Goal: Contribute content

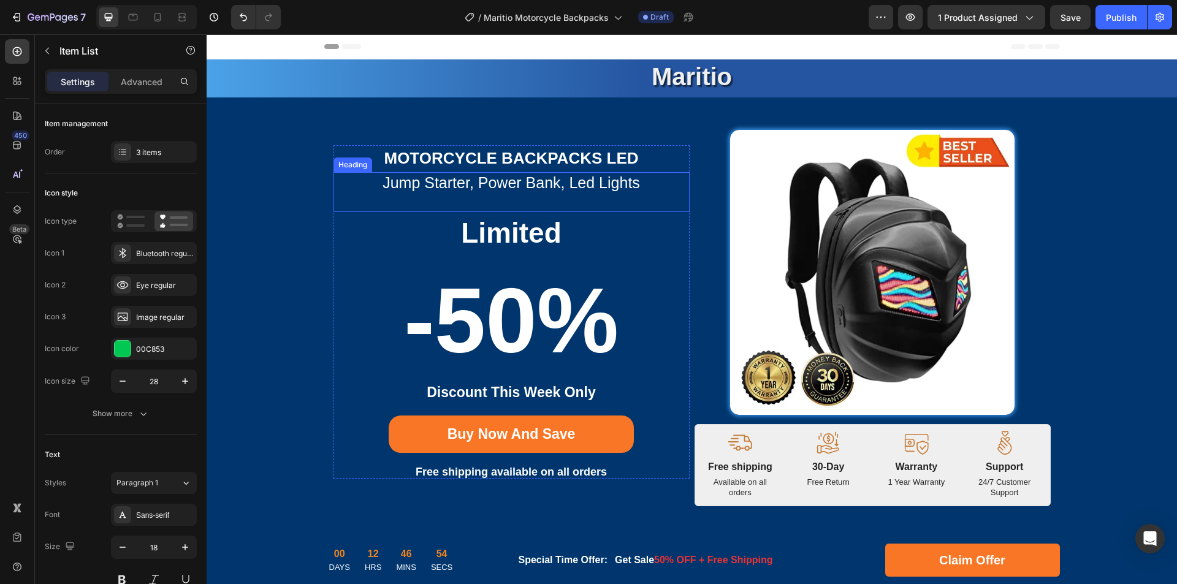
click at [538, 184] on h2 "jump starter, power bank, led lights" at bounding box center [512, 182] width 356 height 21
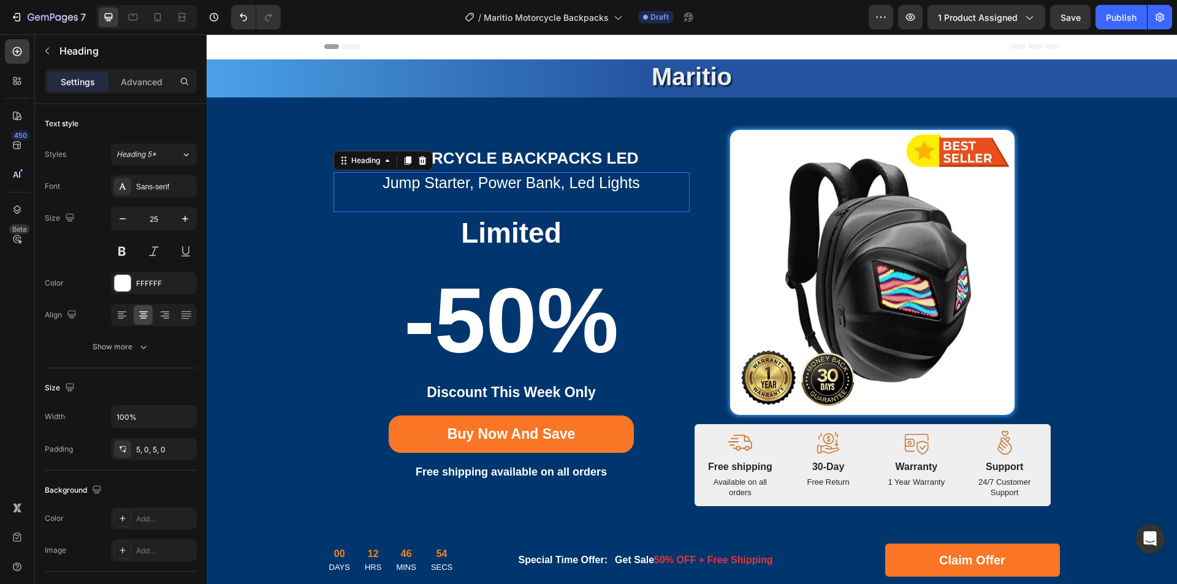
click at [582, 182] on h2 "jump starter, power bank, led lights" at bounding box center [512, 182] width 356 height 21
click at [601, 185] on p "jump starter, power bank, led lights" at bounding box center [512, 182] width 354 height 15
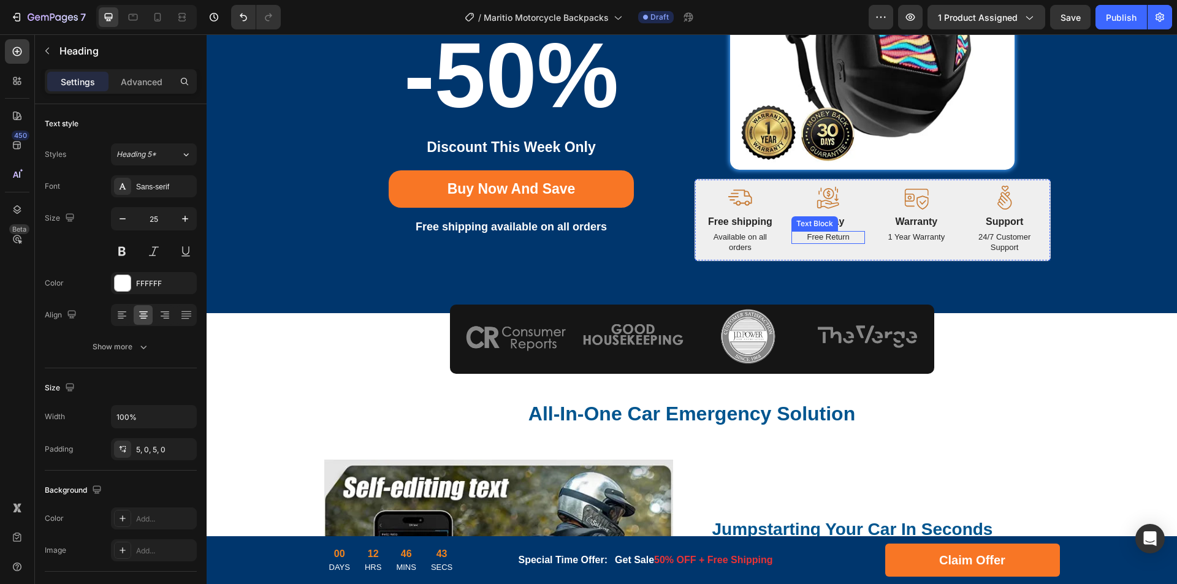
scroll to position [307, 0]
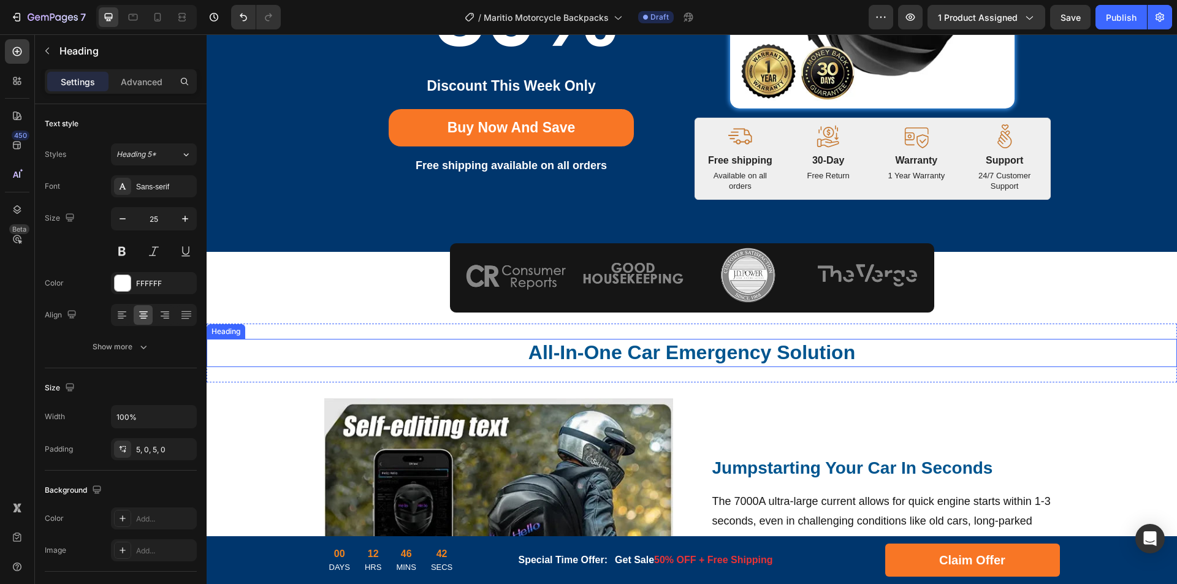
click at [725, 354] on strong "All-In-One Car Emergency Solution" at bounding box center [692, 353] width 327 height 22
click at [790, 352] on strong "All-In-One Car Emergency Solution" at bounding box center [692, 353] width 327 height 22
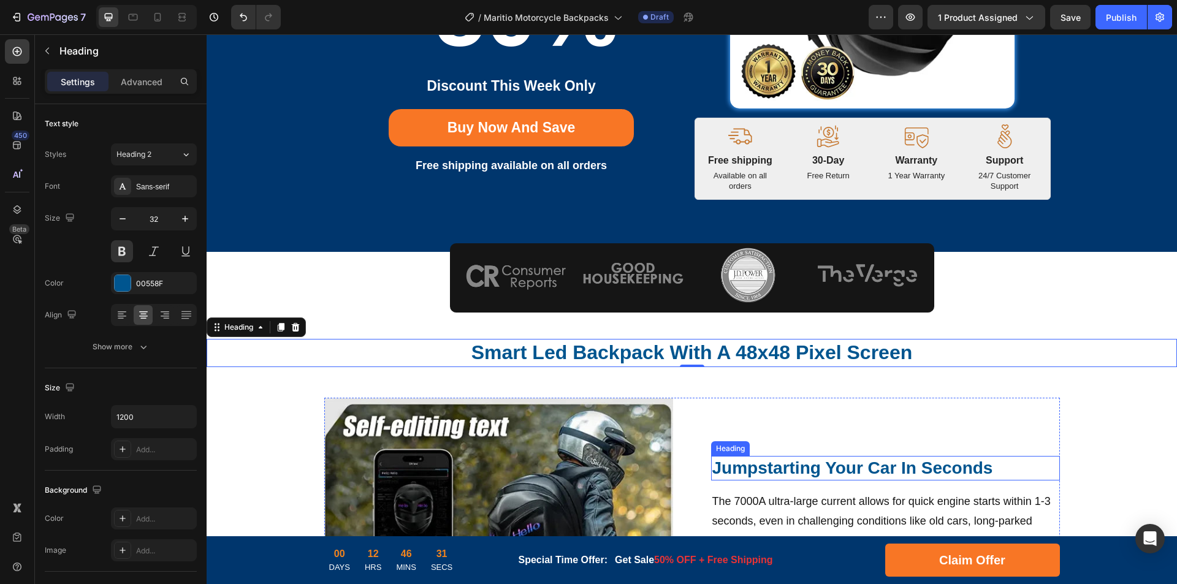
drag, startPoint x: 908, startPoint y: 465, endPoint x: 942, endPoint y: 470, distance: 34.7
click at [908, 465] on h2 "Jumpstarting Your Car In Seconds" at bounding box center [885, 468] width 349 height 25
click at [942, 470] on h2 "Jumpstarting Your Car In Seconds" at bounding box center [885, 468] width 349 height 25
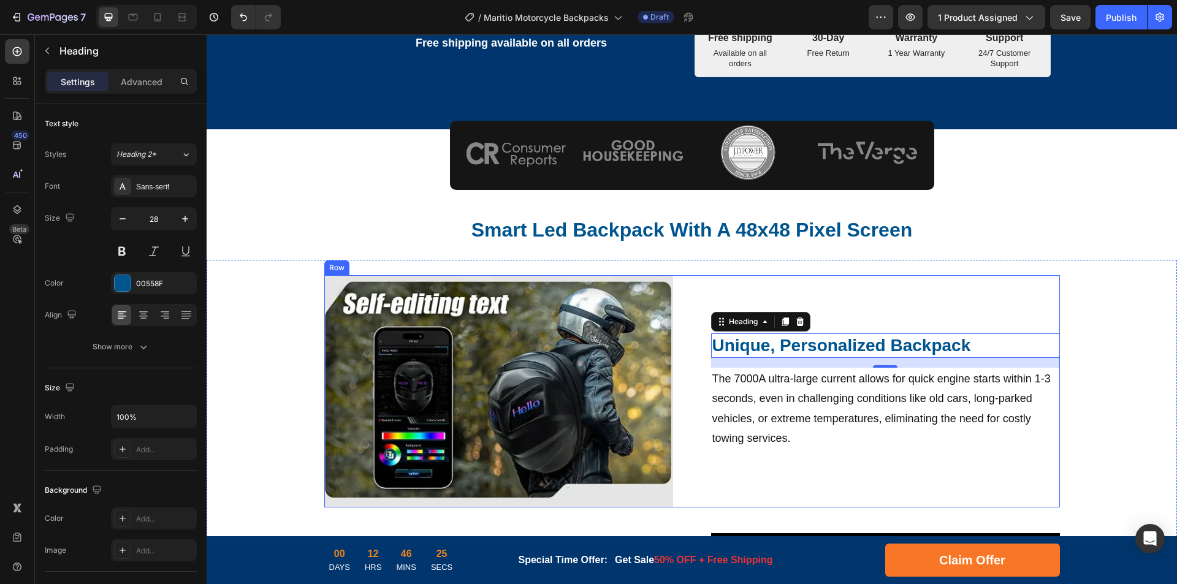
scroll to position [491, 0]
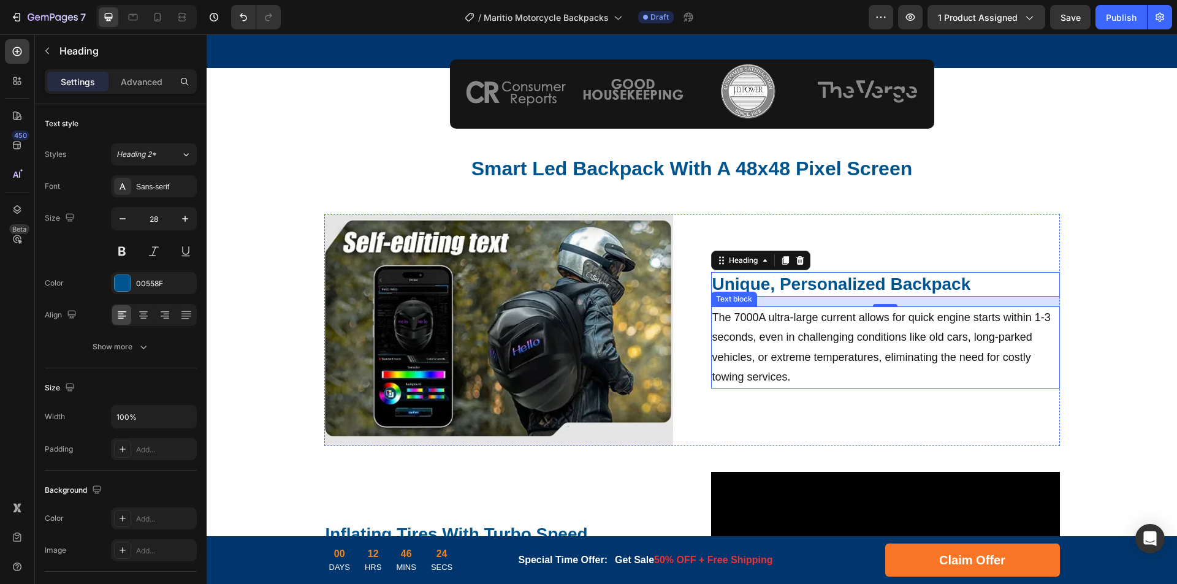
click at [823, 354] on p "The 7000A ultra-large current allows for quick engine starts within 1-3 seconds…" at bounding box center [886, 348] width 346 height 80
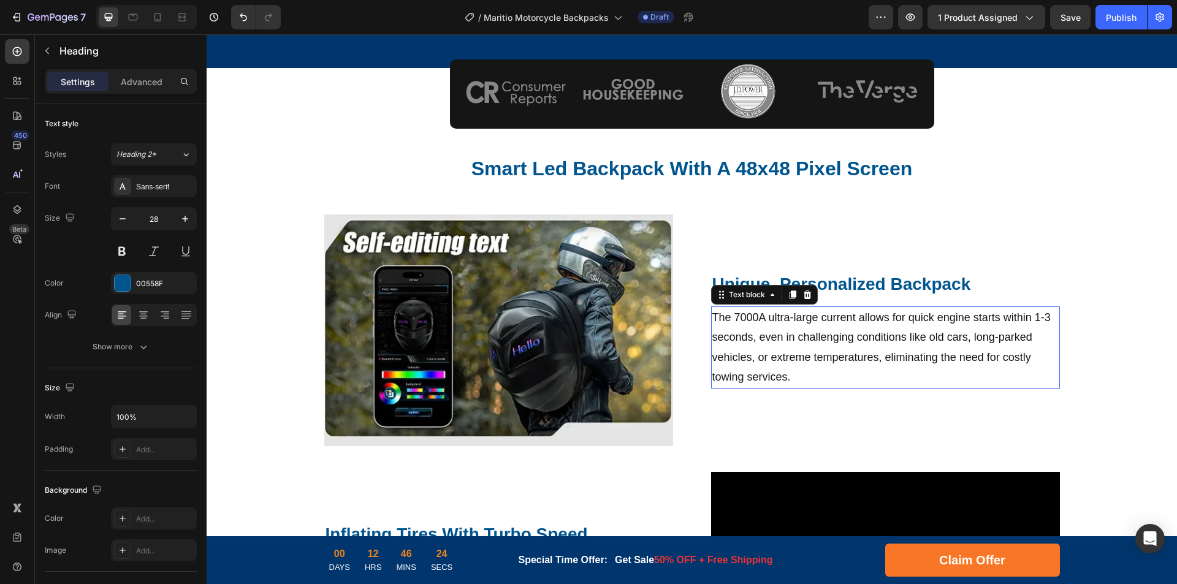
click at [873, 347] on p "The 7000A ultra-large current allows for quick engine starts within 1-3 seconds…" at bounding box center [886, 348] width 346 height 80
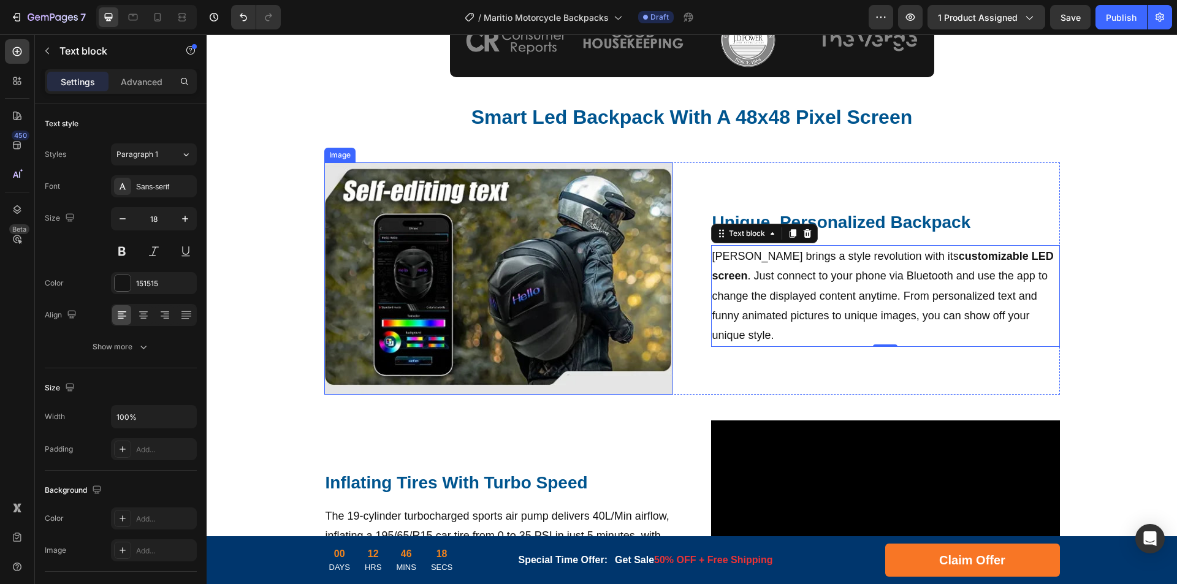
scroll to position [603, 0]
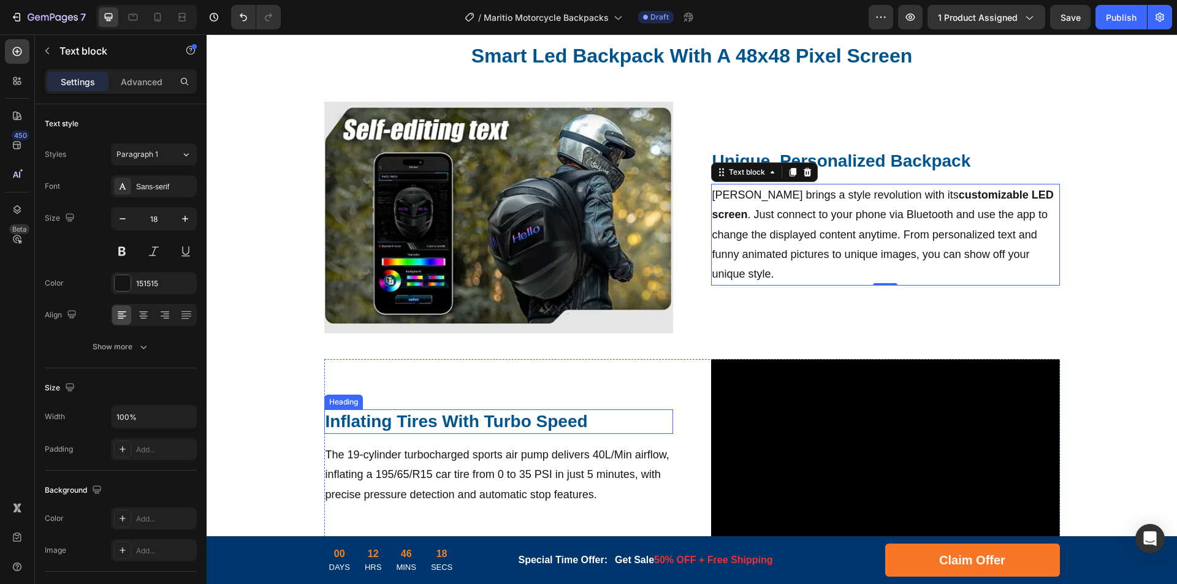
drag, startPoint x: 518, startPoint y: 424, endPoint x: 555, endPoint y: 423, distance: 36.8
click at [518, 424] on strong "Inflating Tires With Turbo Speed" at bounding box center [457, 421] width 262 height 19
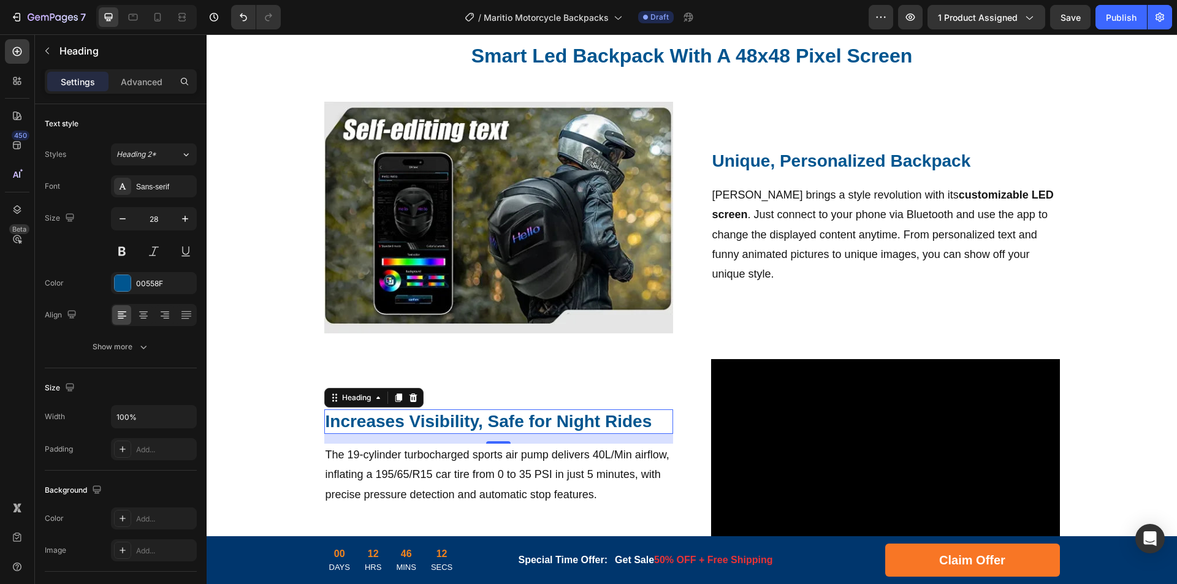
scroll to position [665, 0]
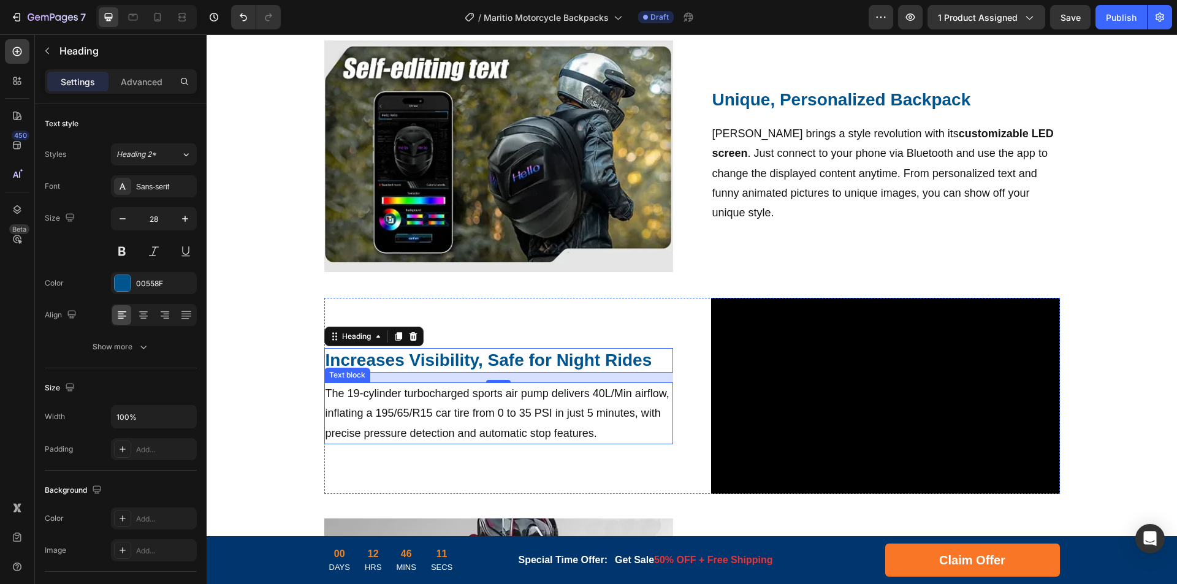
drag, startPoint x: 527, startPoint y: 399, endPoint x: 588, endPoint y: 410, distance: 61.7
click at [527, 399] on p "The 19-cylinder turbocharged sports air pump delivers 40L/Min airflow, inflatin…" at bounding box center [499, 413] width 346 height 59
click at [588, 410] on p "The 19-cylinder turbocharged sports air pump delivers 40L/Min airflow, inflatin…" at bounding box center [499, 413] width 346 height 59
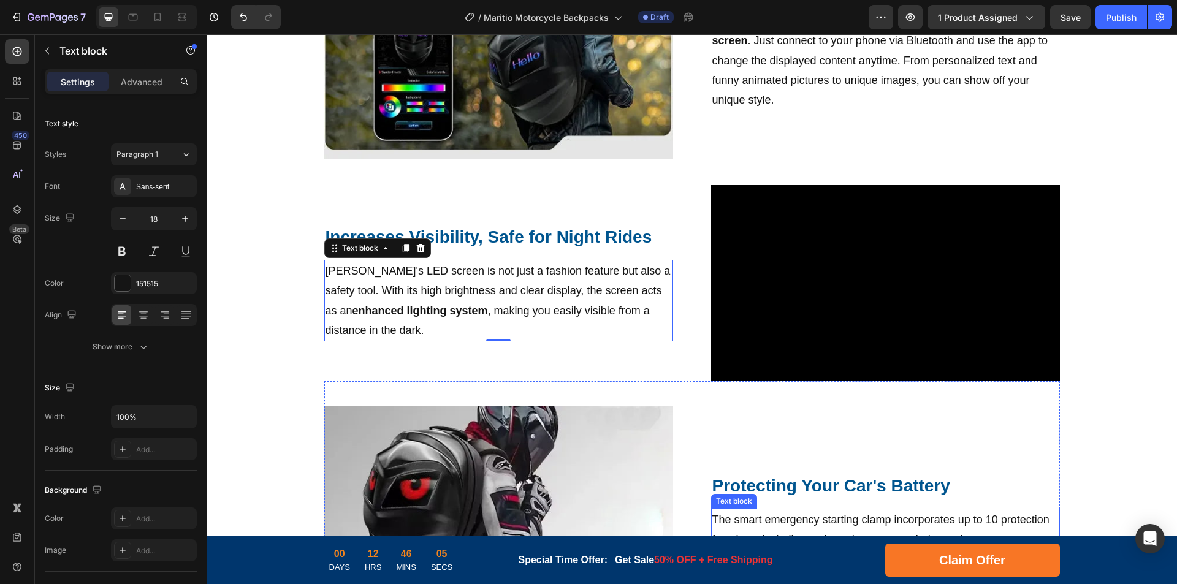
scroll to position [900, 0]
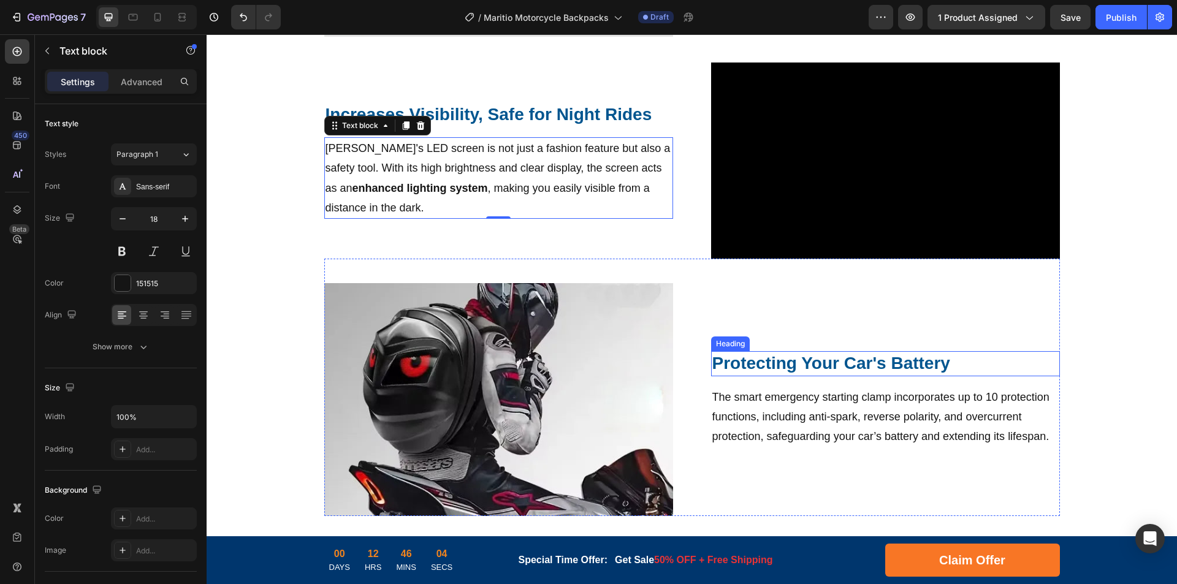
drag, startPoint x: 780, startPoint y: 366, endPoint x: 851, endPoint y: 364, distance: 71.2
click at [780, 366] on h2 "Protecting Your Car's Battery" at bounding box center [885, 363] width 349 height 25
click at [851, 364] on h2 "Protecting Your Car's Battery" at bounding box center [885, 363] width 349 height 25
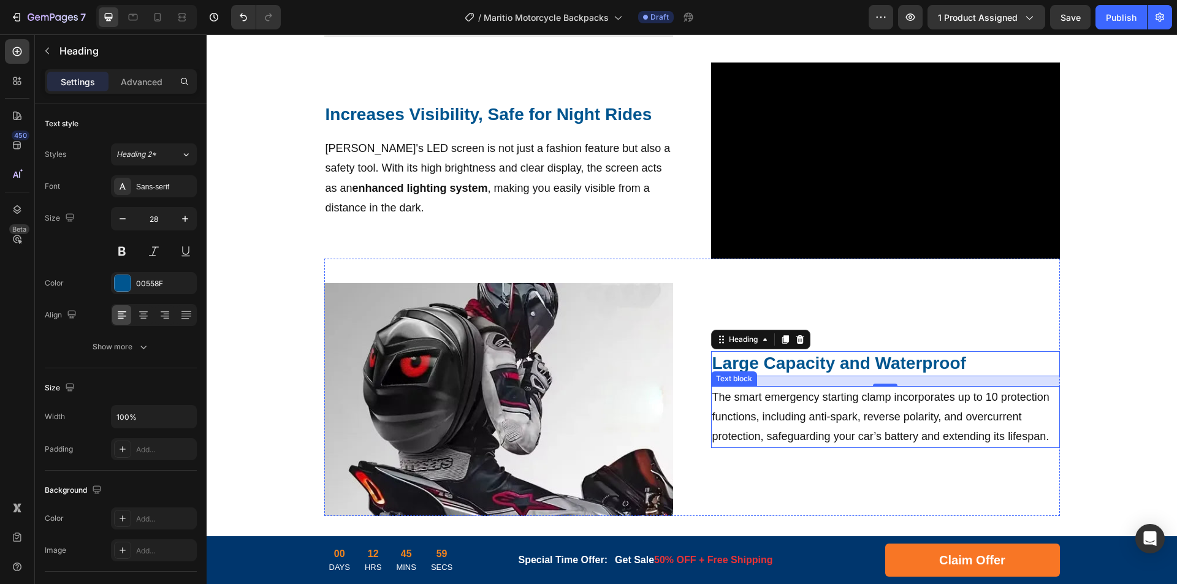
click at [914, 418] on p "The smart emergency starting clamp incorporates up to 10 protection functions, …" at bounding box center [886, 417] width 346 height 59
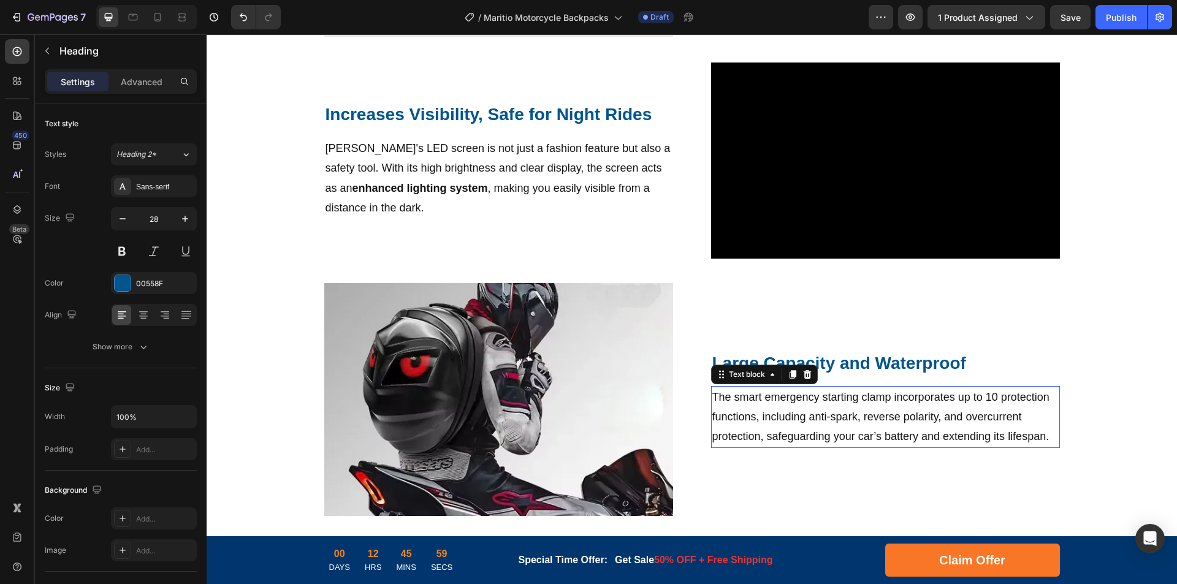
click at [957, 407] on p "The smart emergency starting clamp incorporates up to 10 protection functions, …" at bounding box center [886, 417] width 346 height 59
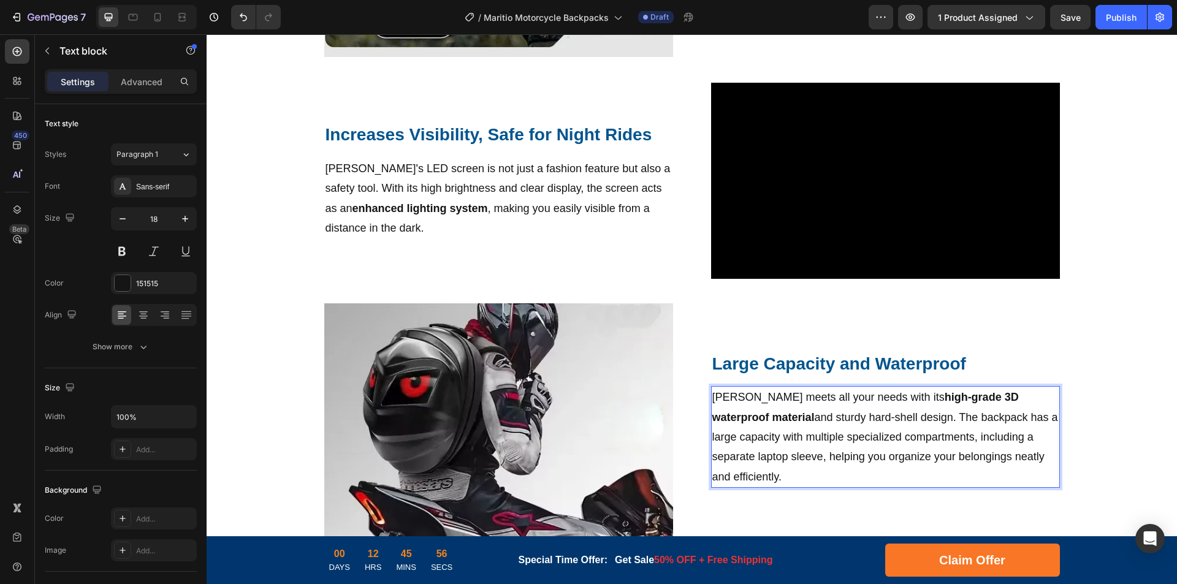
scroll to position [1187, 0]
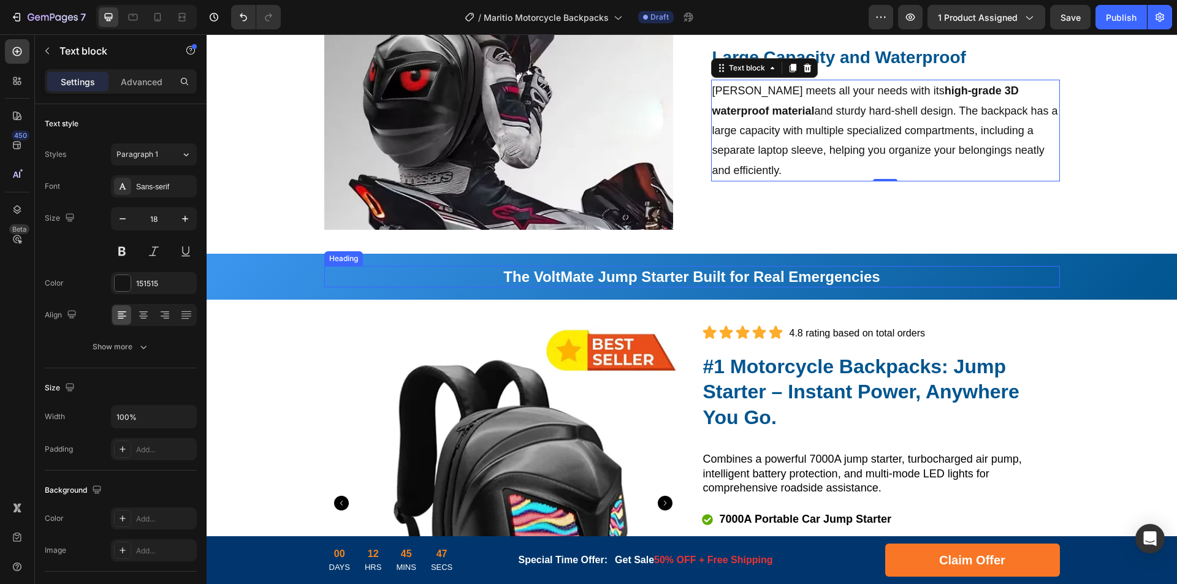
drag, startPoint x: 700, startPoint y: 280, endPoint x: 733, endPoint y: 278, distance: 33.2
click at [700, 280] on strong "The VoltMate Jump Starter Built for Real Emergencies" at bounding box center [691, 277] width 377 height 17
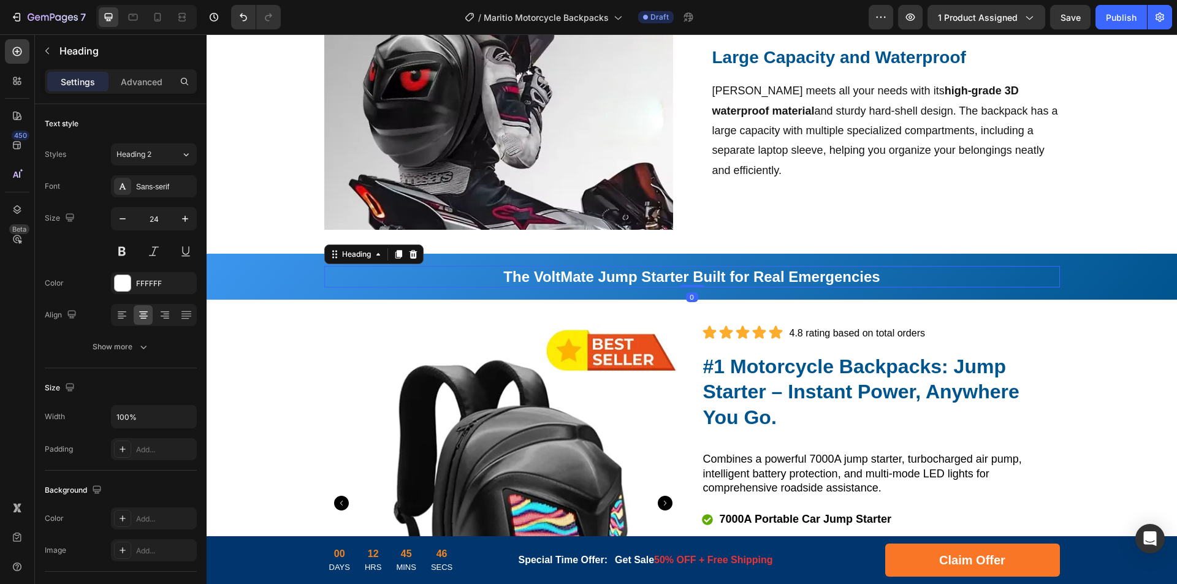
click at [768, 278] on strong "The VoltMate Jump Starter Built for Real Emergencies" at bounding box center [691, 277] width 377 height 17
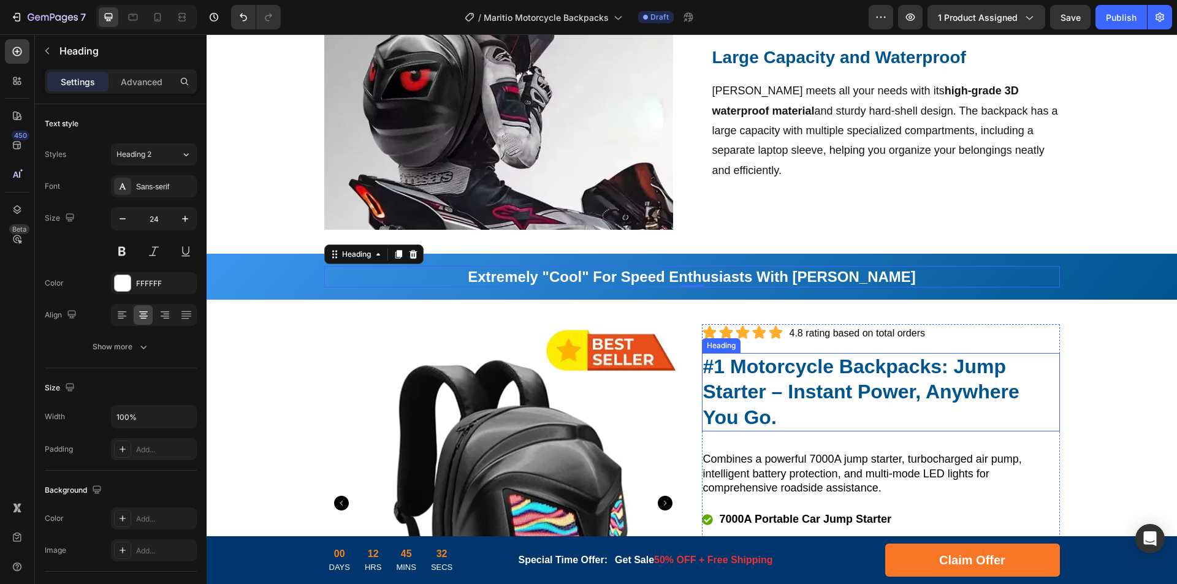
click at [869, 397] on strong "#1 Motorcycle Backpacks: Jump Starter – Instant Power, Anywhere You Go." at bounding box center [861, 392] width 316 height 73
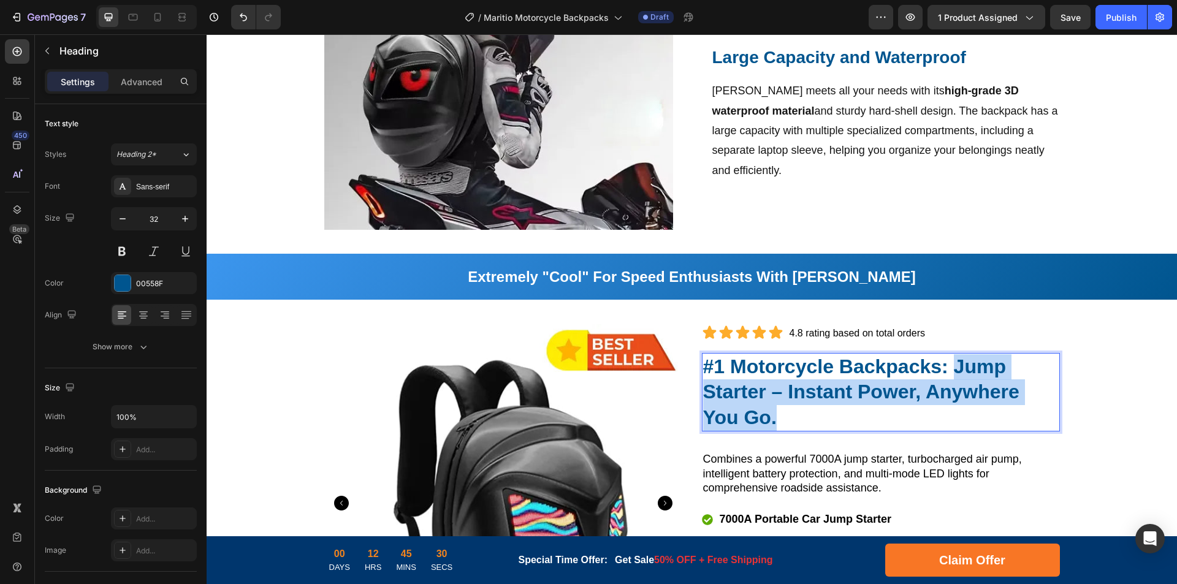
drag, startPoint x: 952, startPoint y: 369, endPoint x: 958, endPoint y: 419, distance: 50.6
click at [958, 419] on p "#1 Motorcycle Backpacks: Jump Starter – Instant Power, Anywhere You Go." at bounding box center [881, 392] width 356 height 77
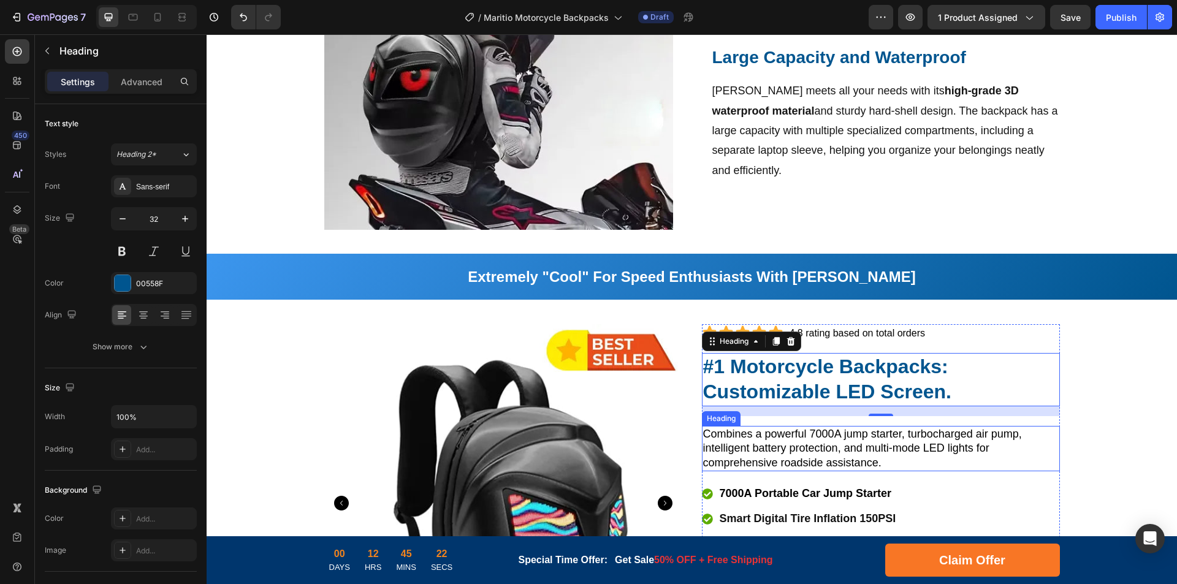
drag, startPoint x: 795, startPoint y: 453, endPoint x: 852, endPoint y: 446, distance: 57.5
click at [795, 453] on span "Combines a powerful 7000A jump starter, turbocharged air pump, intelligent batt…" at bounding box center [862, 448] width 319 height 41
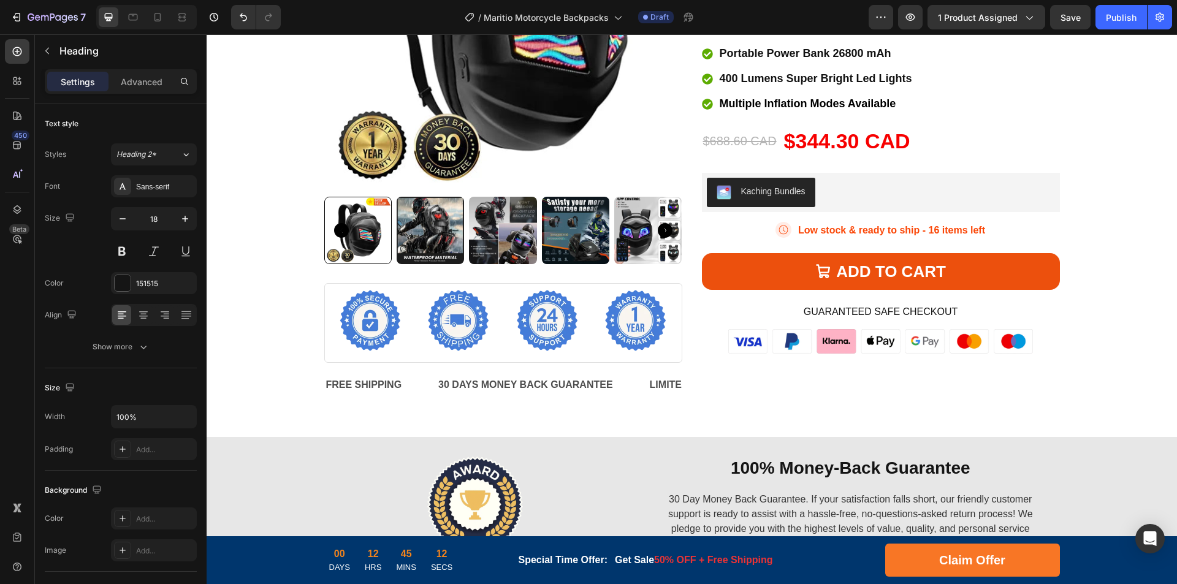
scroll to position [2045, 0]
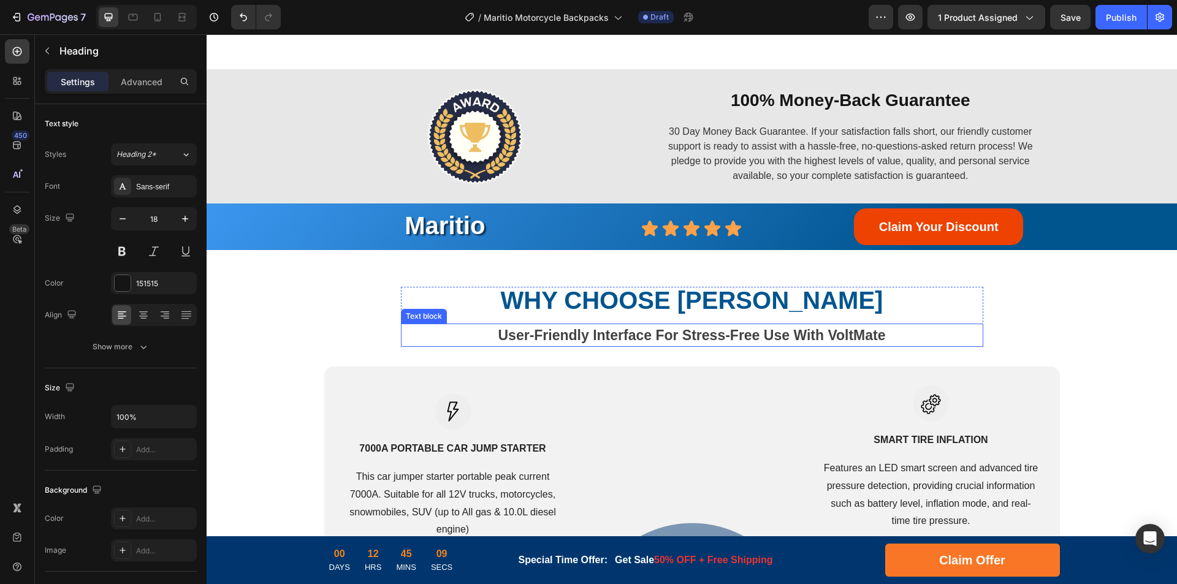
drag, startPoint x: 720, startPoint y: 334, endPoint x: 786, endPoint y: 334, distance: 66.2
click at [720, 334] on strong "User-Friendly Interface For Stress-Free Use With VoltMate" at bounding box center [692, 335] width 388 height 16
click at [756, 335] on strong "User-Friendly Interface For Stress-Free Use With VoltMate" at bounding box center [692, 335] width 388 height 16
click at [790, 333] on strong "User-Friendly Interface For Stress-Free Use With VoltMate" at bounding box center [692, 335] width 388 height 16
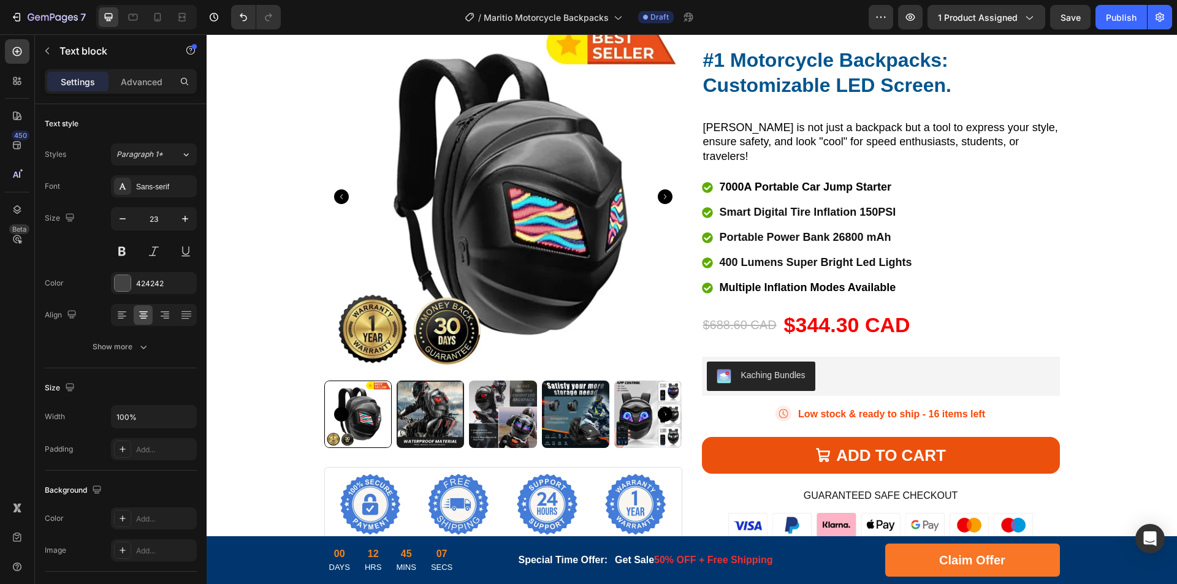
scroll to position [1432, 0]
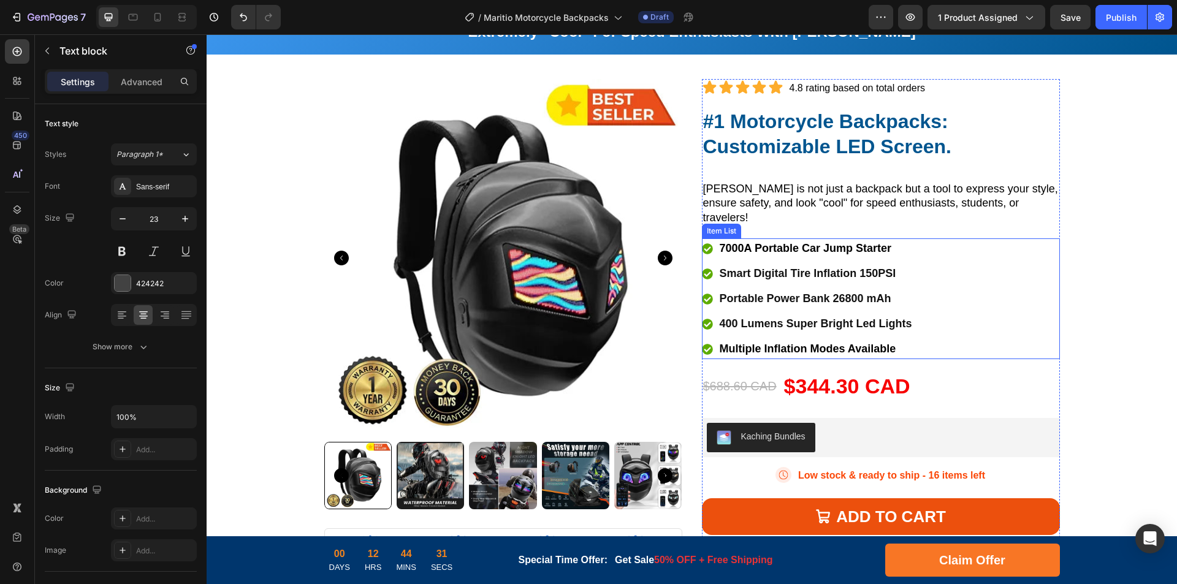
click at [822, 242] on span "7000A Portable Car Jump Starter" at bounding box center [806, 248] width 172 height 12
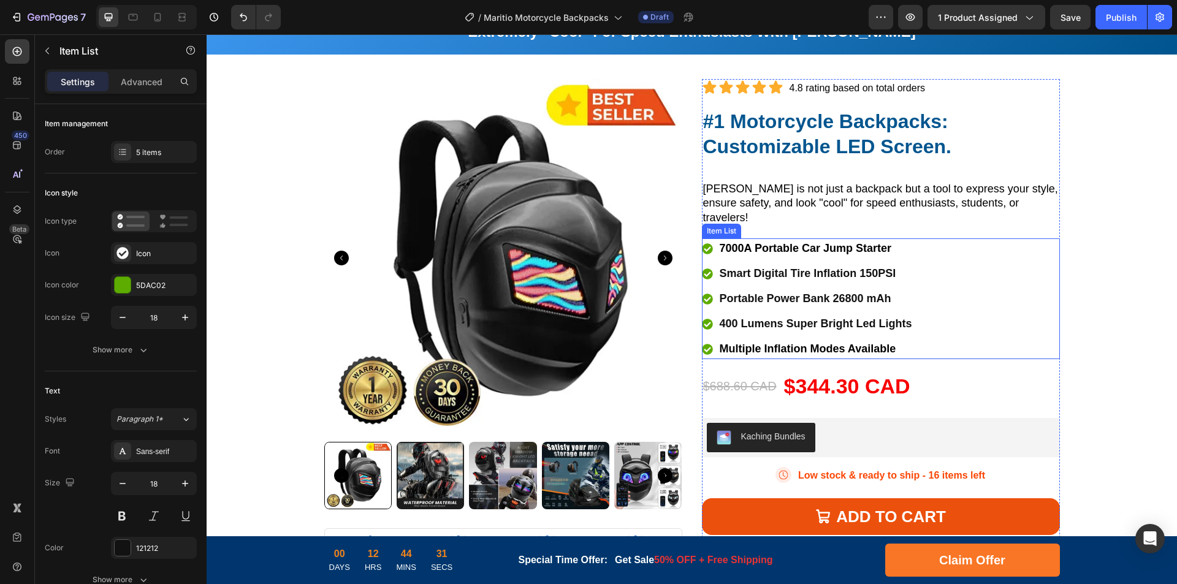
click at [859, 242] on span "7000A Portable Car Jump Starter" at bounding box center [806, 248] width 172 height 12
drag, startPoint x: 795, startPoint y: 268, endPoint x: 828, endPoint y: 268, distance: 32.5
click at [795, 268] on div "Smart Digital Tire Inflation 150PSI" at bounding box center [820, 274] width 204 height 20
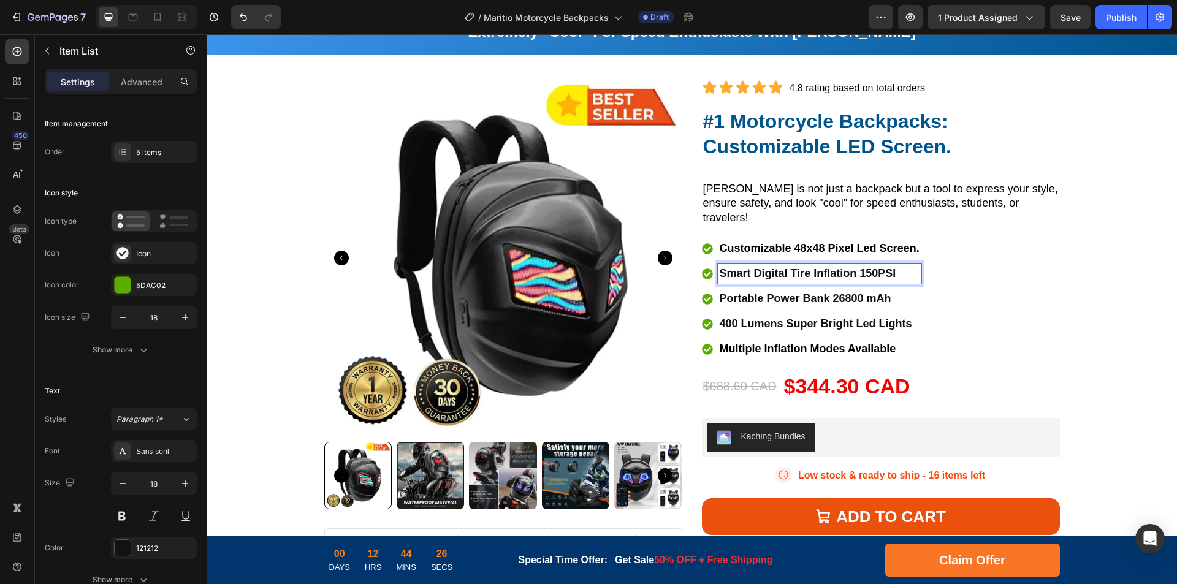
click at [840, 266] on p "Smart Digital Tire Inflation 150PSI" at bounding box center [820, 274] width 200 height 17
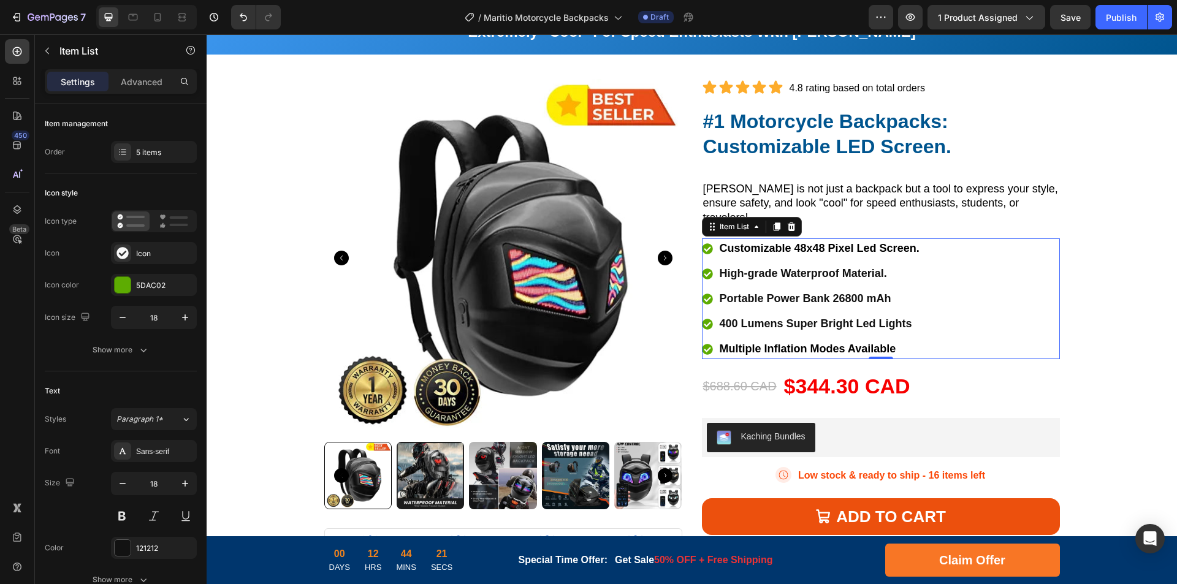
click at [771, 291] on p "Portable Power Bank 26800 mAh" at bounding box center [820, 299] width 200 height 17
click at [809, 291] on p "Portable Power Bank 26800 mAh" at bounding box center [820, 299] width 200 height 17
click at [800, 316] on p "400 Lumens Super Bright Led Lights" at bounding box center [820, 324] width 200 height 17
click at [830, 316] on p "400 Lumens Super Bright Led Lights" at bounding box center [820, 324] width 200 height 17
click at [789, 343] on span "Multiple Inflation Modes Available" at bounding box center [808, 349] width 177 height 12
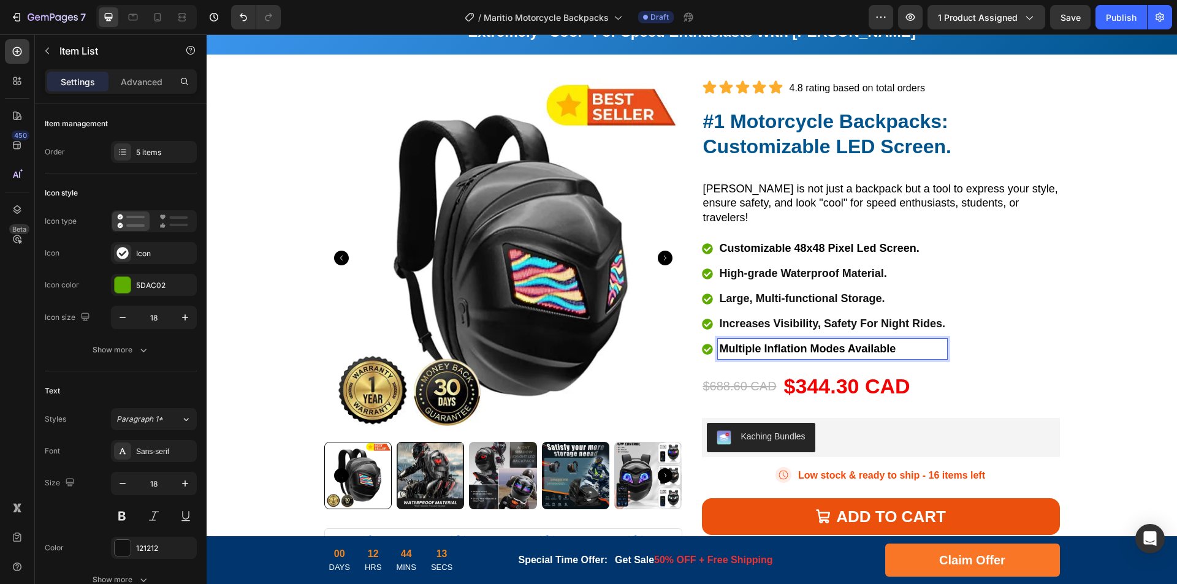
click at [840, 343] on span "Multiple Inflation Modes Available" at bounding box center [808, 349] width 177 height 12
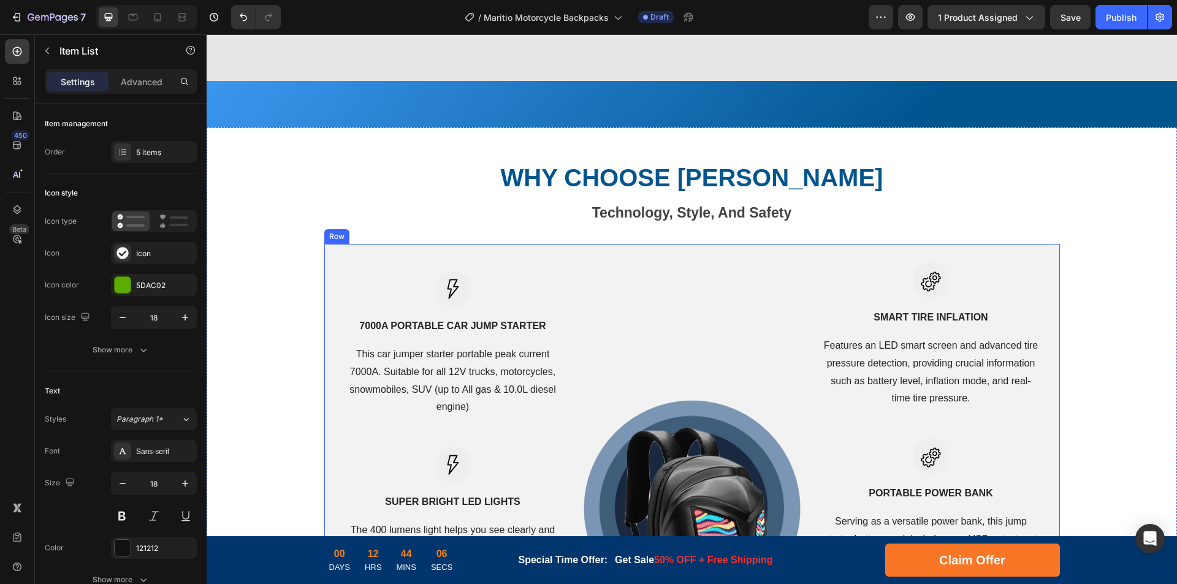
scroll to position [2291, 0]
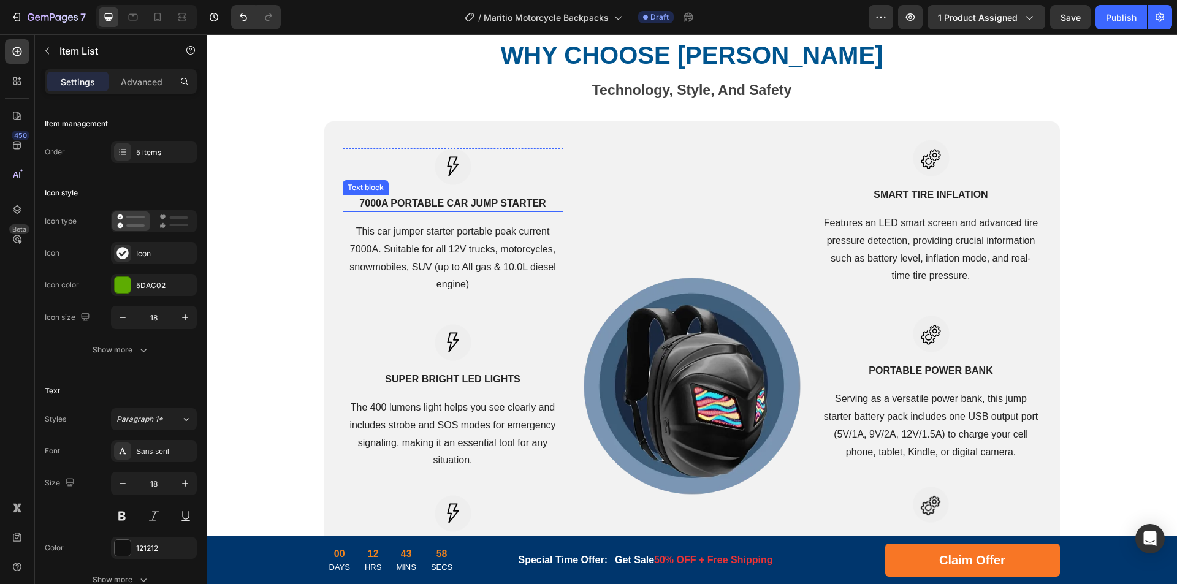
click at [498, 202] on p "7000A PORTABLE CAR JUMP STARTER" at bounding box center [453, 203] width 218 height 15
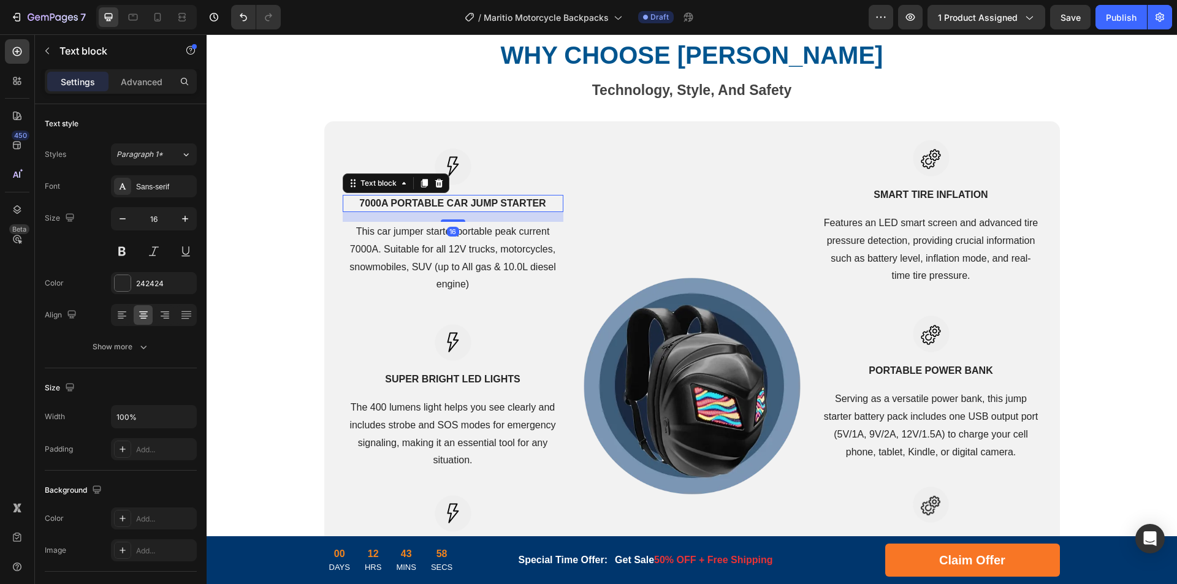
click at [506, 199] on p "7000A PORTABLE CAR JUMP STARTER" at bounding box center [453, 203] width 218 height 15
drag, startPoint x: 513, startPoint y: 255, endPoint x: 472, endPoint y: 261, distance: 41.5
click at [513, 255] on p "This car jumper starter portable peak current 7000A. Suitable for all 12V truck…" at bounding box center [453, 258] width 218 height 71
click at [472, 261] on p "This car jumper starter portable peak current 7000A. Suitable for all 12V truck…" at bounding box center [453, 258] width 218 height 71
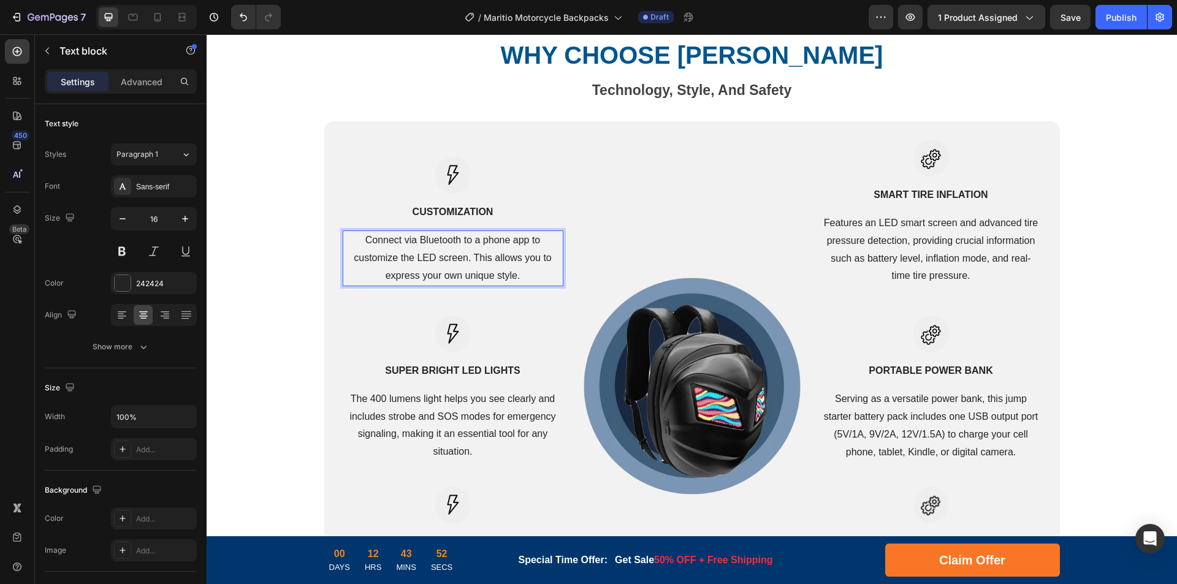
scroll to position [2299, 0]
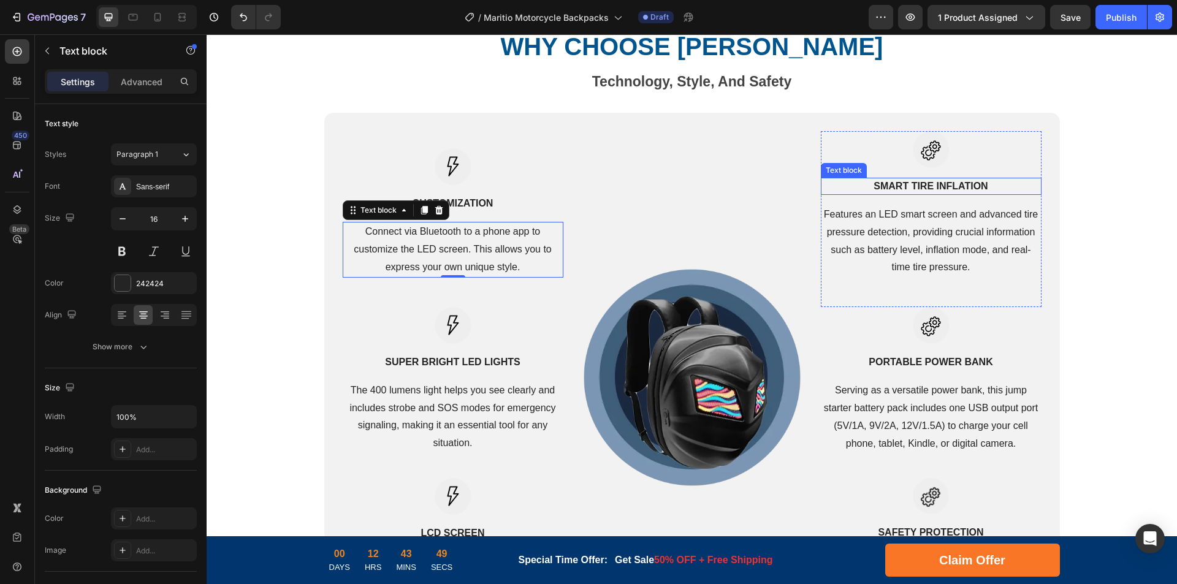
click at [943, 186] on p "SMART TIRE INFLATION" at bounding box center [931, 186] width 218 height 15
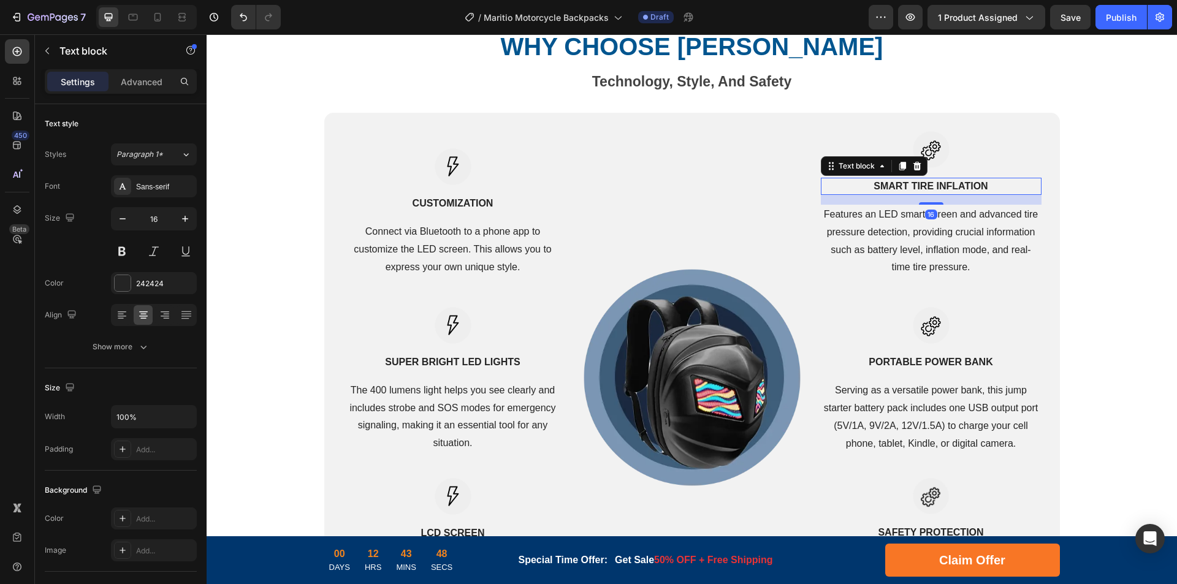
click at [950, 184] on p "SMART TIRE INFLATION" at bounding box center [931, 186] width 218 height 15
click at [854, 221] on p "Features an LED smart screen and advanced tire pressure detection, providing cr…" at bounding box center [931, 241] width 218 height 71
click at [844, 236] on p "Features an LED smart screen and advanced tire pressure detection, providing cr…" at bounding box center [931, 241] width 218 height 71
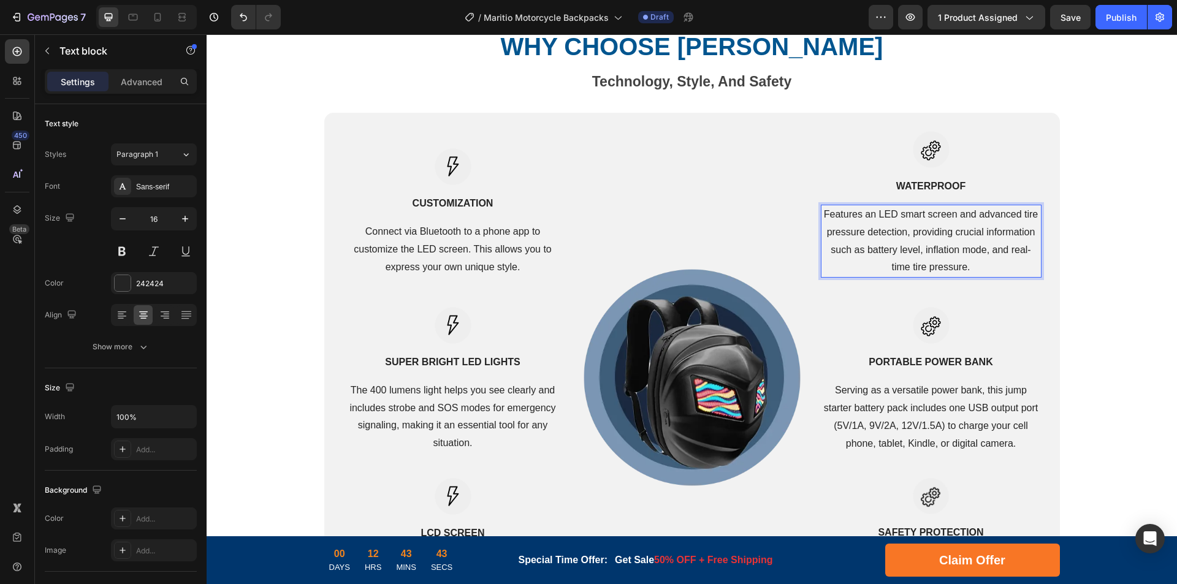
click at [904, 247] on p "Features an LED smart screen and advanced tire pressure detection, providing cr…" at bounding box center [931, 241] width 218 height 71
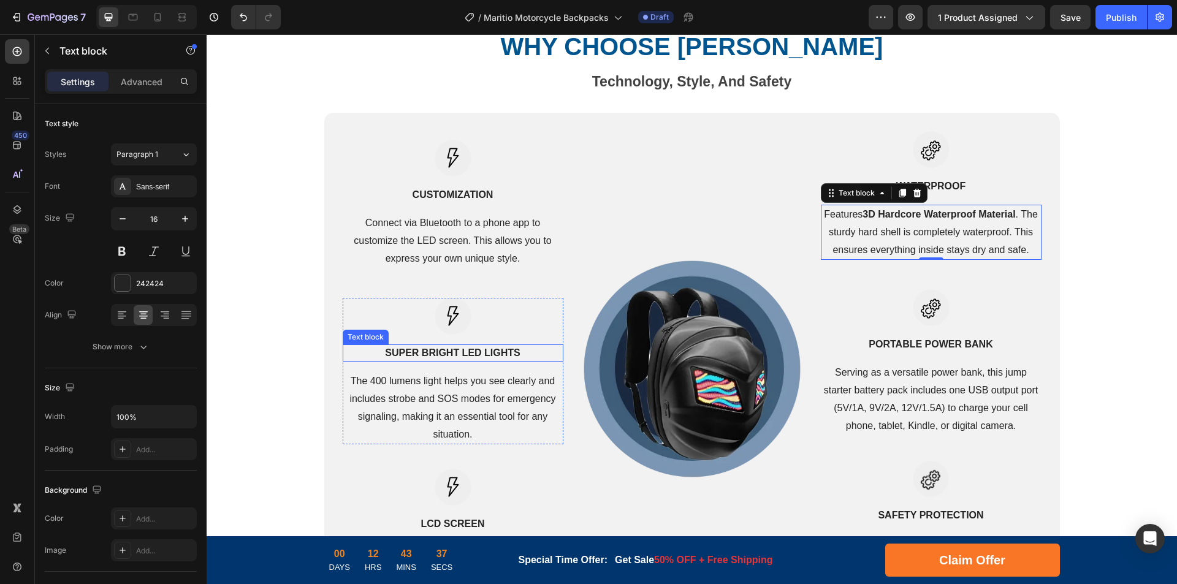
drag, startPoint x: 439, startPoint y: 353, endPoint x: 464, endPoint y: 353, distance: 24.5
click at [439, 353] on strong "SUPER BRIGHT LED LIGHTS" at bounding box center [452, 353] width 135 height 10
click at [464, 353] on strong "SUPER BRIGHT LED LIGHTS" at bounding box center [452, 353] width 135 height 10
click at [472, 353] on strong "SUPER BRIGHT LED LIGHTS" at bounding box center [452, 353] width 135 height 10
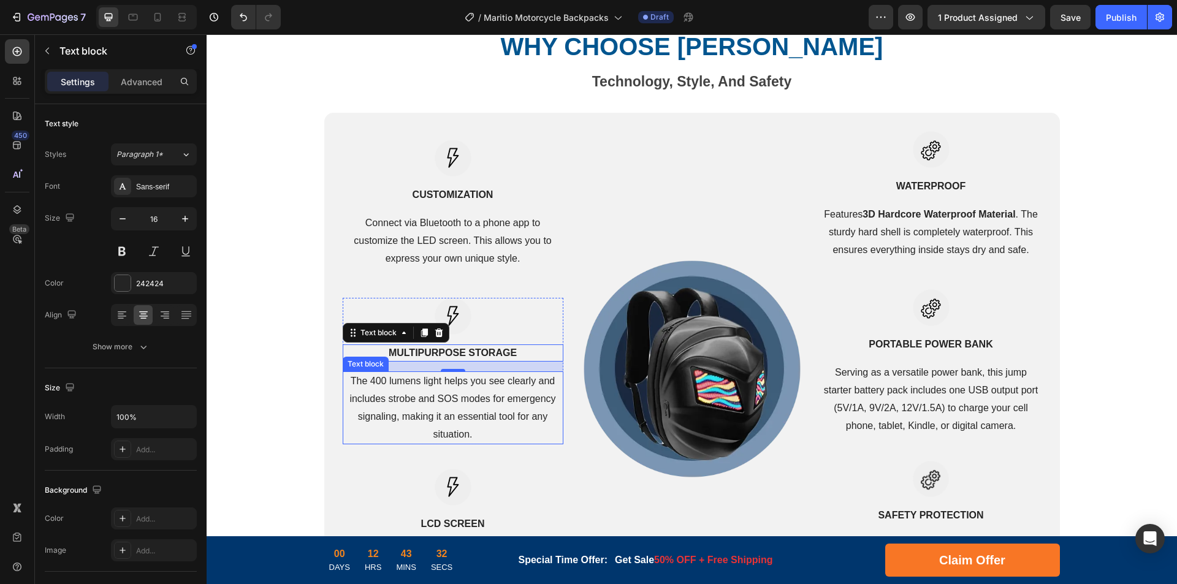
drag, startPoint x: 488, startPoint y: 402, endPoint x: 508, endPoint y: 399, distance: 21.1
click at [488, 402] on p "The 400 lumens light helps you see clearly and includes strobe and SOS modes fo…" at bounding box center [453, 408] width 218 height 71
click at [511, 398] on p "The 400 lumens light helps you see clearly and includes strobe and SOS modes fo…" at bounding box center [453, 408] width 218 height 71
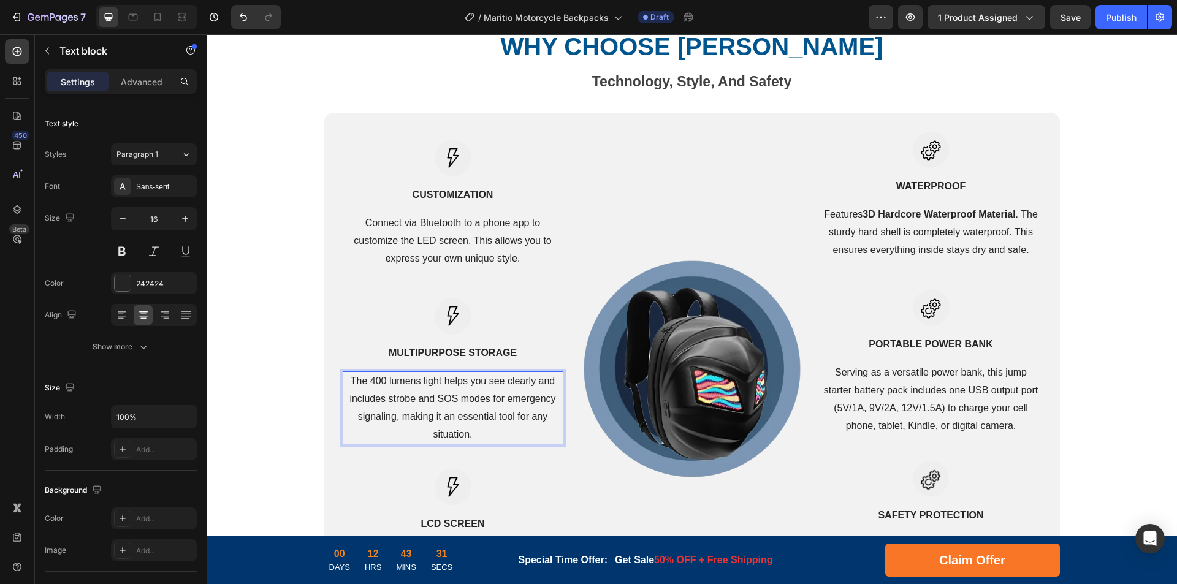
click at [480, 405] on p "The 400 lumens light helps you see clearly and includes strobe and SOS modes fo…" at bounding box center [453, 408] width 218 height 71
drag, startPoint x: 904, startPoint y: 341, endPoint x: 952, endPoint y: 342, distance: 48.5
click at [904, 341] on p "PORTABLE POWER BANK" at bounding box center [931, 344] width 218 height 15
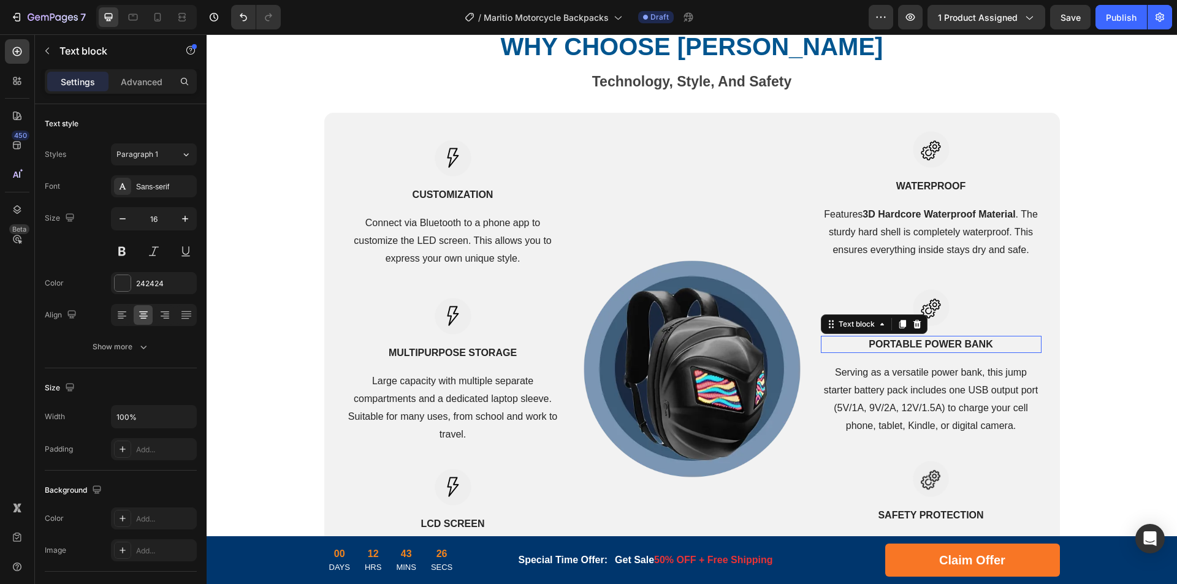
click at [952, 342] on p "PORTABLE POWER BANK" at bounding box center [931, 344] width 218 height 15
drag, startPoint x: 909, startPoint y: 400, endPoint x: 933, endPoint y: 397, distance: 24.8
click at [909, 400] on p "Serving as a versatile power bank, this jump starter battery pack includes one …" at bounding box center [931, 399] width 218 height 71
click at [937, 396] on p "Serving as a versatile power bank, this jump starter battery pack includes one …" at bounding box center [931, 399] width 218 height 71
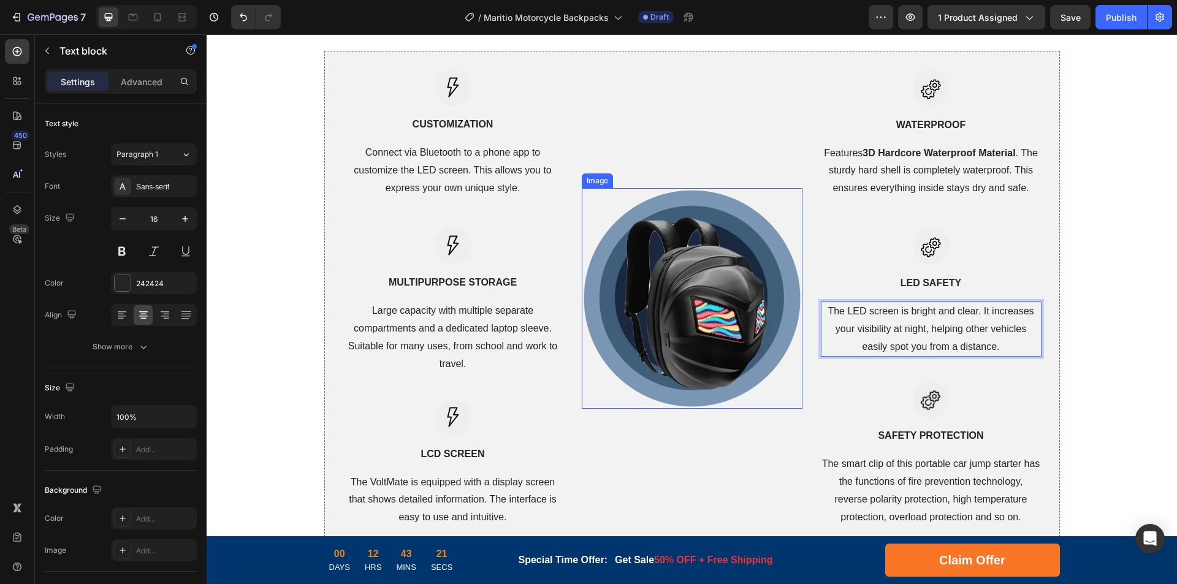
scroll to position [2422, 0]
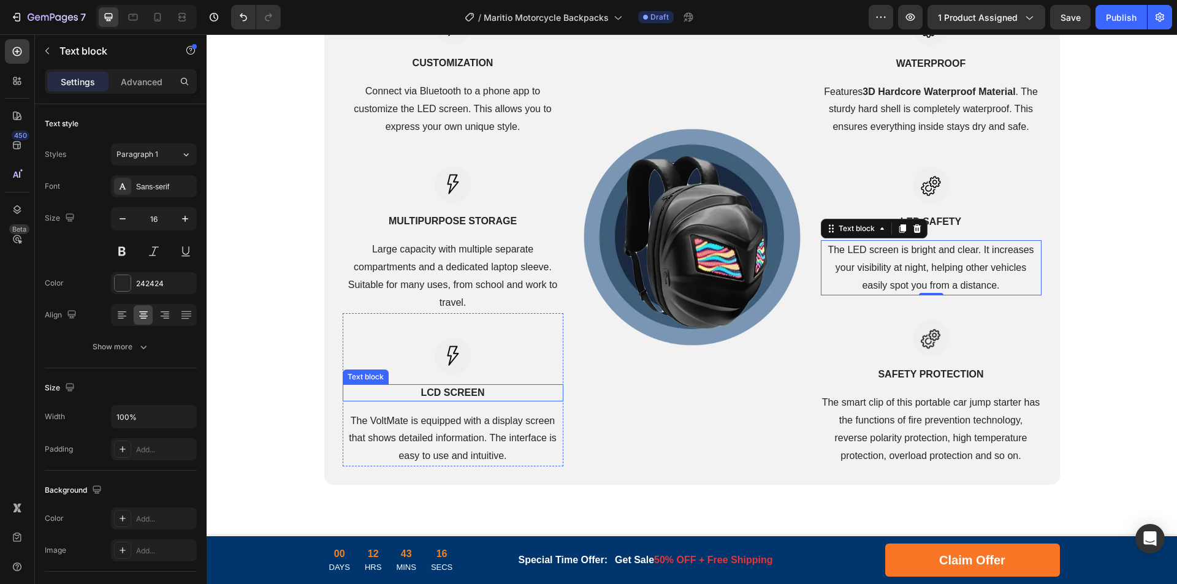
drag, startPoint x: 445, startPoint y: 389, endPoint x: 451, endPoint y: 389, distance: 6.2
click at [445, 389] on strong "LCD SCreen" at bounding box center [453, 393] width 64 height 10
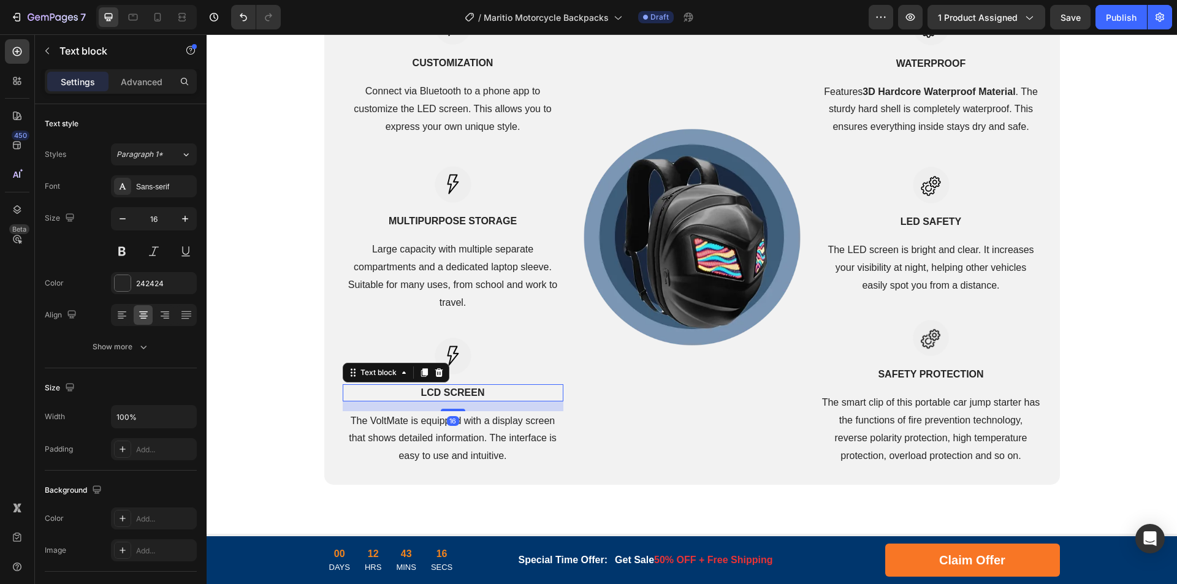
click at [451, 392] on strong "LCD SCreen" at bounding box center [453, 393] width 64 height 10
click at [467, 392] on strong "LCD SCreen" at bounding box center [453, 393] width 64 height 10
click at [460, 429] on p "The VoltMate is equipped with a display screen that shows detailed information.…" at bounding box center [453, 439] width 218 height 53
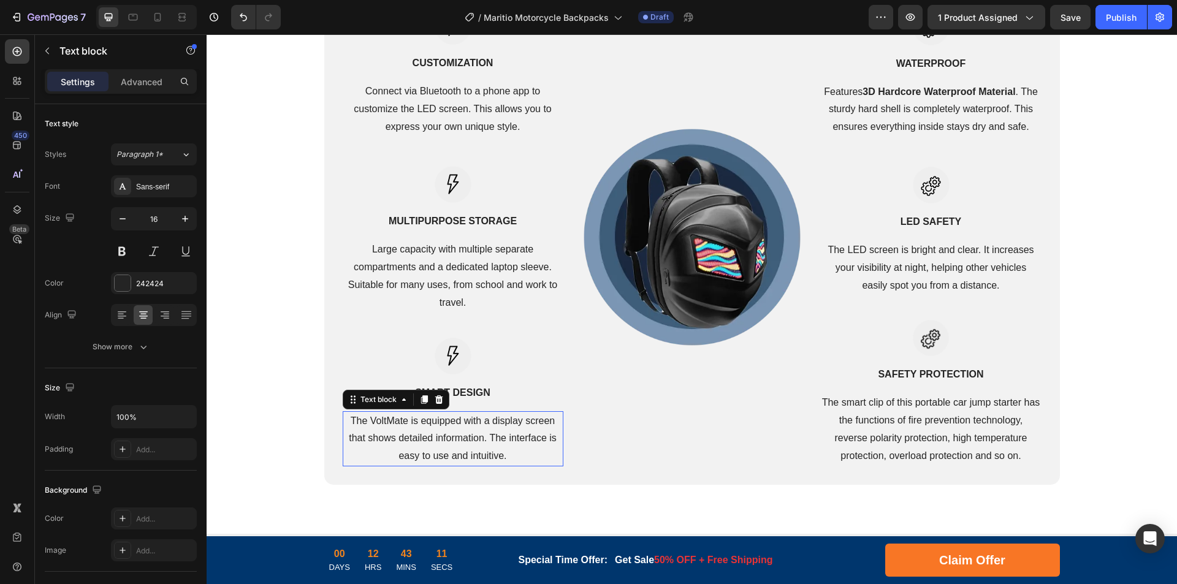
click at [515, 432] on p "The VoltMate is equipped with a display screen that shows detailed information.…" at bounding box center [453, 439] width 218 height 53
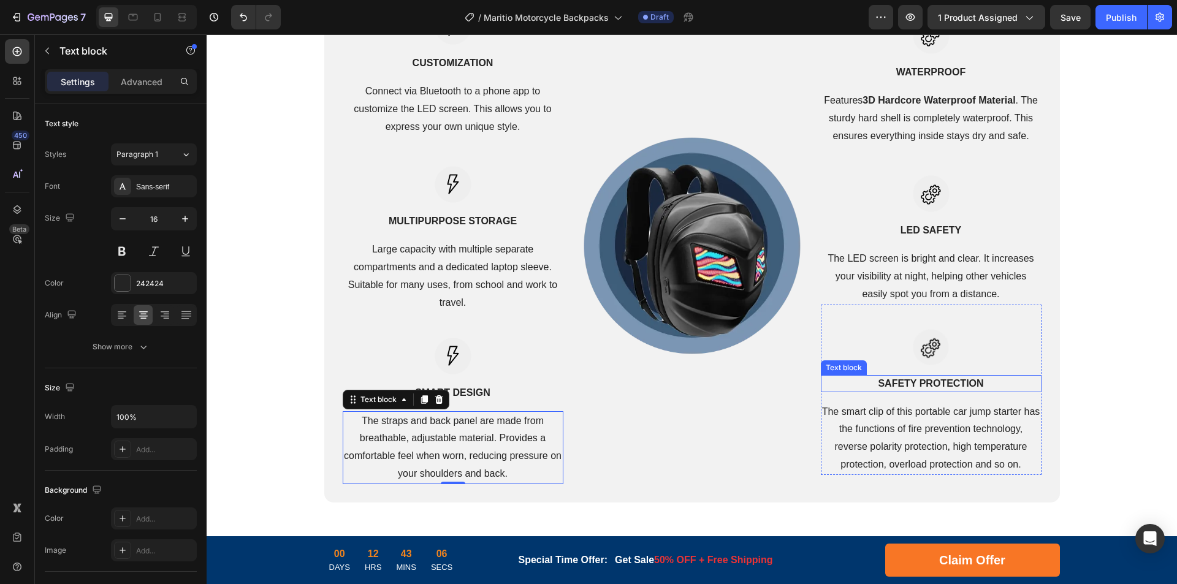
click at [929, 380] on p "SAFETY PROTECTION" at bounding box center [931, 384] width 218 height 15
click at [947, 380] on p "SAFETY PROTECTION" at bounding box center [931, 384] width 218 height 15
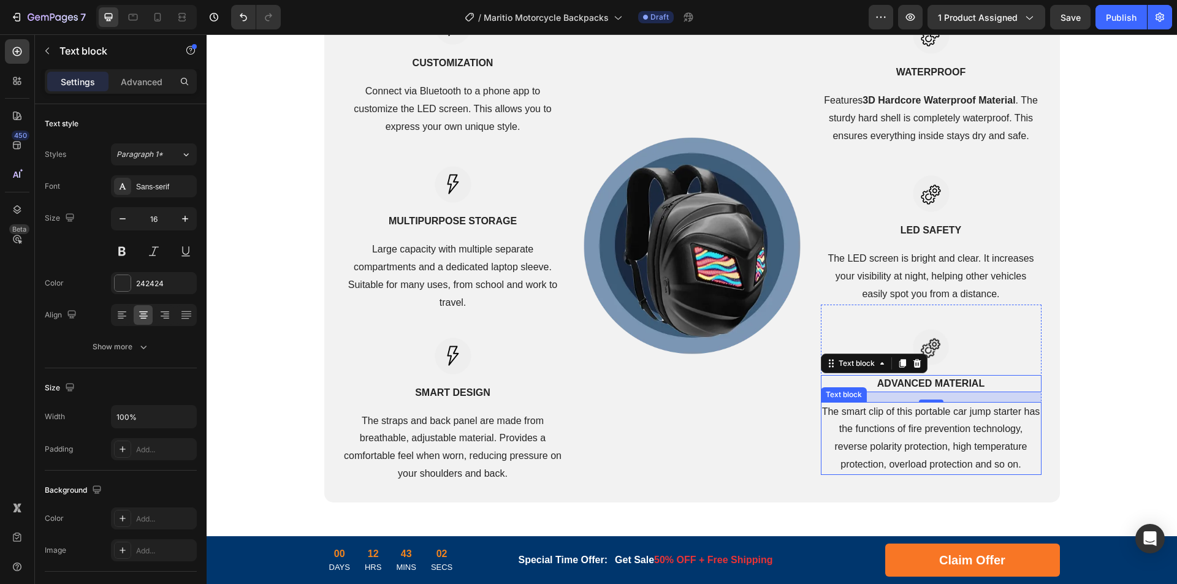
drag, startPoint x: 924, startPoint y: 439, endPoint x: 955, endPoint y: 438, distance: 31.3
click at [924, 439] on p "The smart clip of this portable car jump starter has the functions of fire prev…" at bounding box center [931, 439] width 218 height 71
click at [956, 438] on p "The smart clip of this portable car jump starter has the functions of fire prev…" at bounding box center [931, 439] width 218 height 71
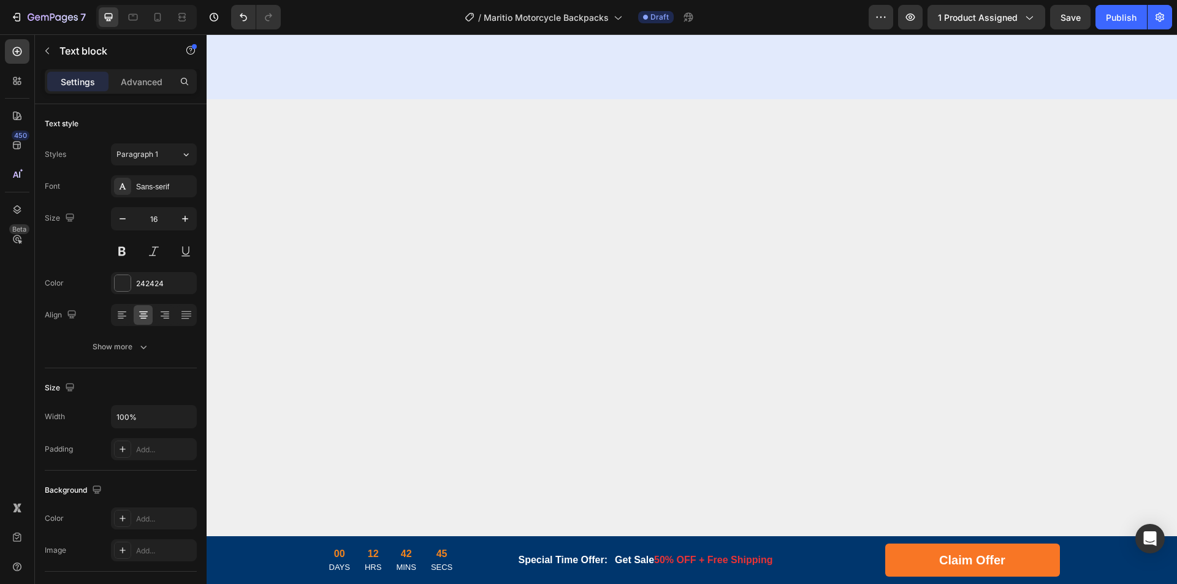
scroll to position [4332, 0]
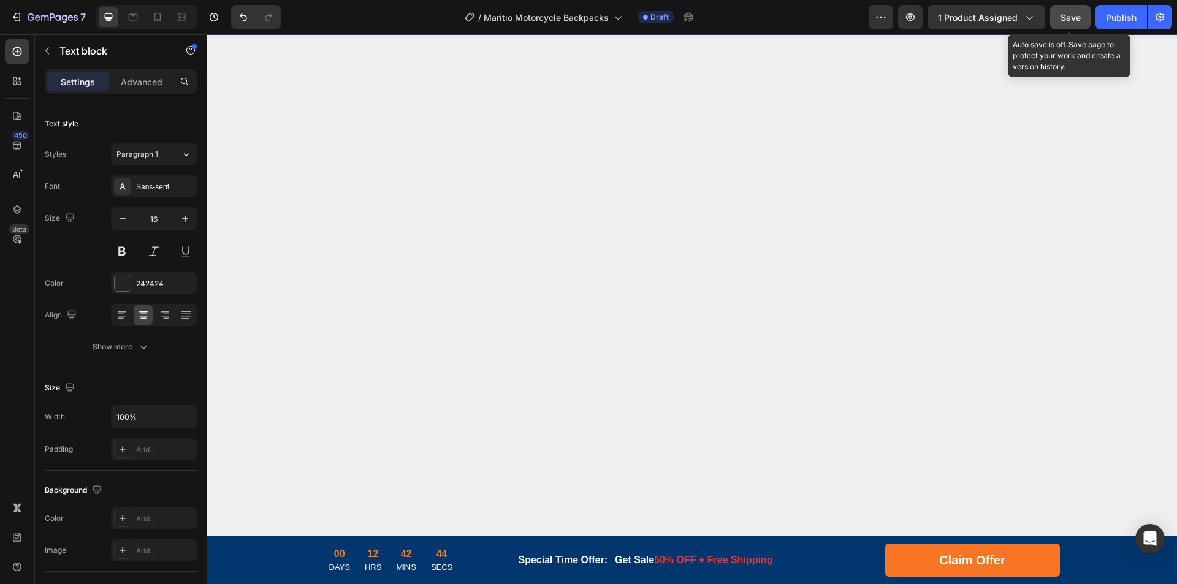
click at [1065, 15] on span "Save" at bounding box center [1071, 17] width 20 height 10
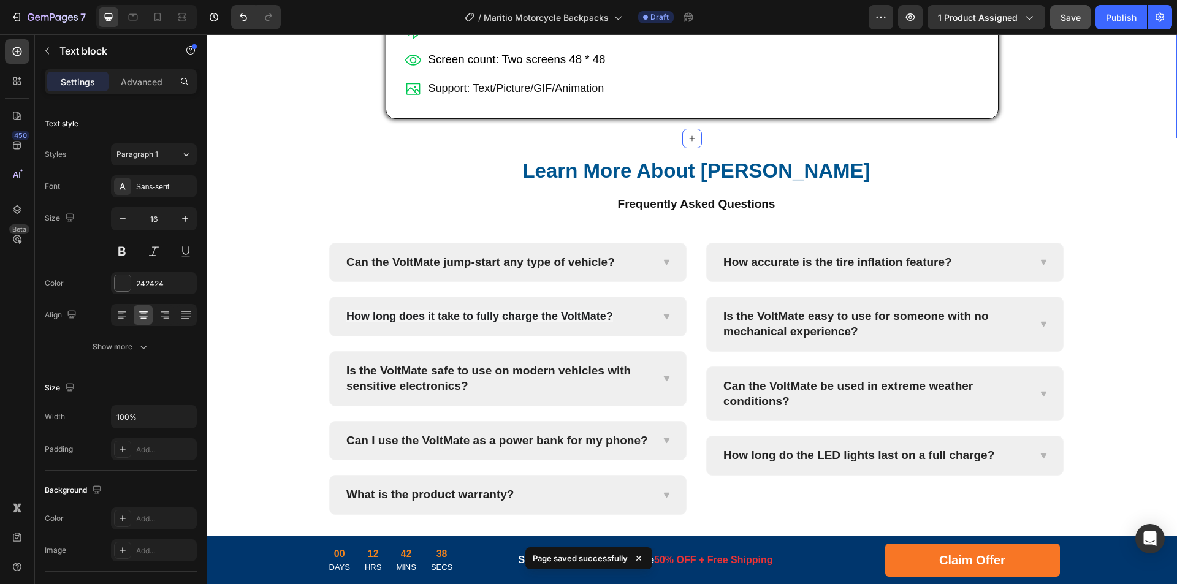
scroll to position [4823, 0]
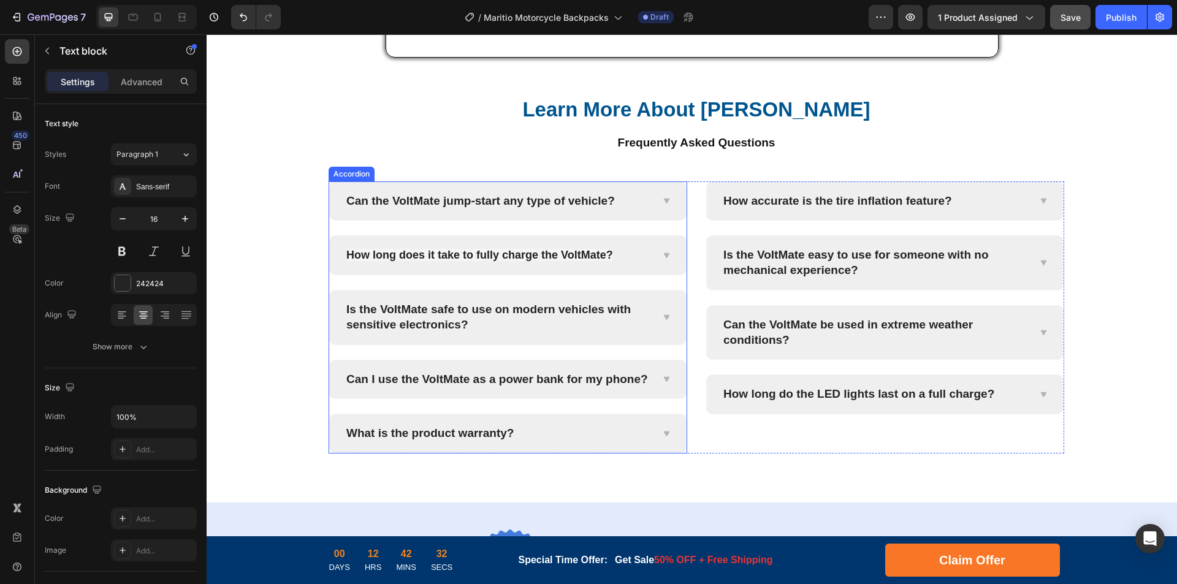
drag, startPoint x: 538, startPoint y: 277, endPoint x: 583, endPoint y: 275, distance: 45.4
click at [538, 209] on p "Can the VoltMate jump-start any type of vehicle?" at bounding box center [480, 201] width 269 height 15
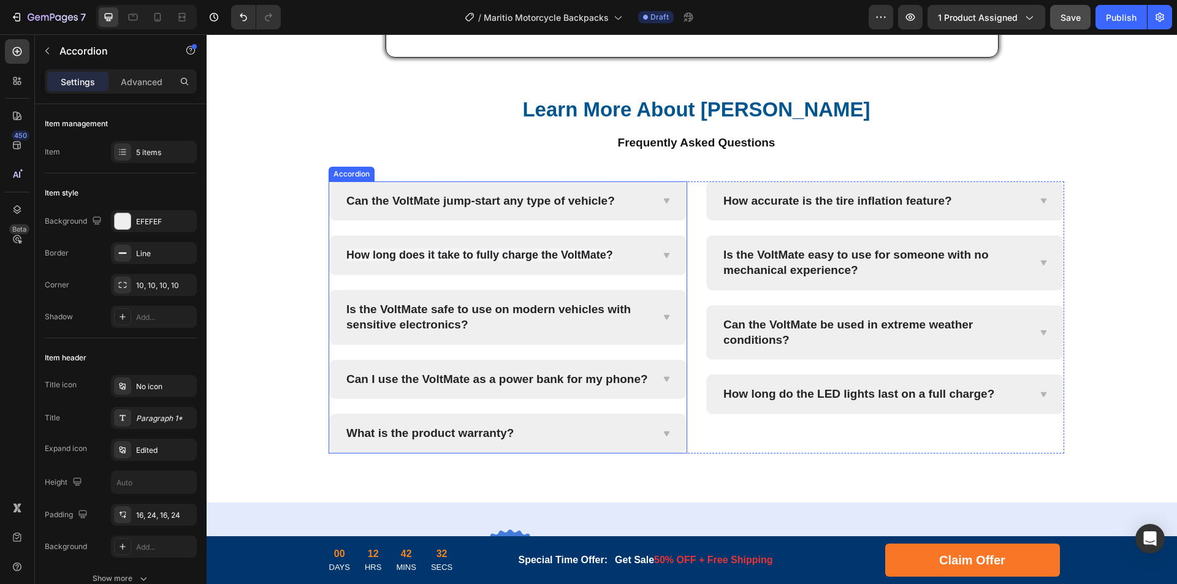
click at [570, 209] on p "Can the VoltMate jump-start any type of vehicle?" at bounding box center [480, 201] width 269 height 15
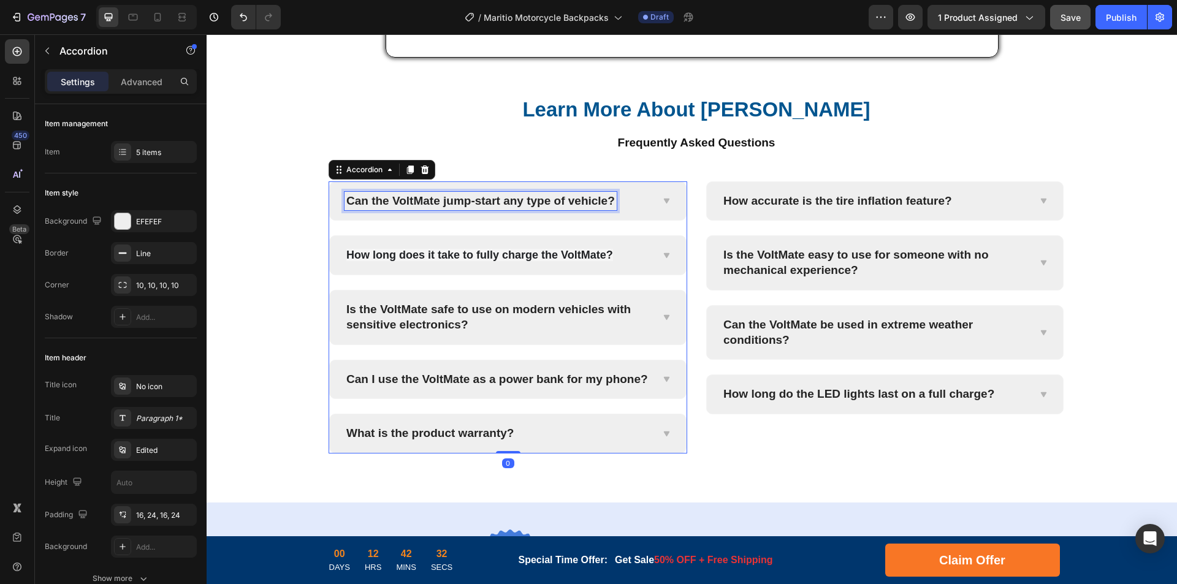
click at [583, 209] on p "Can the VoltMate jump-start any type of vehicle?" at bounding box center [480, 201] width 269 height 15
click at [662, 206] on div at bounding box center [667, 201] width 10 height 10
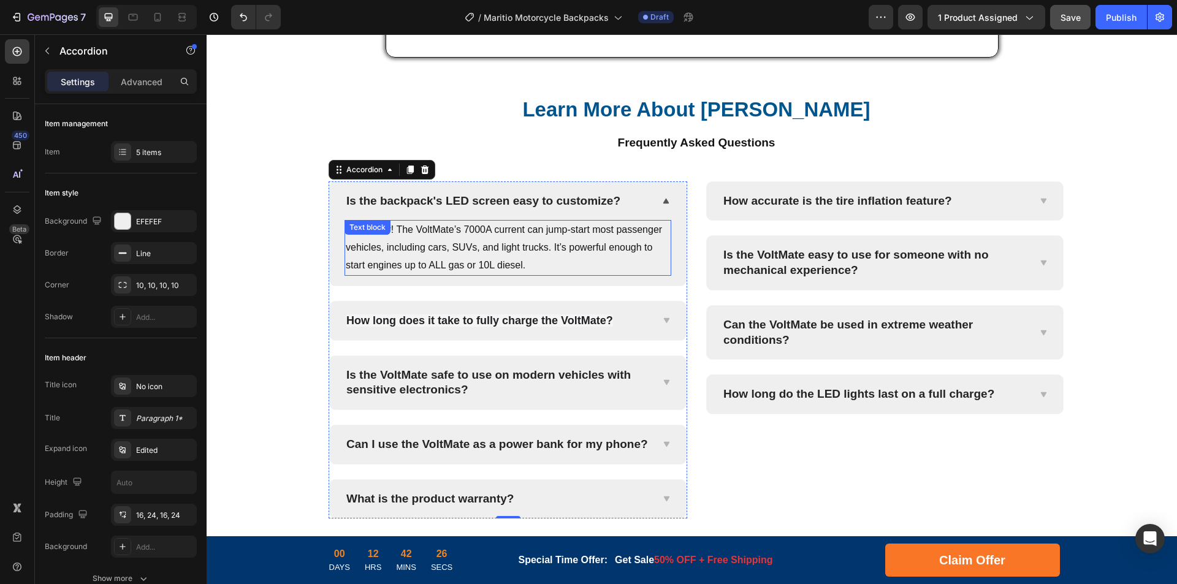
click at [540, 274] on p "Absolutely! The VoltMate’s 7000A current can jump-start most passenger vehicles…" at bounding box center [508, 247] width 324 height 53
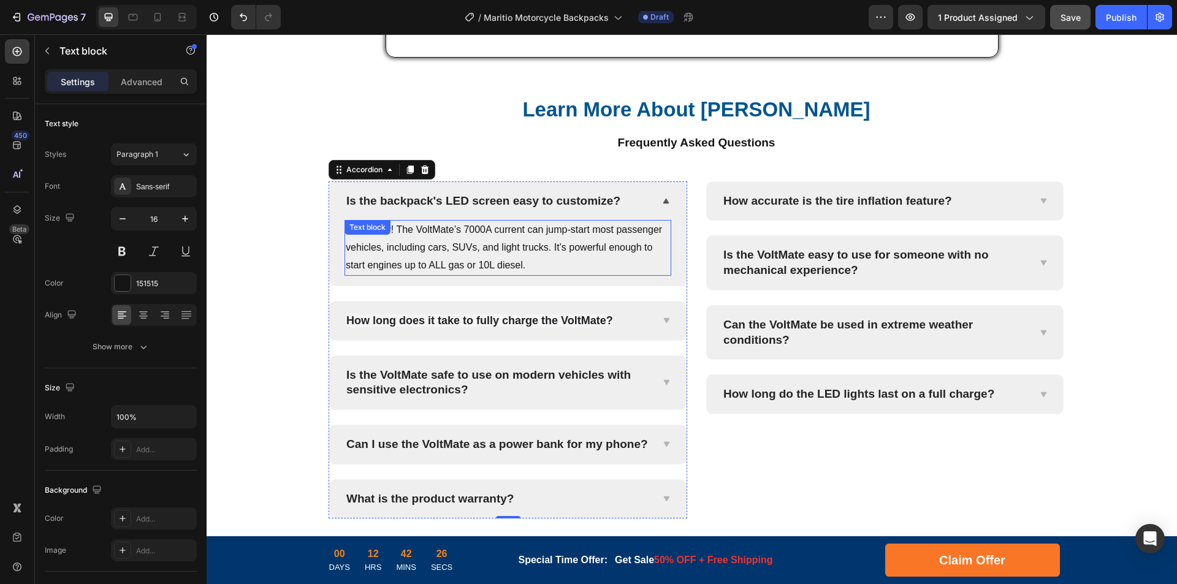
click at [571, 274] on p "Absolutely! The VoltMate’s 7000A current can jump-start most passenger vehicles…" at bounding box center [508, 247] width 324 height 53
click at [616, 274] on p "Absolutely! The VoltMate’s 7000A current can jump-start most passenger vehicles…" at bounding box center [508, 247] width 324 height 53
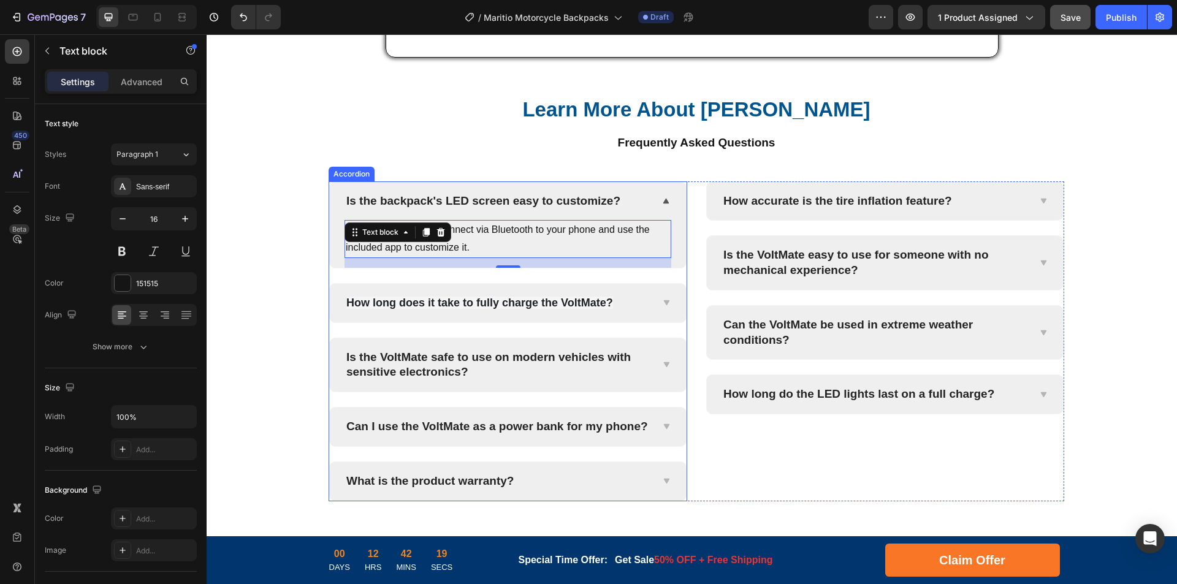
click at [534, 309] on strong "How long does it take to fully charge the VoltMate?" at bounding box center [479, 303] width 267 height 12
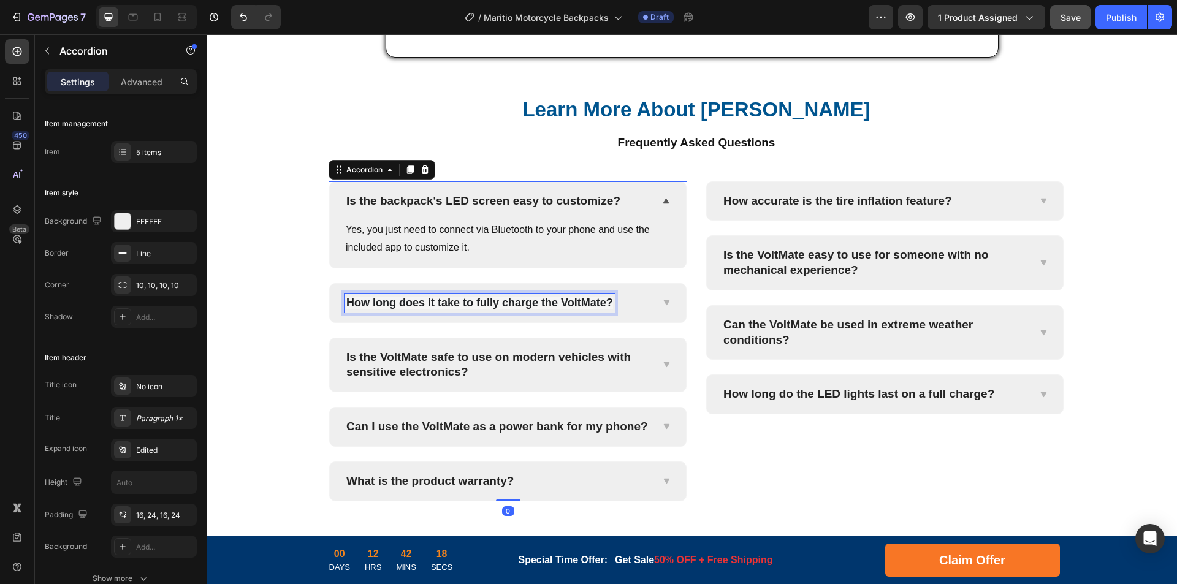
click at [580, 309] on strong "How long does it take to fully charge the VoltMate?" at bounding box center [479, 303] width 267 height 12
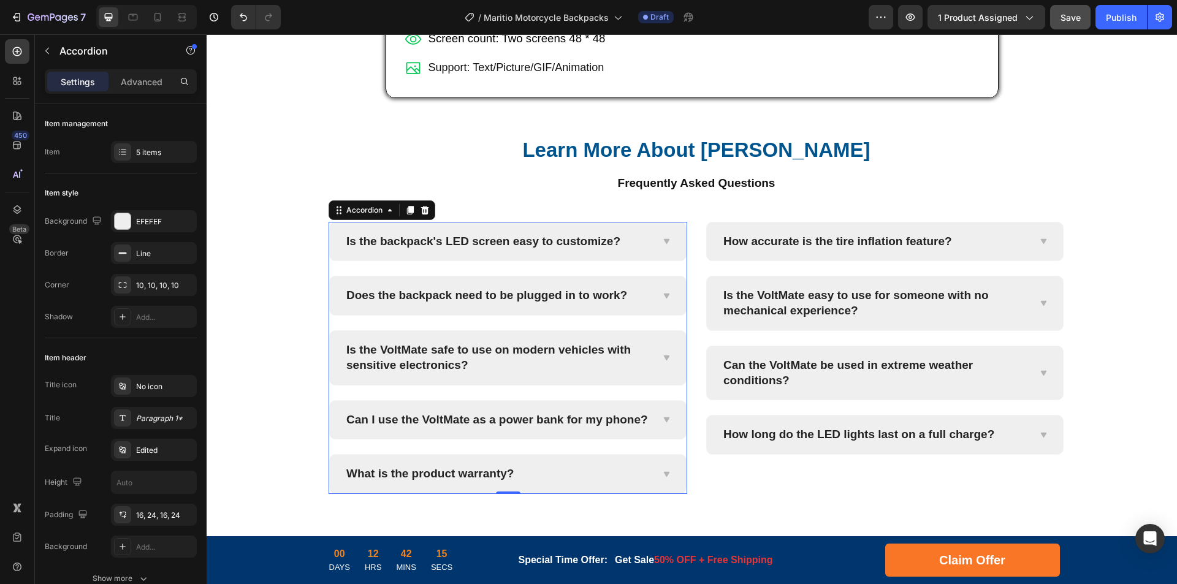
scroll to position [4775, 0]
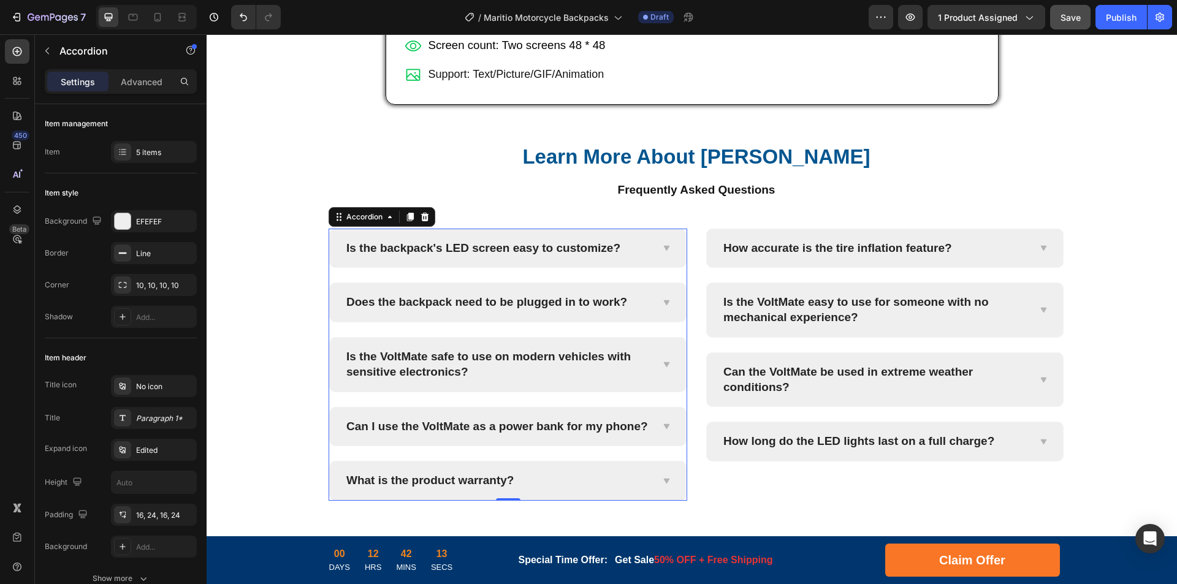
drag, startPoint x: 668, startPoint y: 381, endPoint x: 668, endPoint y: 396, distance: 14.7
click at [668, 322] on div "Does the backpack need to be plugged in to work?" at bounding box center [508, 302] width 356 height 39
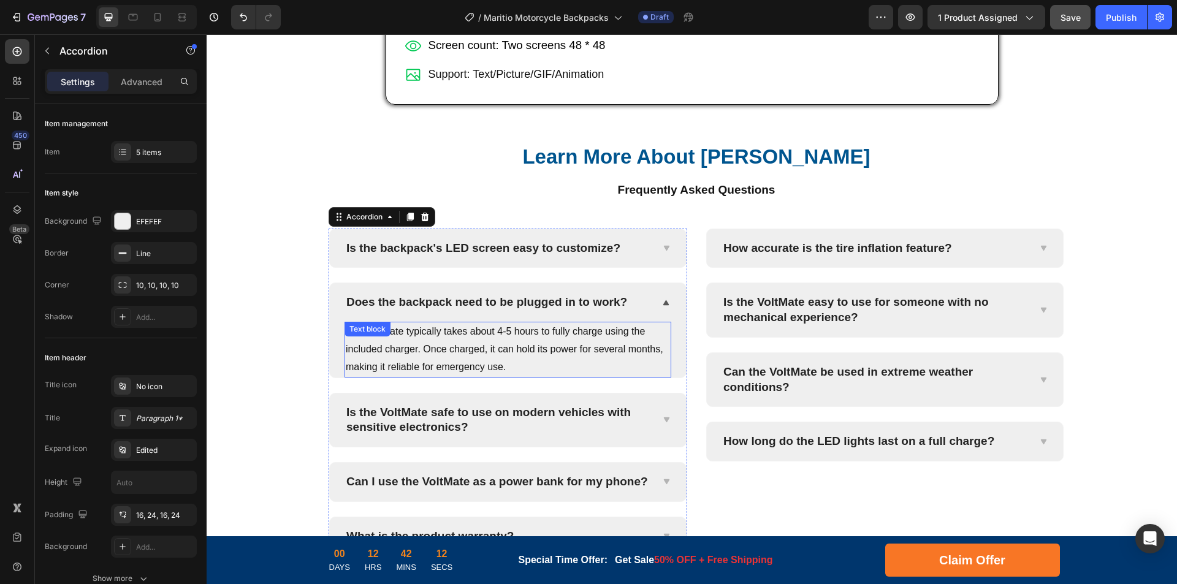
drag, startPoint x: 565, startPoint y: 418, endPoint x: 588, endPoint y: 418, distance: 22.7
click at [565, 376] on p "The VoltMate typically takes about 4-5 hours to fully charge using the included…" at bounding box center [508, 349] width 324 height 53
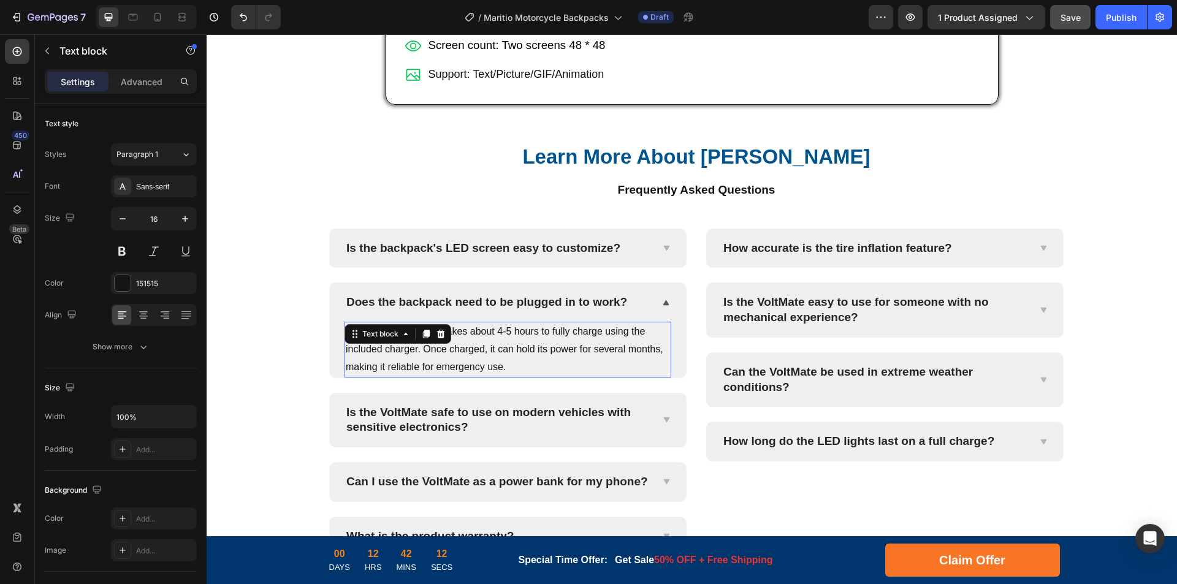
click at [588, 376] on p "The VoltMate typically takes about 4-5 hours to fully charge using the included…" at bounding box center [508, 349] width 324 height 53
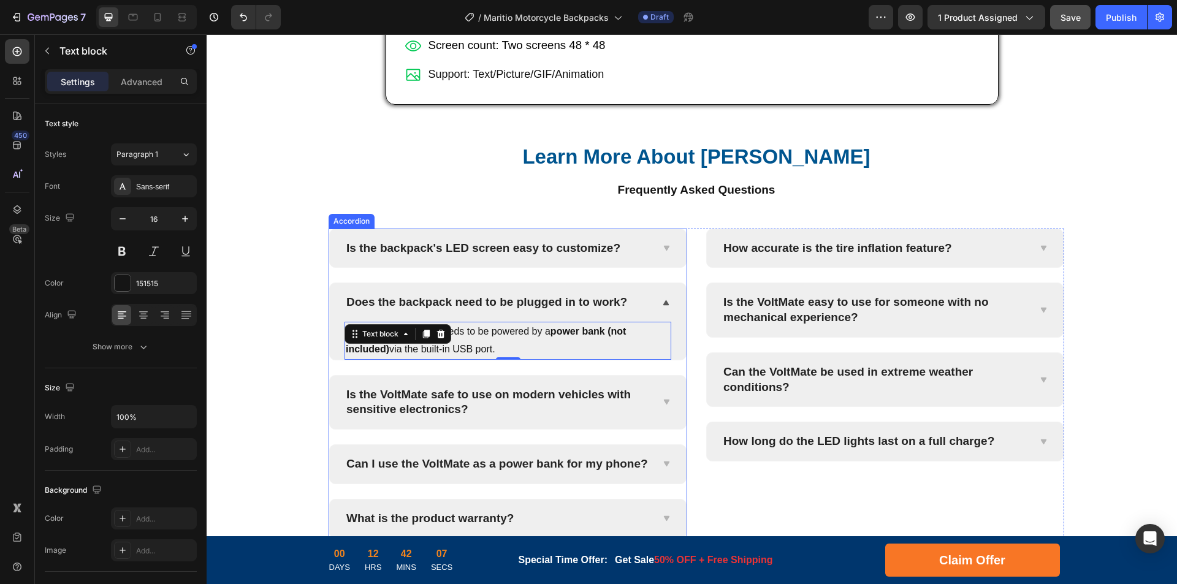
click at [529, 418] on p "Is the VoltMate safe to use on modern vehicles with sensitive electronics?" at bounding box center [498, 403] width 304 height 30
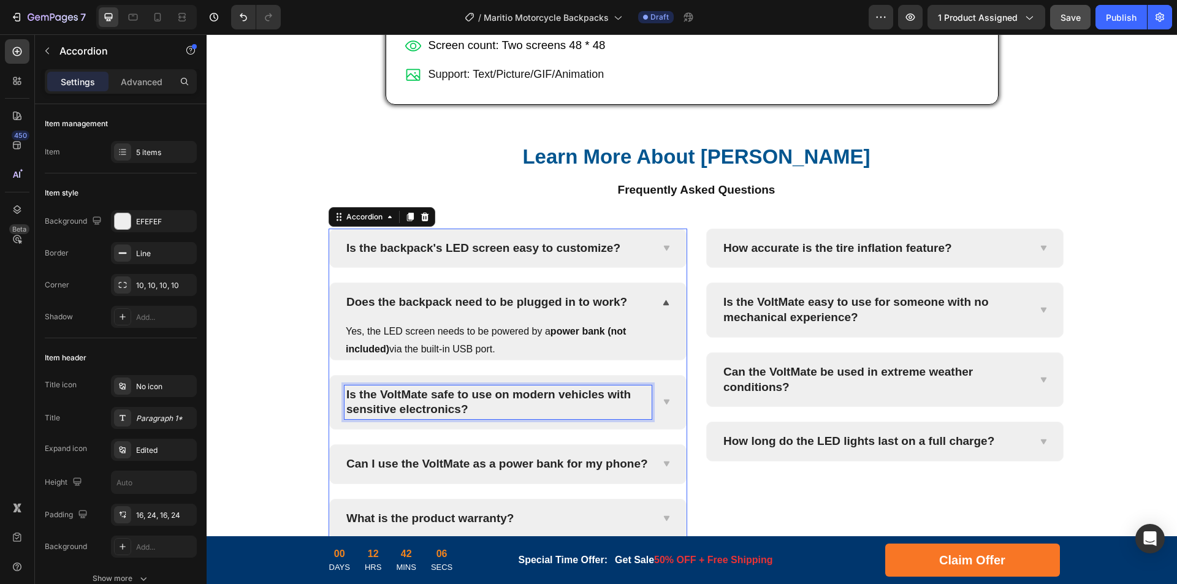
click at [595, 418] on p "Is the VoltMate safe to use on modern vehicles with sensitive electronics?" at bounding box center [498, 403] width 304 height 30
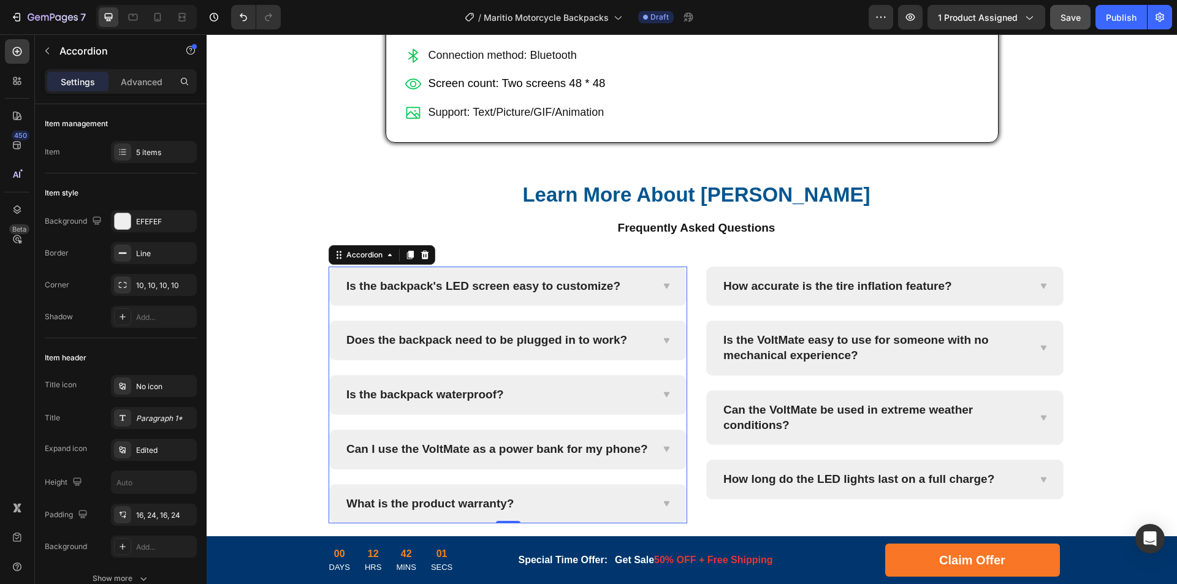
scroll to position [4799, 0]
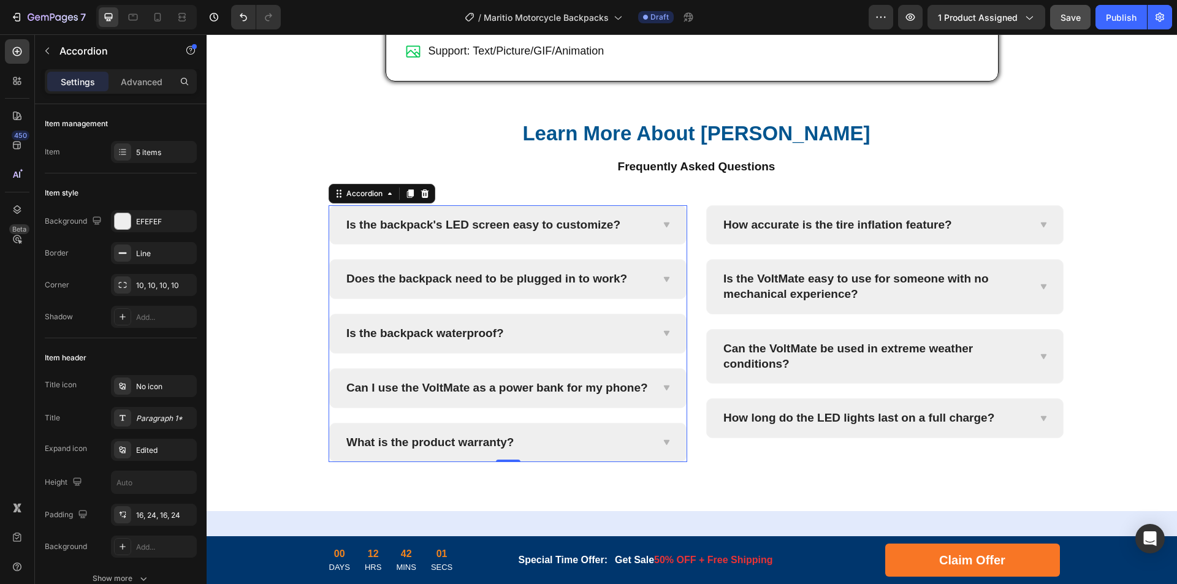
drag, startPoint x: 581, startPoint y: 405, endPoint x: 573, endPoint y: 415, distance: 12.2
click at [581, 343] on div "Is the backpack waterproof?" at bounding box center [498, 333] width 307 height 19
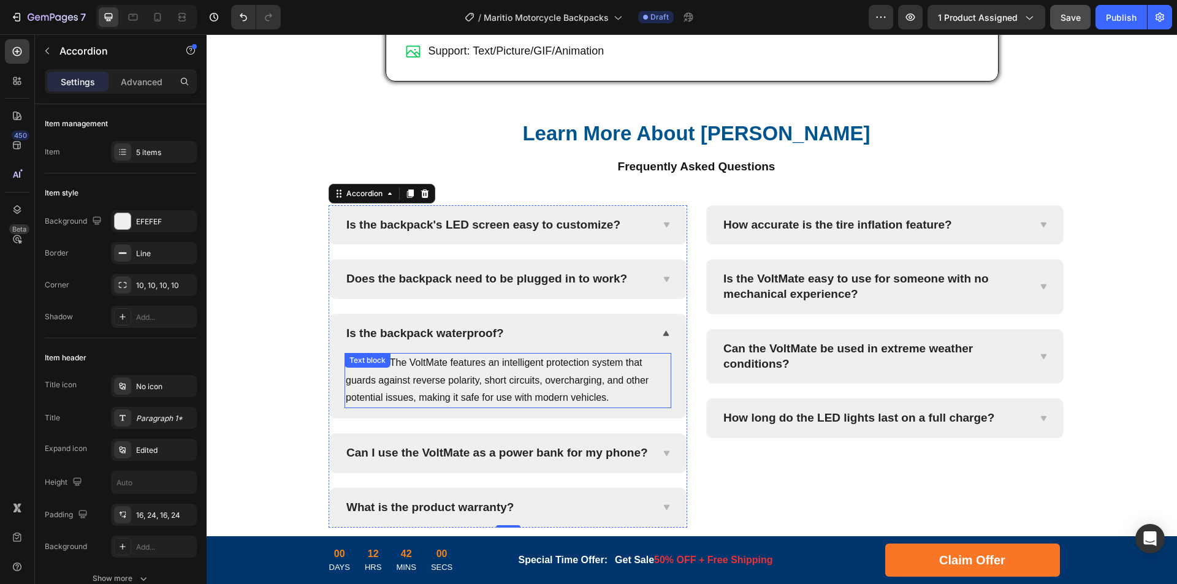
click at [475, 407] on p "Certainly! The VoltMate features an intelligent protection system that guards a…" at bounding box center [508, 380] width 324 height 53
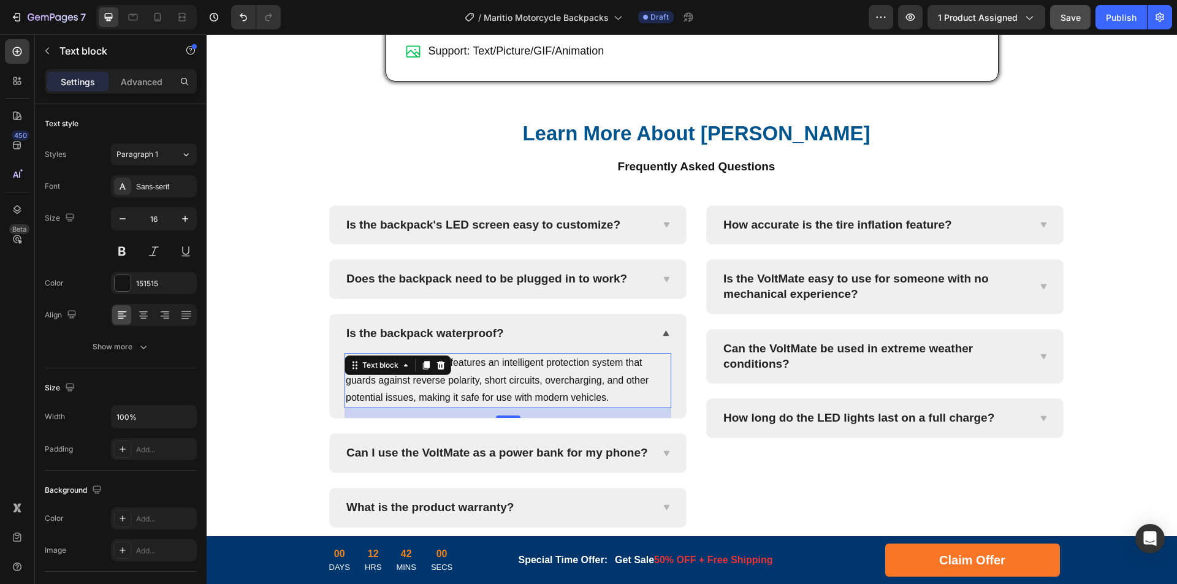
click at [525, 407] on p "Certainly! The VoltMate features an intelligent protection system that guards a…" at bounding box center [508, 380] width 324 height 53
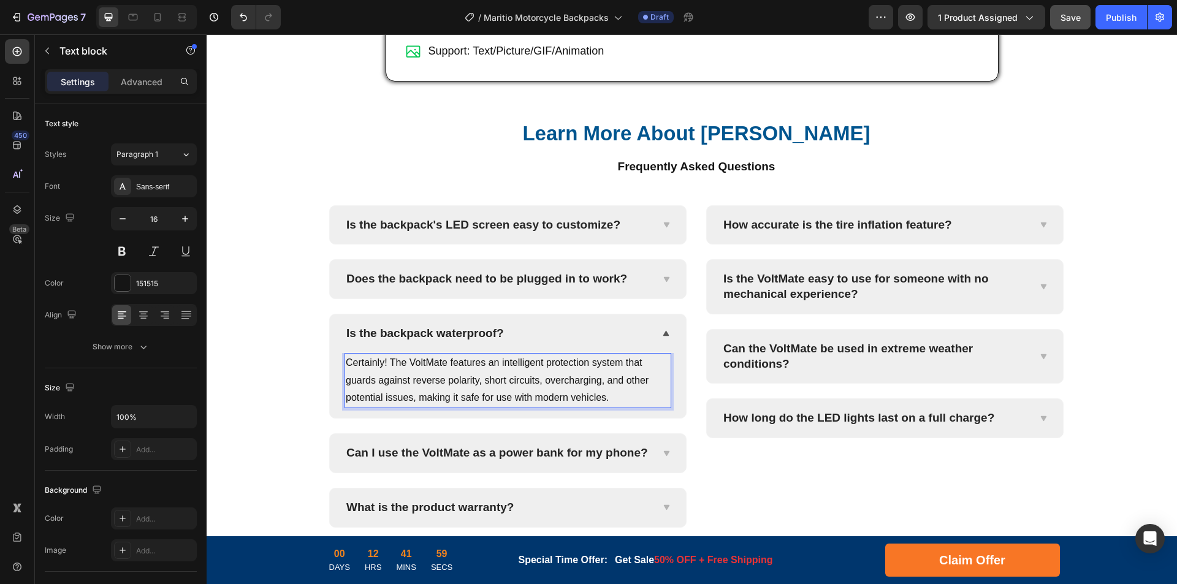
click at [564, 407] on p "Certainly! The VoltMate features an intelligent protection system that guards a…" at bounding box center [508, 380] width 324 height 53
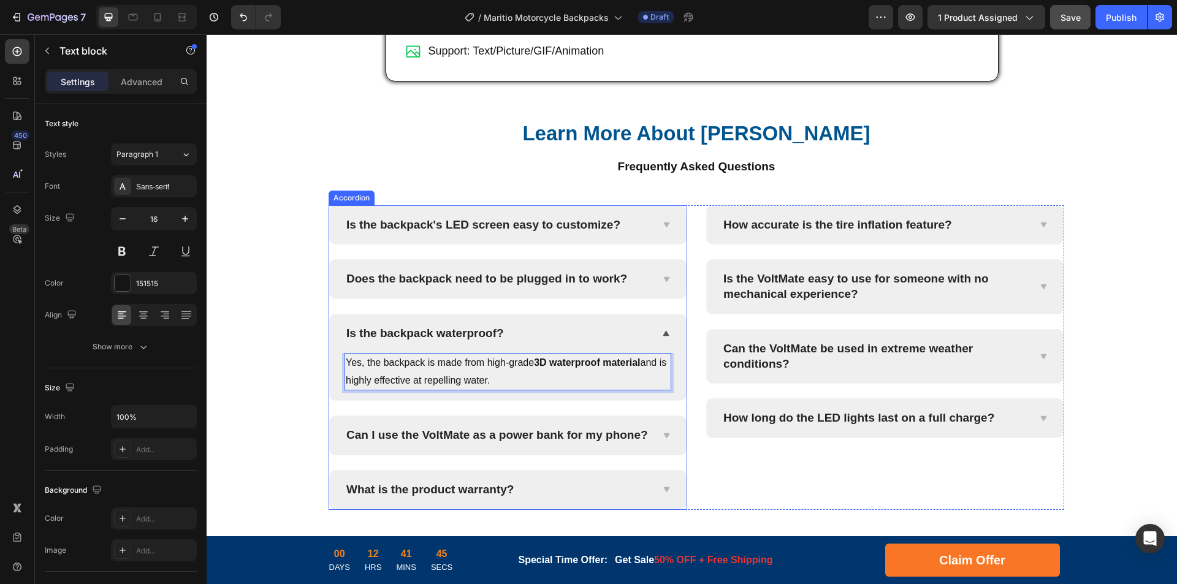
scroll to position [4860, 0]
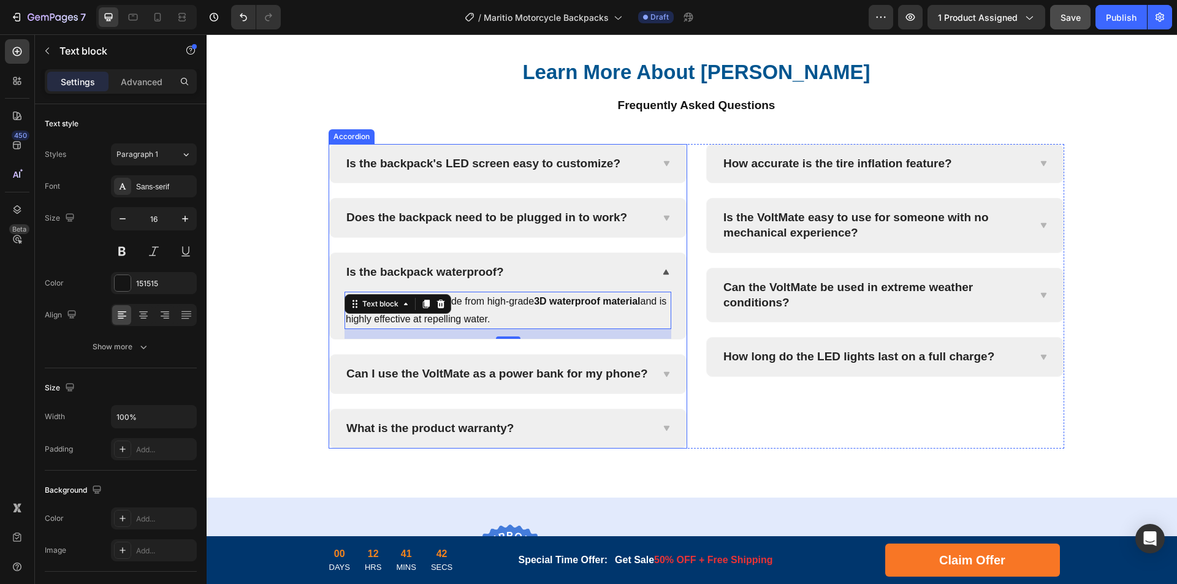
click at [546, 382] on p "Can I use the VoltMate as a power bank for my phone?" at bounding box center [497, 374] width 302 height 15
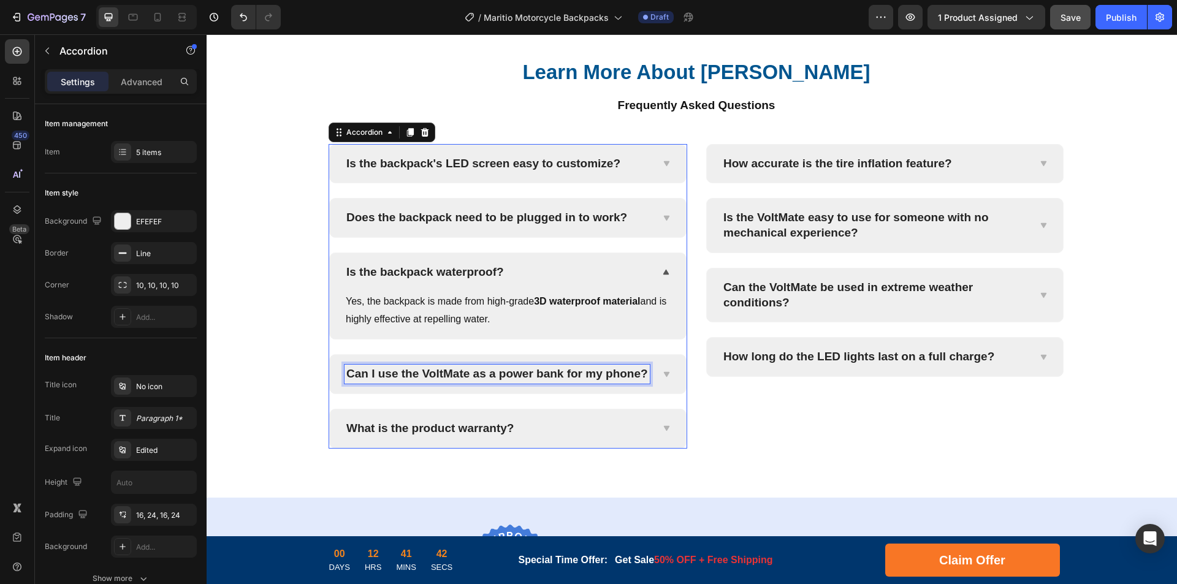
click at [576, 382] on p "Can I use the VoltMate as a power bank for my phone?" at bounding box center [497, 374] width 302 height 15
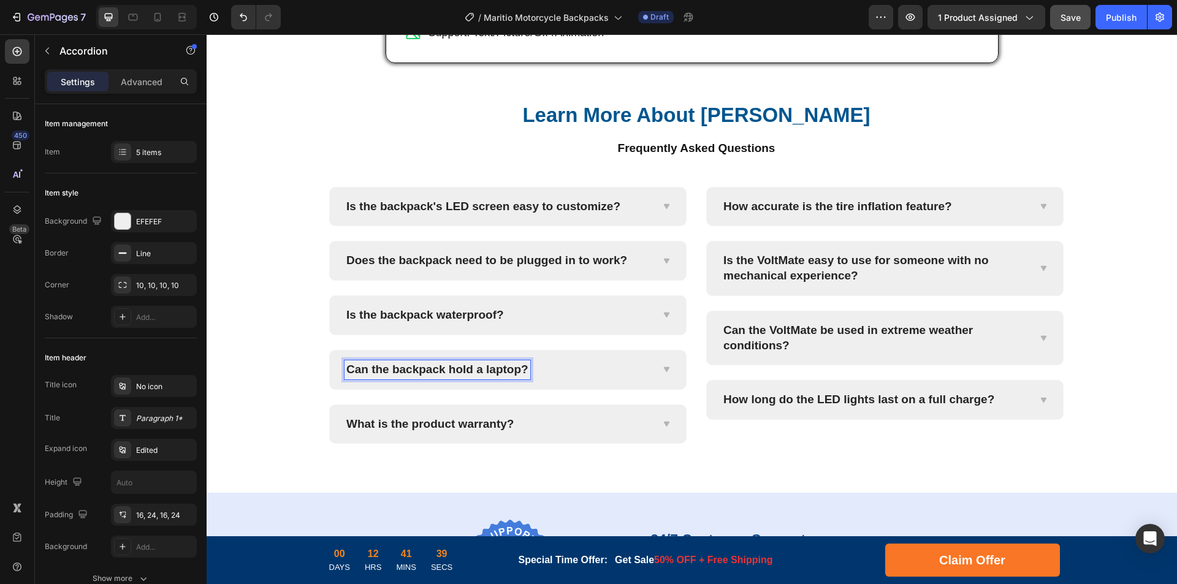
scroll to position [4812, 0]
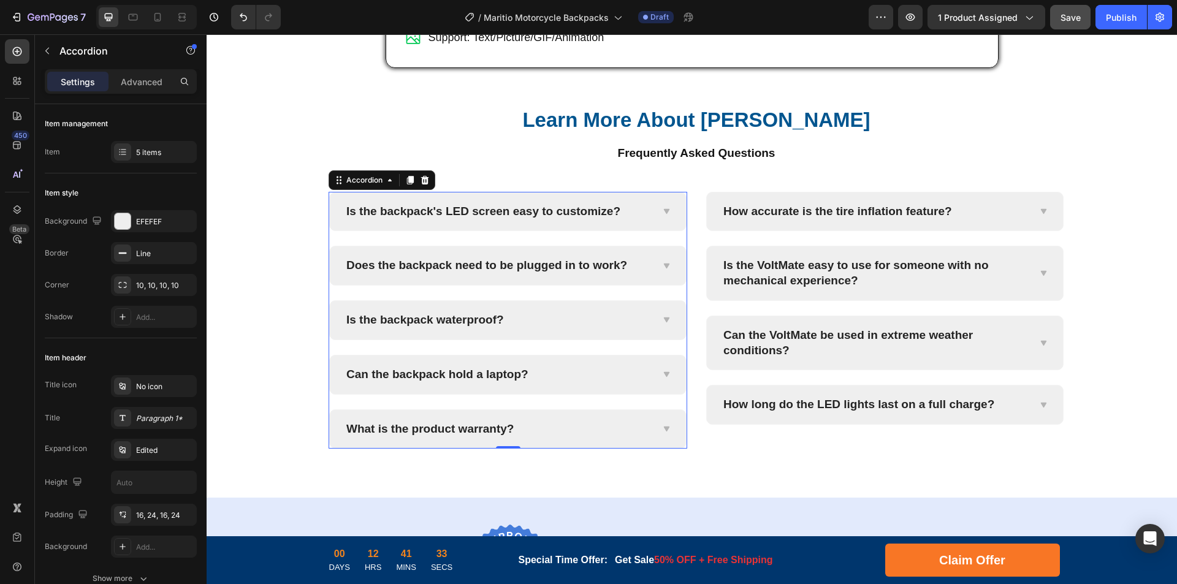
click at [625, 385] on div "Can the backpack hold a laptop?" at bounding box center [498, 375] width 307 height 19
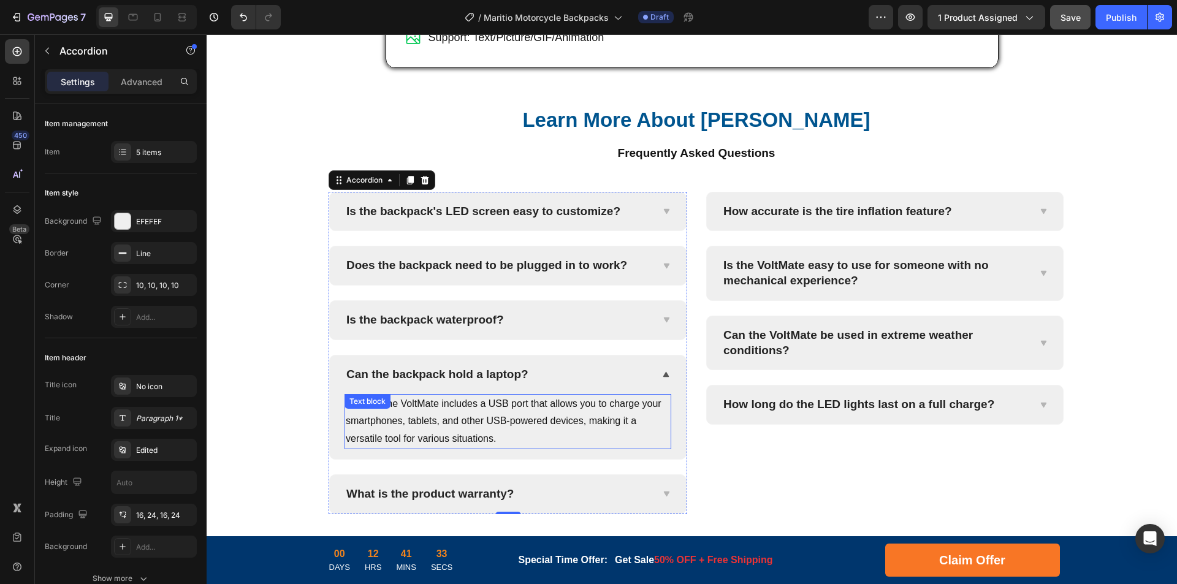
click at [543, 448] on p "Indeed! The VoltMate includes a USB port that allows you to charge your smartph…" at bounding box center [508, 422] width 324 height 53
click at [496, 448] on p "Indeed! The VoltMate includes a USB port that allows you to charge your smartph…" at bounding box center [508, 422] width 324 height 53
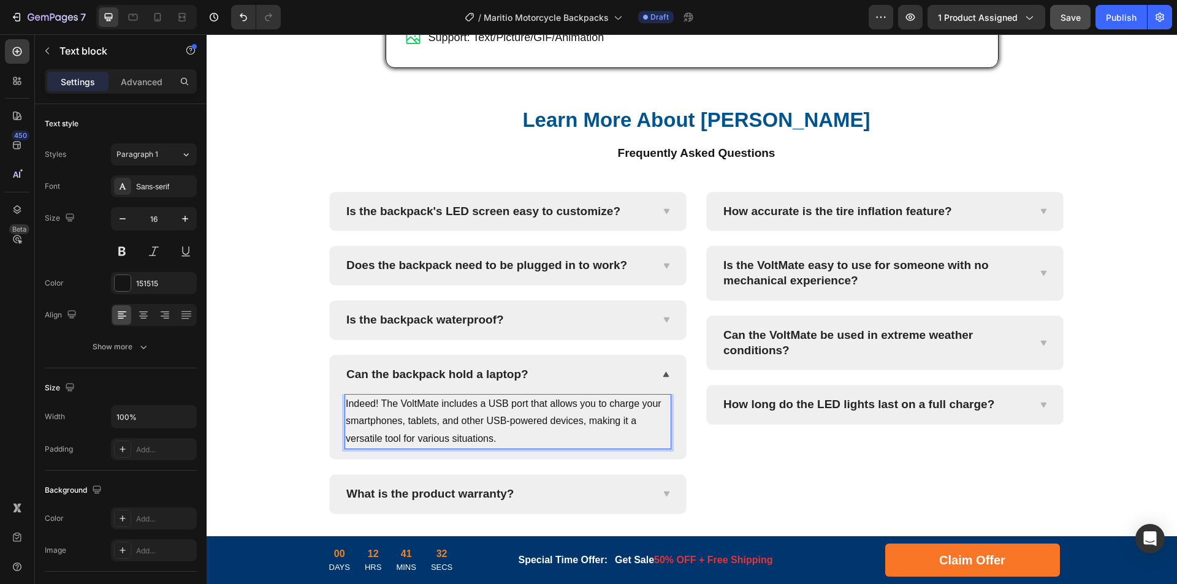
click at [553, 448] on p "Indeed! The VoltMate includes a USB port that allows you to charge your smartph…" at bounding box center [508, 422] width 324 height 53
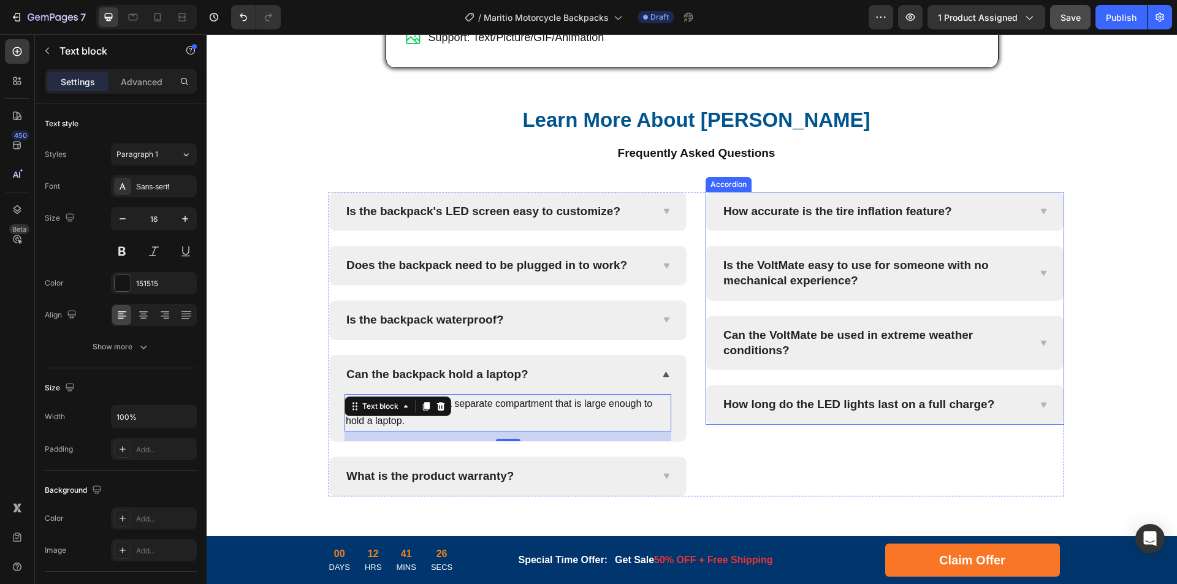
drag, startPoint x: 803, startPoint y: 283, endPoint x: 869, endPoint y: 286, distance: 66.3
click at [803, 220] on p "How accurate is the tire inflation feature?" at bounding box center [838, 211] width 229 height 15
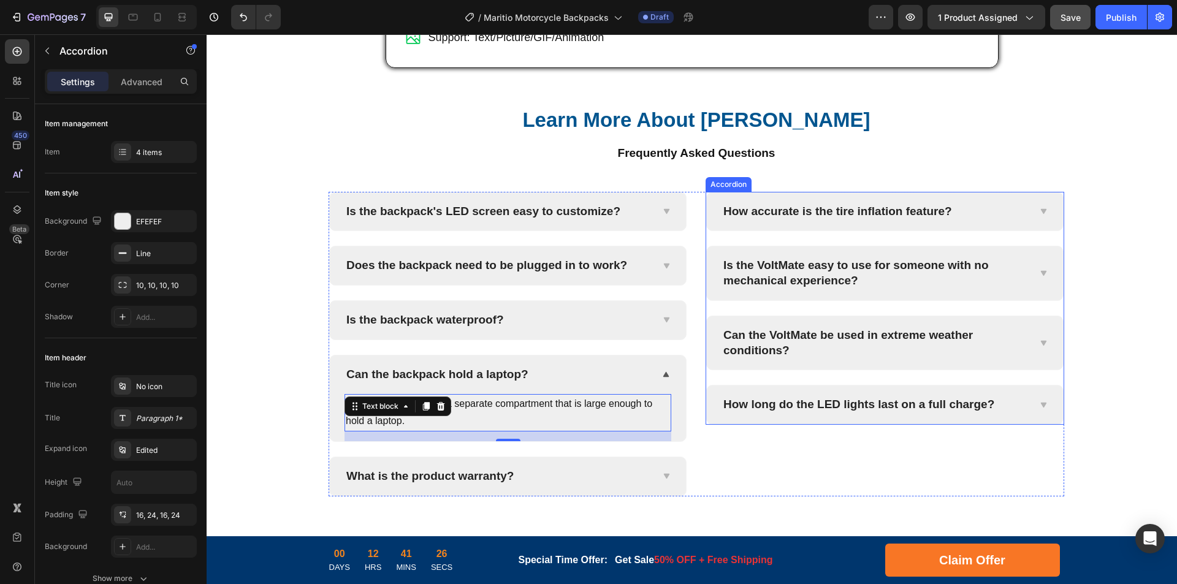
click at [842, 220] on p "How accurate is the tire inflation feature?" at bounding box center [838, 211] width 229 height 15
click at [869, 220] on p "How accurate is the tire inflation feature?" at bounding box center [838, 211] width 229 height 15
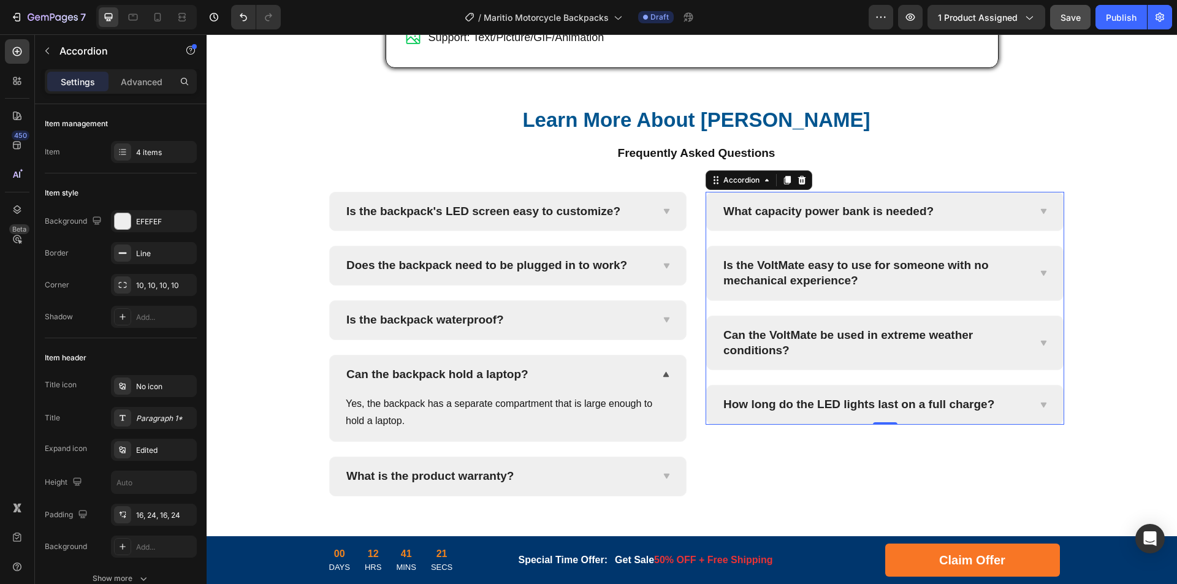
click at [978, 221] on div "What capacity power bank is needed?" at bounding box center [875, 211] width 307 height 19
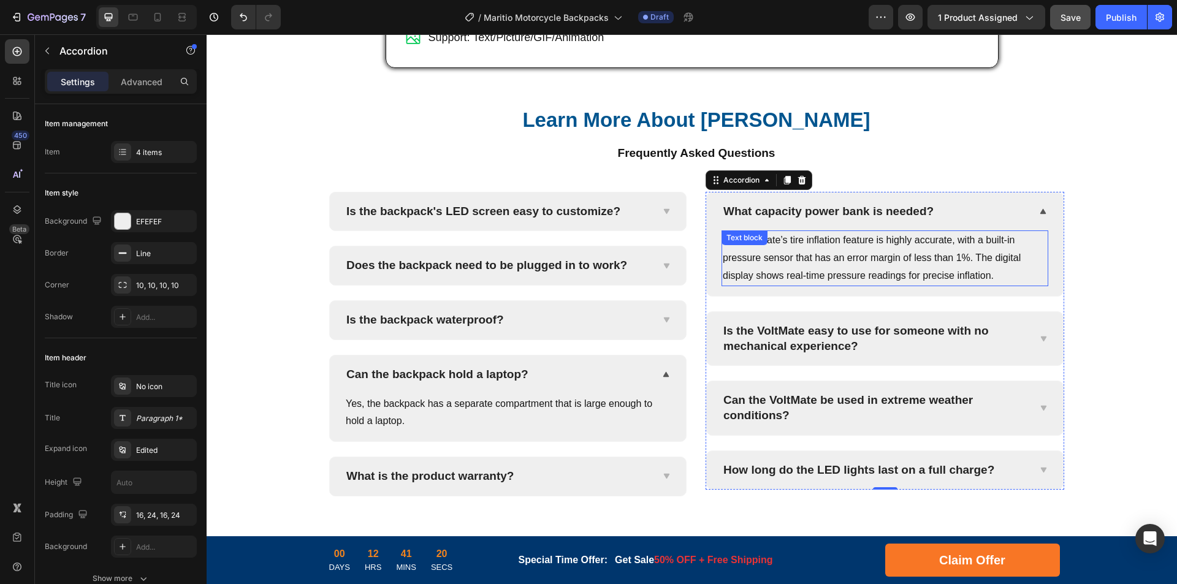
click at [854, 285] on p "The VoltMate’s tire inflation feature is highly accurate, with a built-in press…" at bounding box center [885, 258] width 324 height 53
click at [930, 285] on p "The VoltMate’s tire inflation feature is highly accurate, with a built-in press…" at bounding box center [885, 258] width 324 height 53
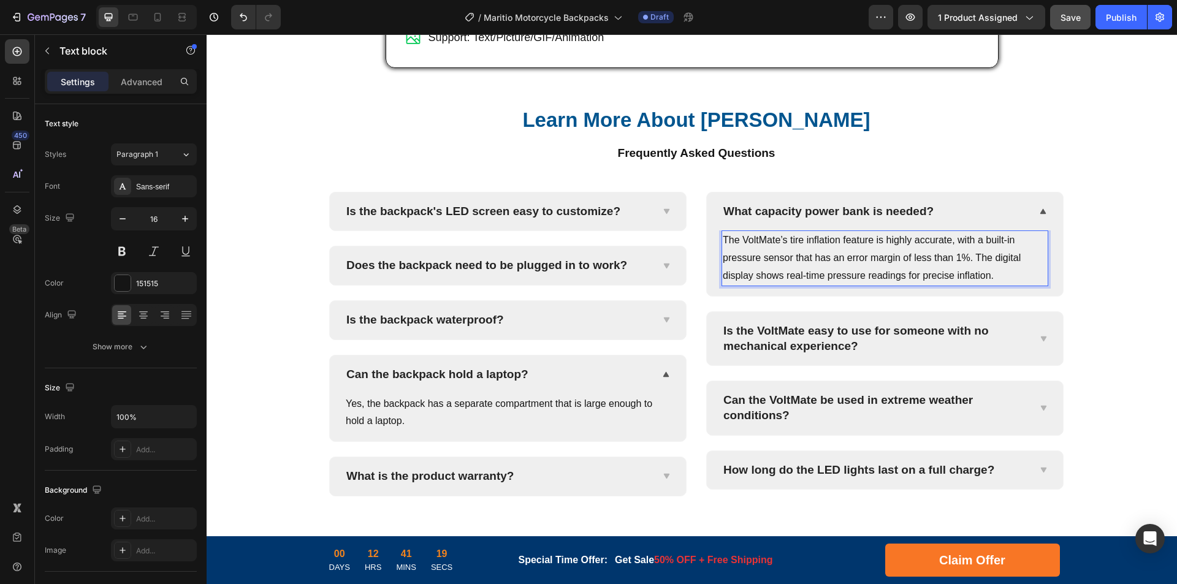
click at [959, 285] on p "The VoltMate’s tire inflation feature is highly accurate, with a built-in press…" at bounding box center [885, 258] width 324 height 53
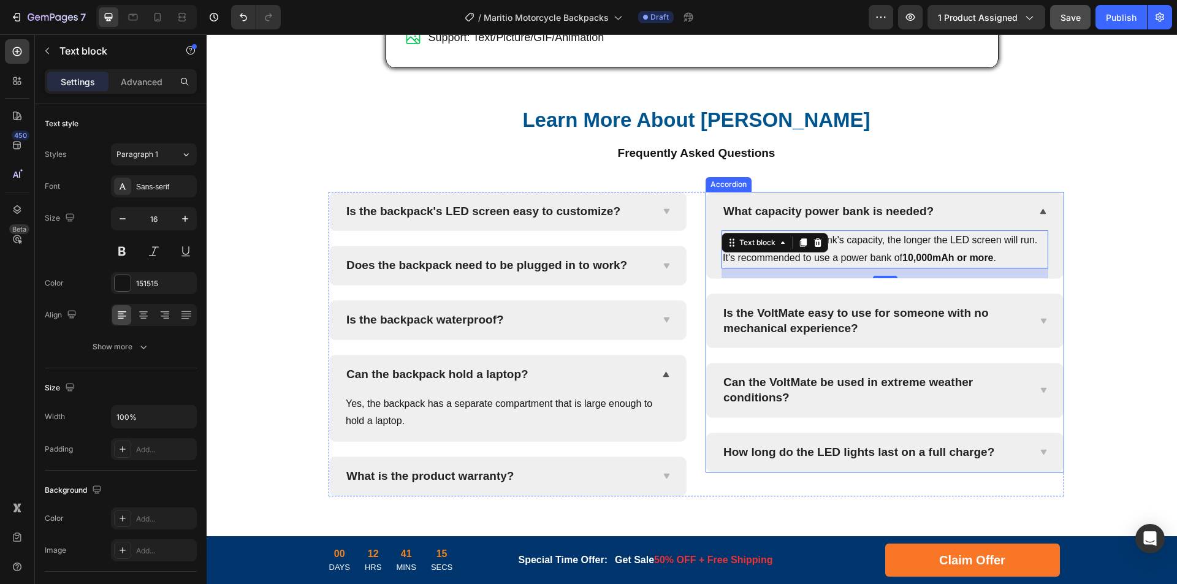
click at [836, 336] on p "Is the VoltMate easy to use for someone with no mechanical experience?" at bounding box center [876, 321] width 304 height 30
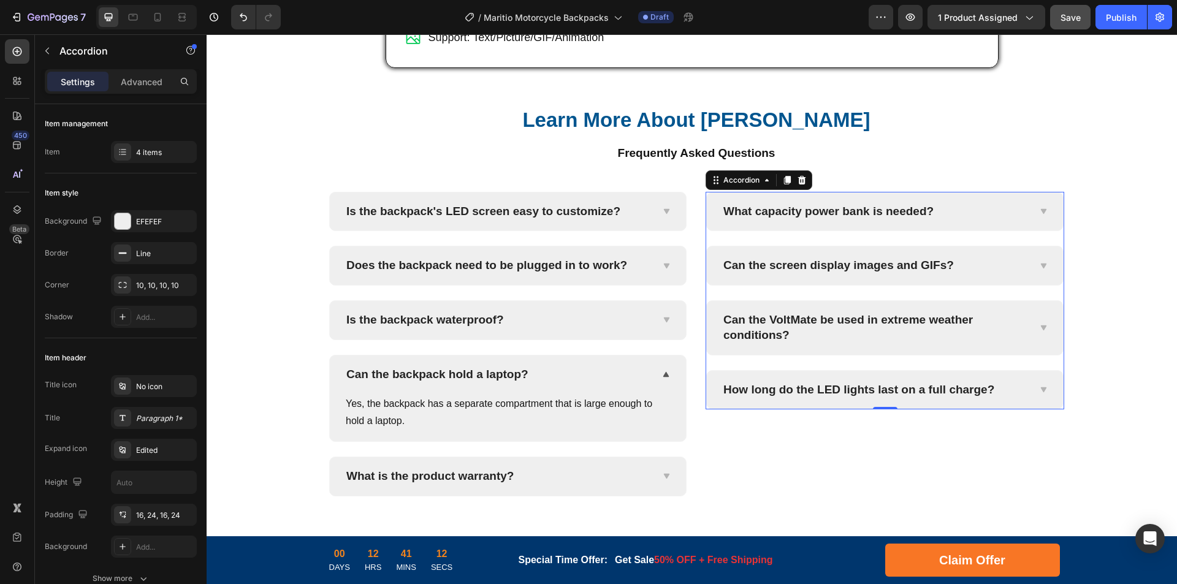
scroll to position [4765, 0]
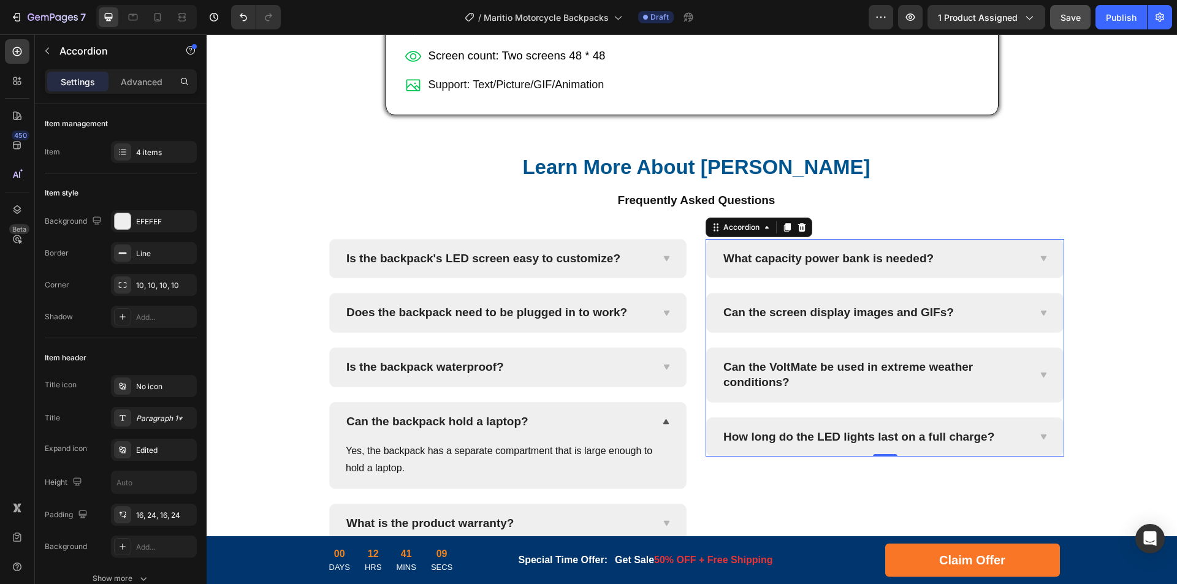
drag, startPoint x: 1007, startPoint y: 387, endPoint x: 939, endPoint y: 426, distance: 78.3
click at [1007, 323] on div "Can the screen display images and GIFs?" at bounding box center [875, 313] width 307 height 19
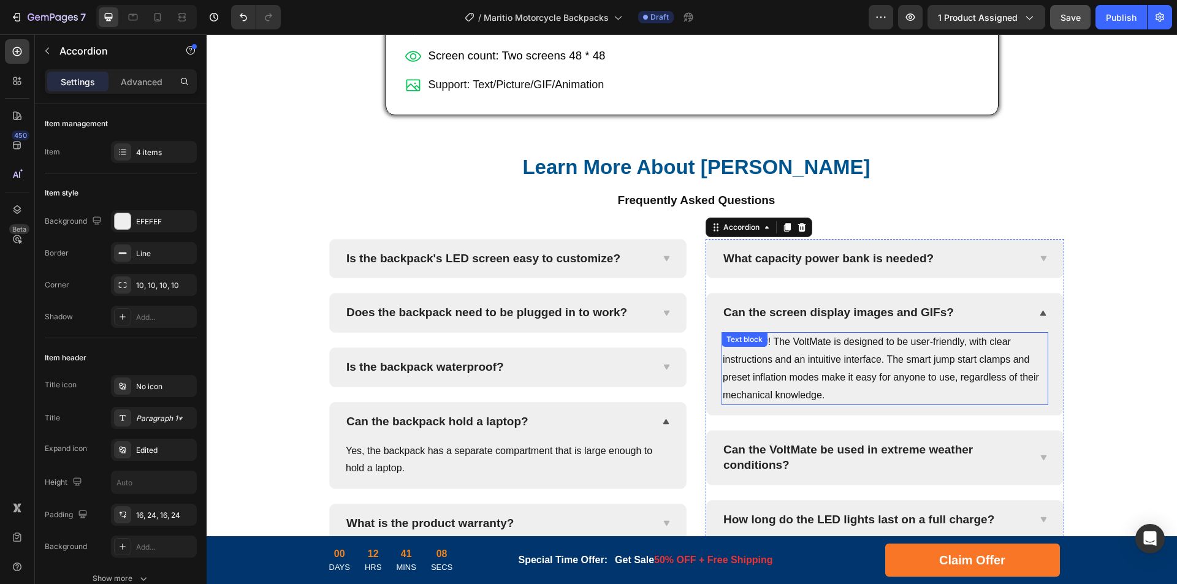
click at [889, 404] on p "Absolutely! The VoltMate is designed to be user-friendly, with clear instructio…" at bounding box center [885, 369] width 324 height 71
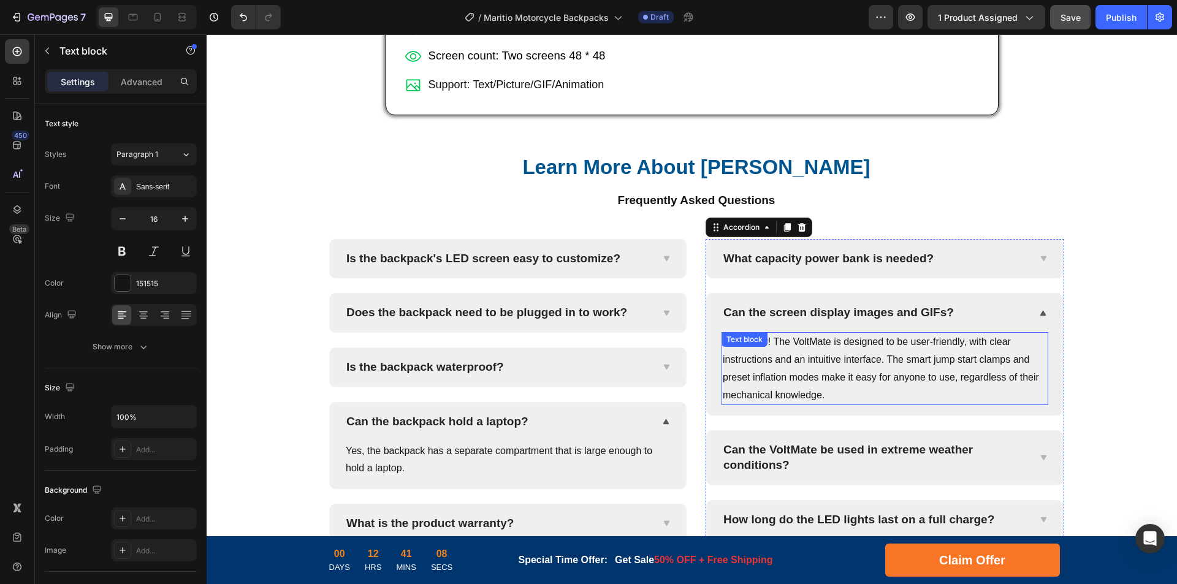
click at [962, 404] on p "Absolutely! The VoltMate is designed to be user-friendly, with clear instructio…" at bounding box center [885, 369] width 324 height 71
click at [1013, 404] on p "Absolutely! The VoltMate is designed to be user-friendly, with clear instructio…" at bounding box center [885, 369] width 324 height 71
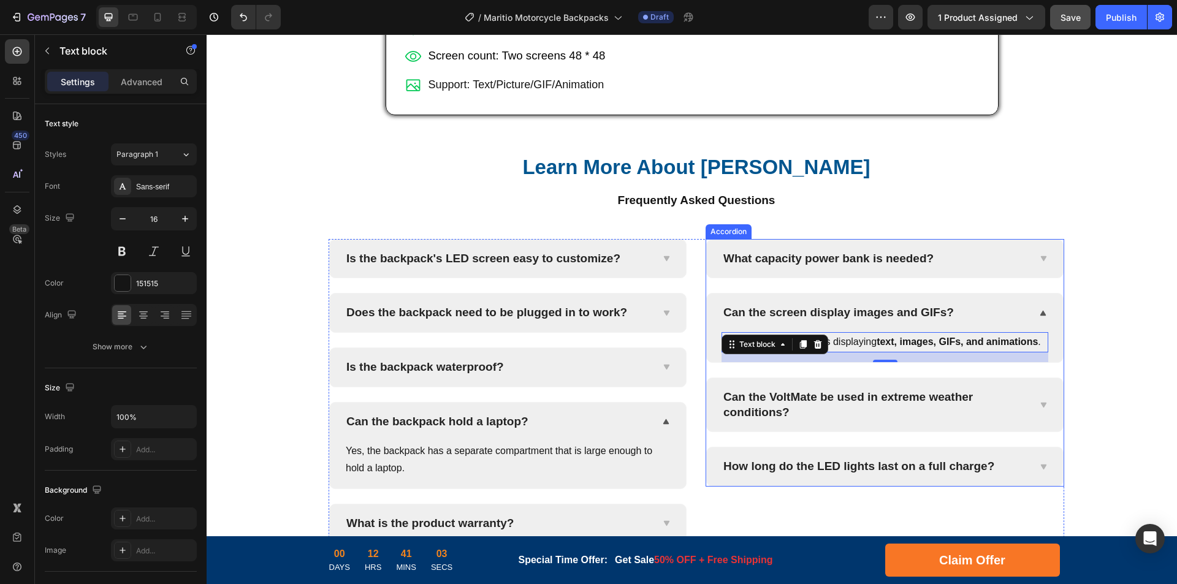
scroll to position [4826, 0]
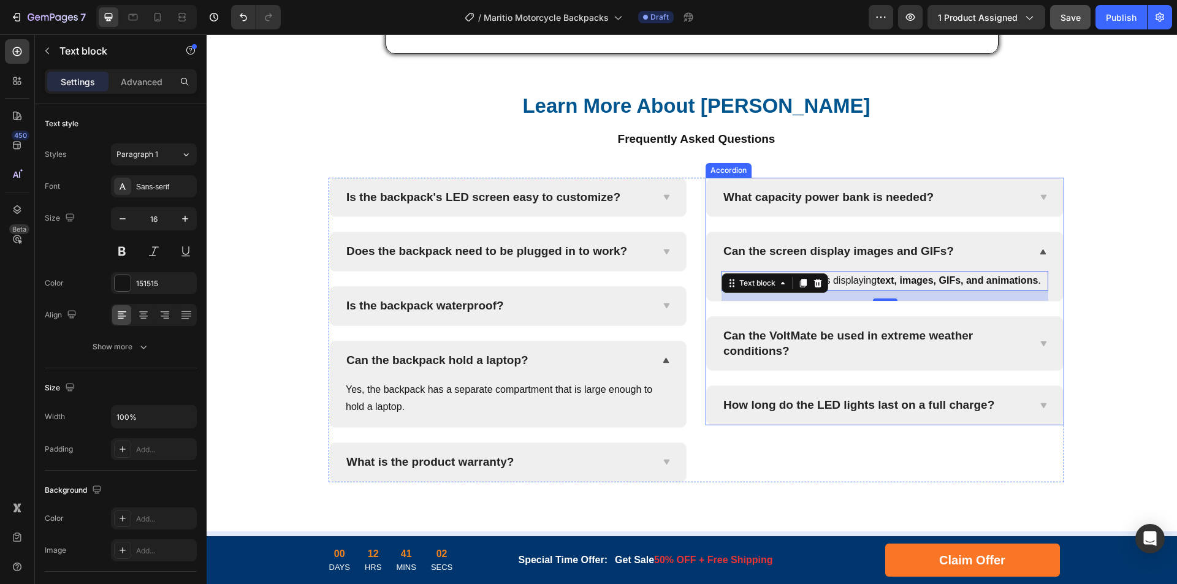
drag, startPoint x: 920, startPoint y: 413, endPoint x: 959, endPoint y: 416, distance: 39.4
click at [920, 359] on p "Can the VoltMate be used in extreme weather conditions?" at bounding box center [876, 344] width 304 height 30
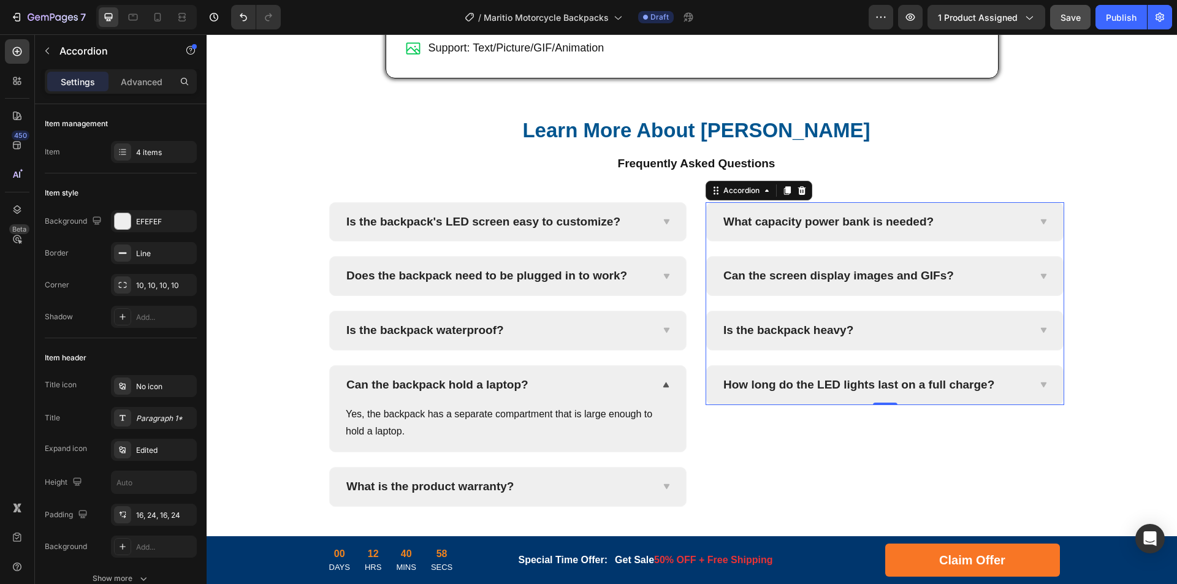
scroll to position [4796, 0]
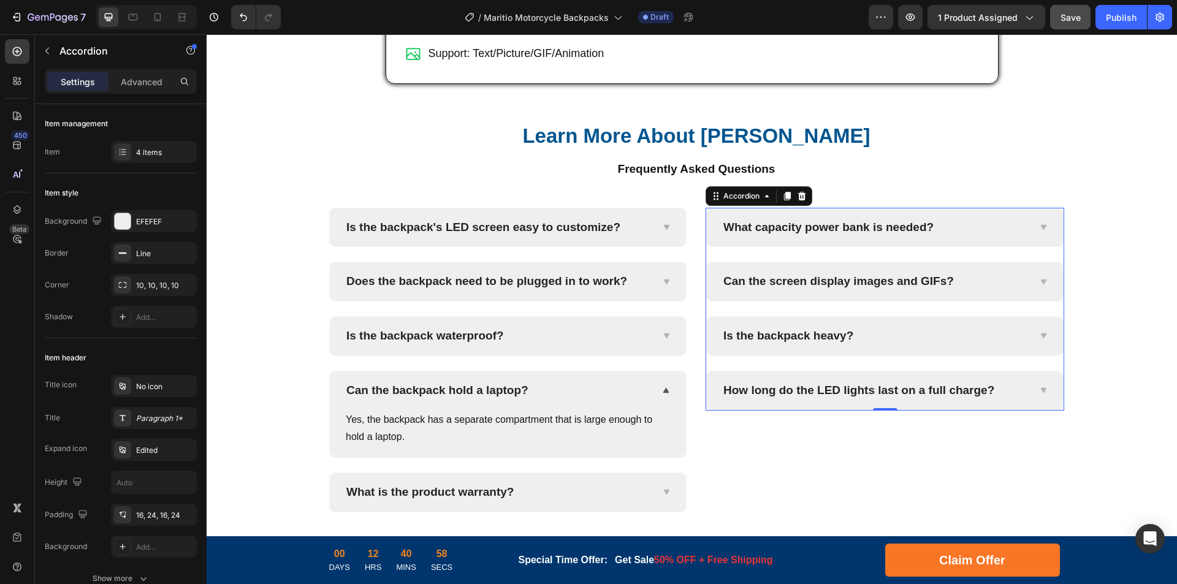
click at [1027, 356] on div "Is the backpack heavy?" at bounding box center [885, 336] width 356 height 39
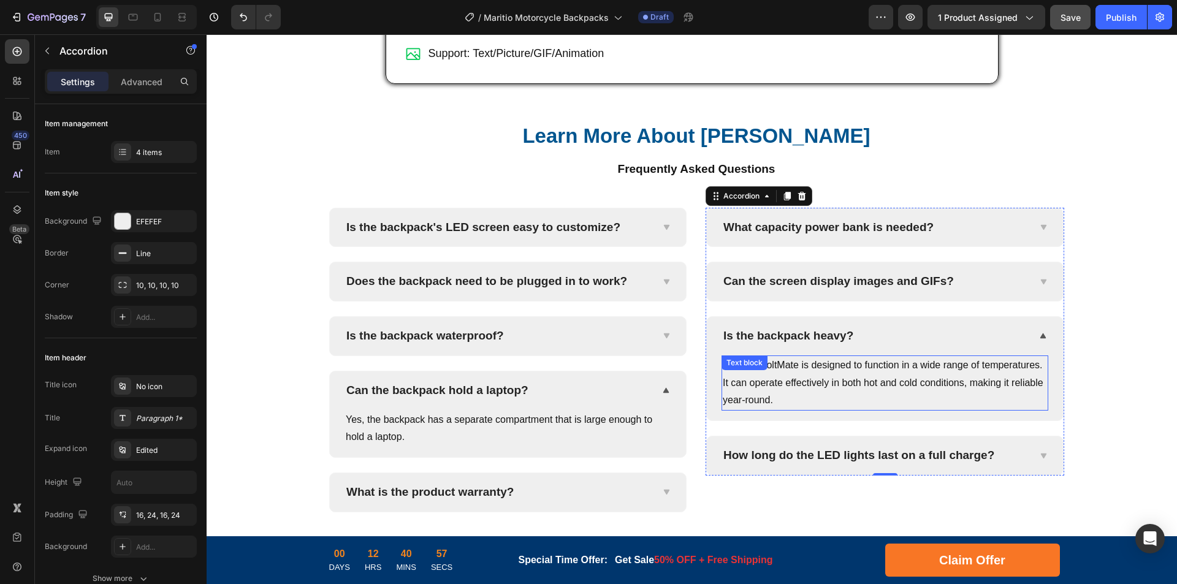
click at [908, 410] on p "Yes, the VoltMate is designed to function in a wide range of temperatures. It c…" at bounding box center [885, 383] width 324 height 53
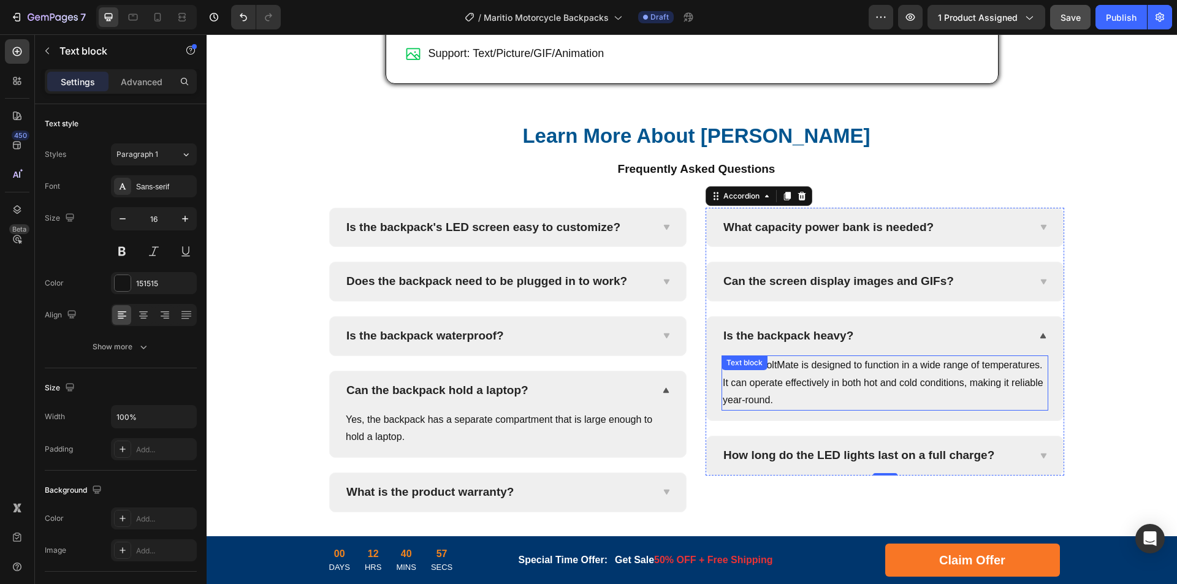
click at [936, 410] on p "Yes, the VoltMate is designed to function in a wide range of temperatures. It c…" at bounding box center [885, 383] width 324 height 53
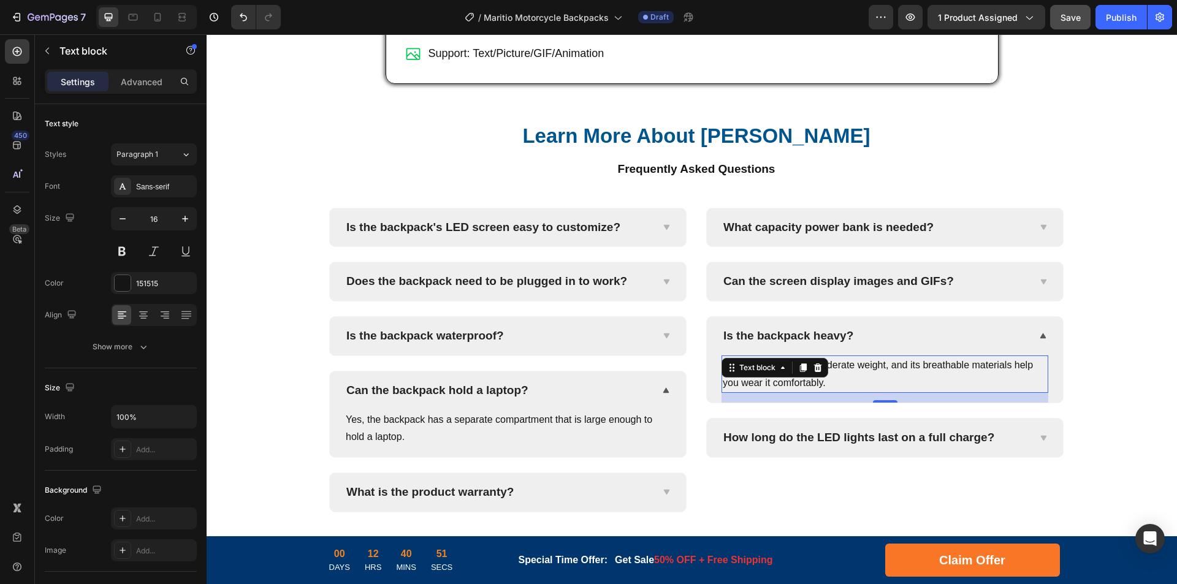
scroll to position [4858, 0]
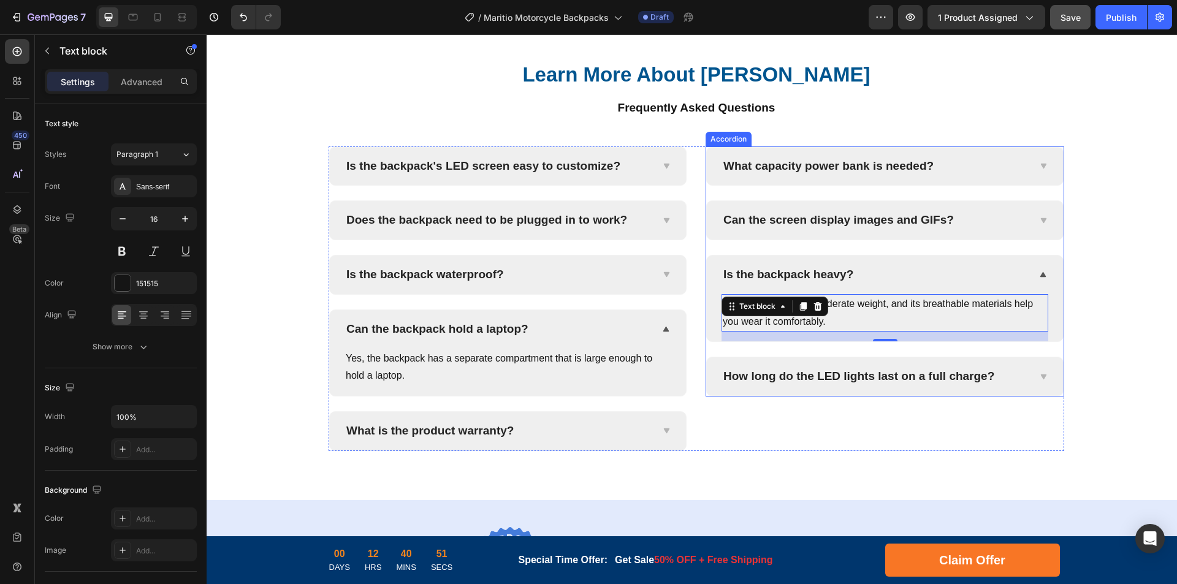
drag, startPoint x: 860, startPoint y: 451, endPoint x: 872, endPoint y: 451, distance: 12.3
click at [860, 385] on p "How long do the LED lights last on a full charge?" at bounding box center [859, 376] width 271 height 15
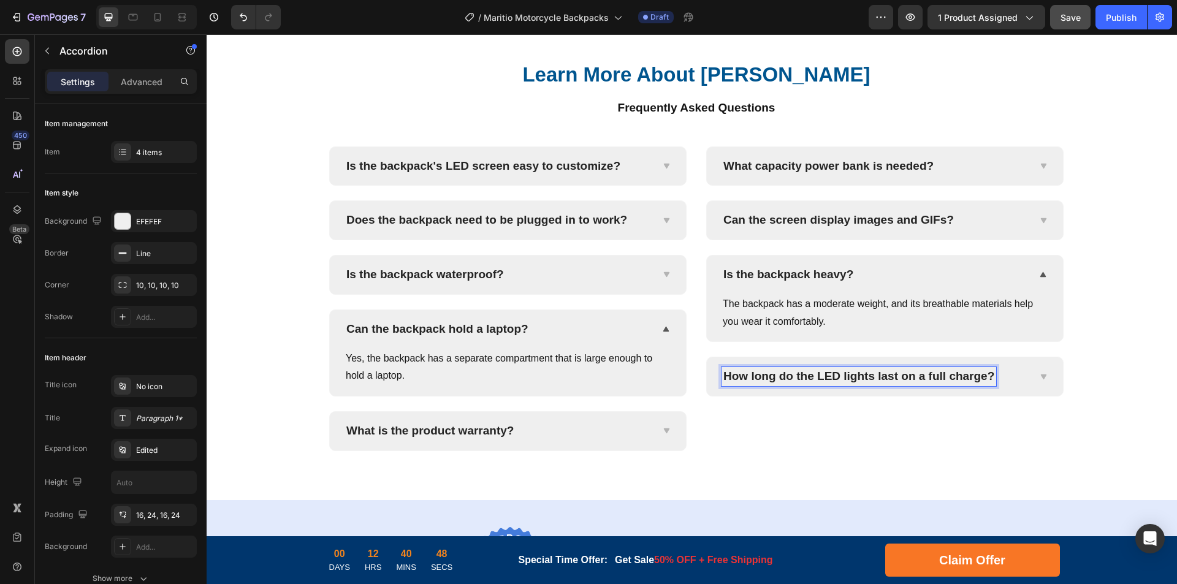
click at [944, 385] on p "How long do the LED lights last on a full charge?" at bounding box center [859, 376] width 271 height 15
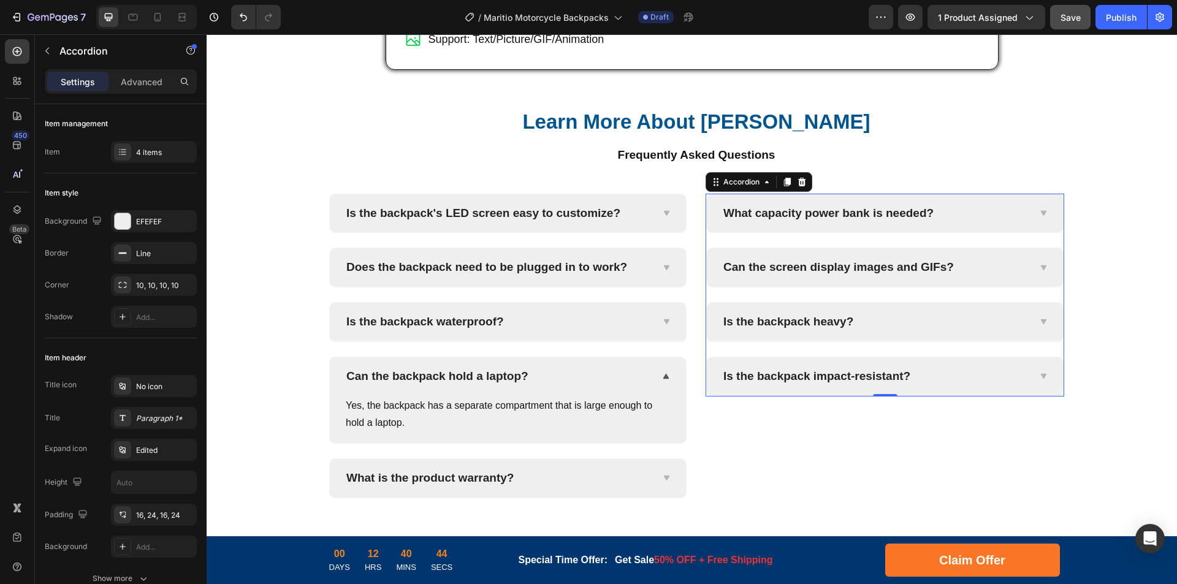
scroll to position [4810, 0]
click at [1015, 387] on div "Is the backpack impact-resistant?" at bounding box center [875, 377] width 307 height 19
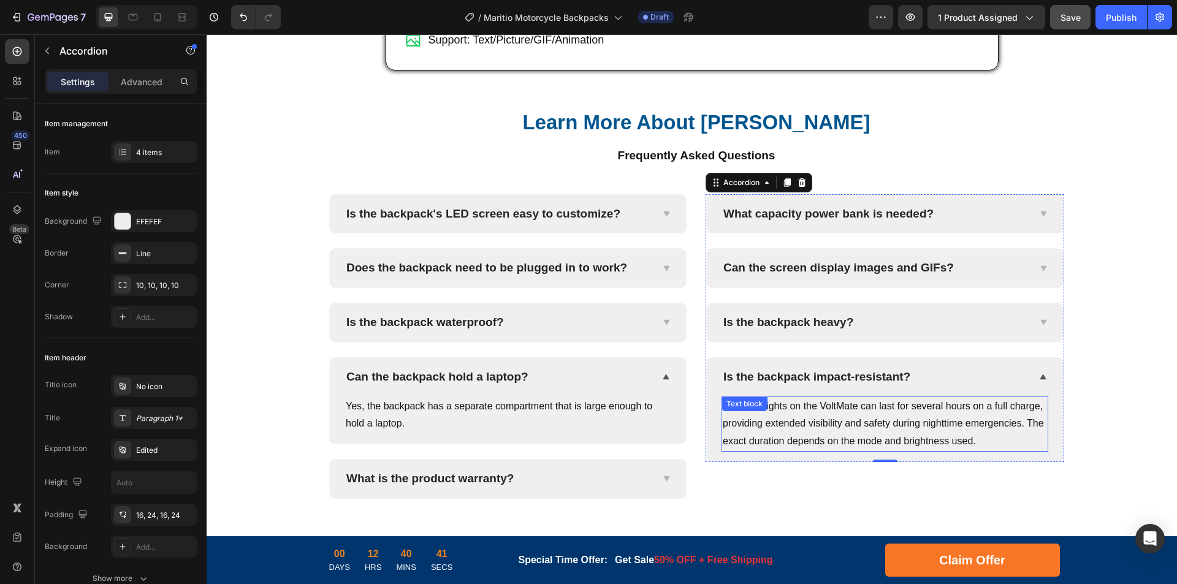
click at [806, 451] on p "The LED lights on the VoltMate can last for several hours on a full charge, pro…" at bounding box center [885, 424] width 324 height 53
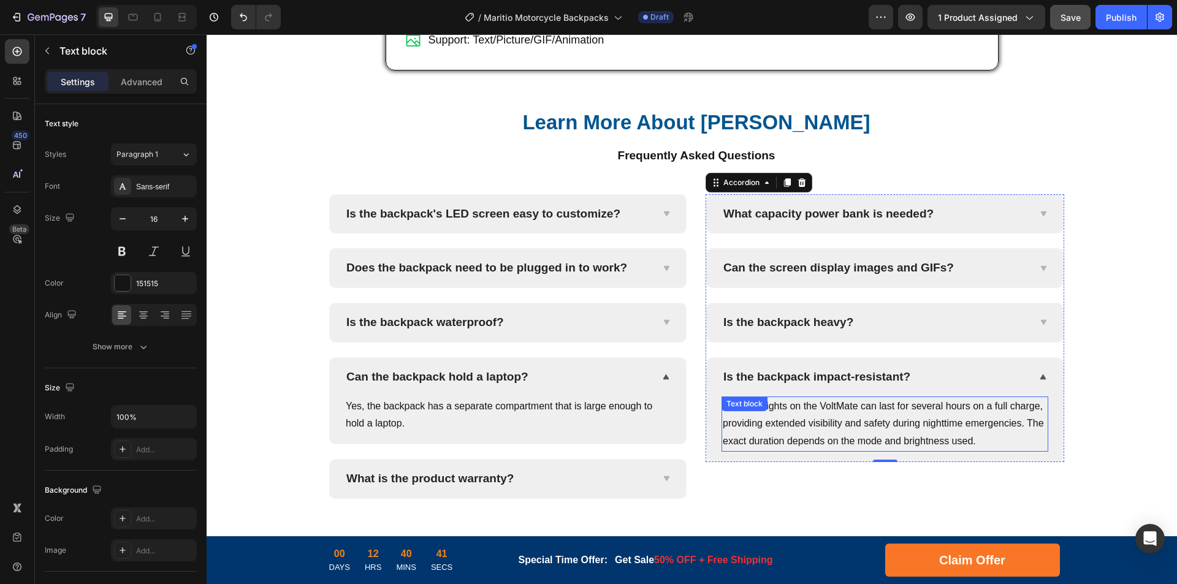
click at [888, 451] on p "The LED lights on the VoltMate can last for several hours on a full charge, pro…" at bounding box center [885, 424] width 324 height 53
click at [956, 451] on p "The LED lights on the VoltMate can last for several hours on a full charge, pro…" at bounding box center [885, 424] width 324 height 53
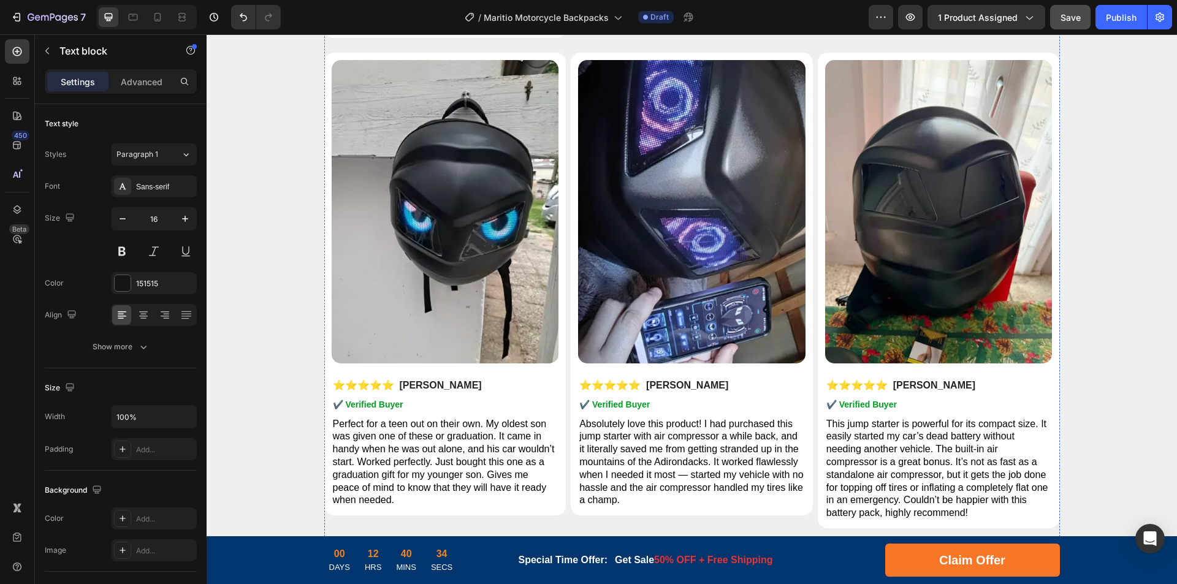
scroll to position [5668, 0]
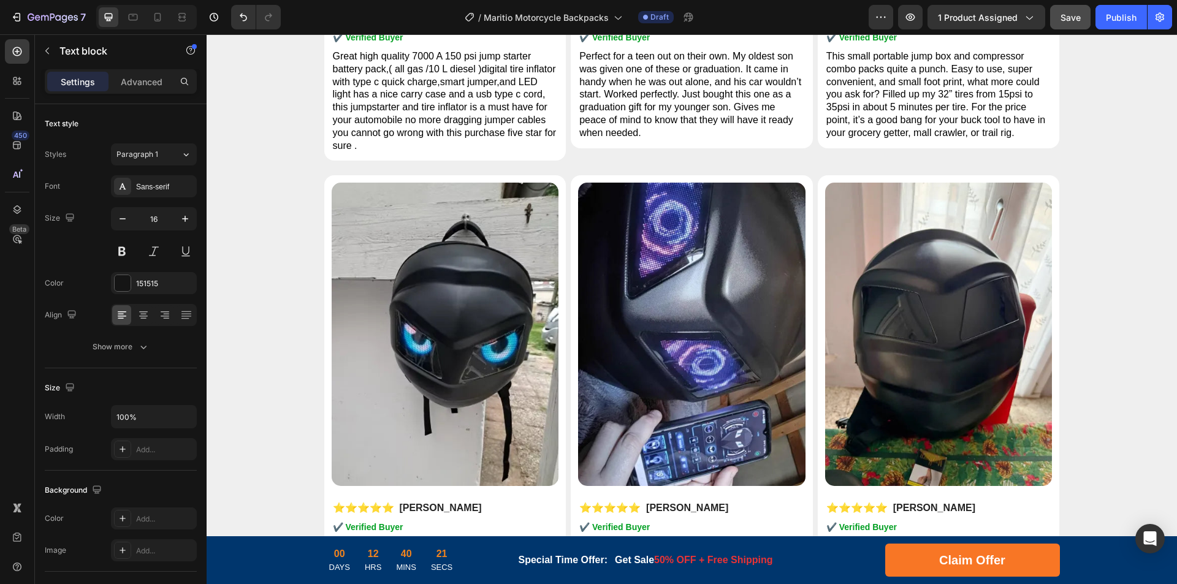
click at [1074, 23] on div "Save" at bounding box center [1071, 17] width 20 height 13
click at [898, 138] on span "This small portable jump box and compressor combo packs quite a punch. Easy to …" at bounding box center [936, 94] width 219 height 87
click at [930, 138] on span "This small portable jump box and compressor combo packs quite a punch. Easy to …" at bounding box center [936, 94] width 219 height 87
click at [966, 140] on p "This small portable jump box and compressor combo packs quite a punch. Easy to …" at bounding box center [939, 95] width 225 height 90
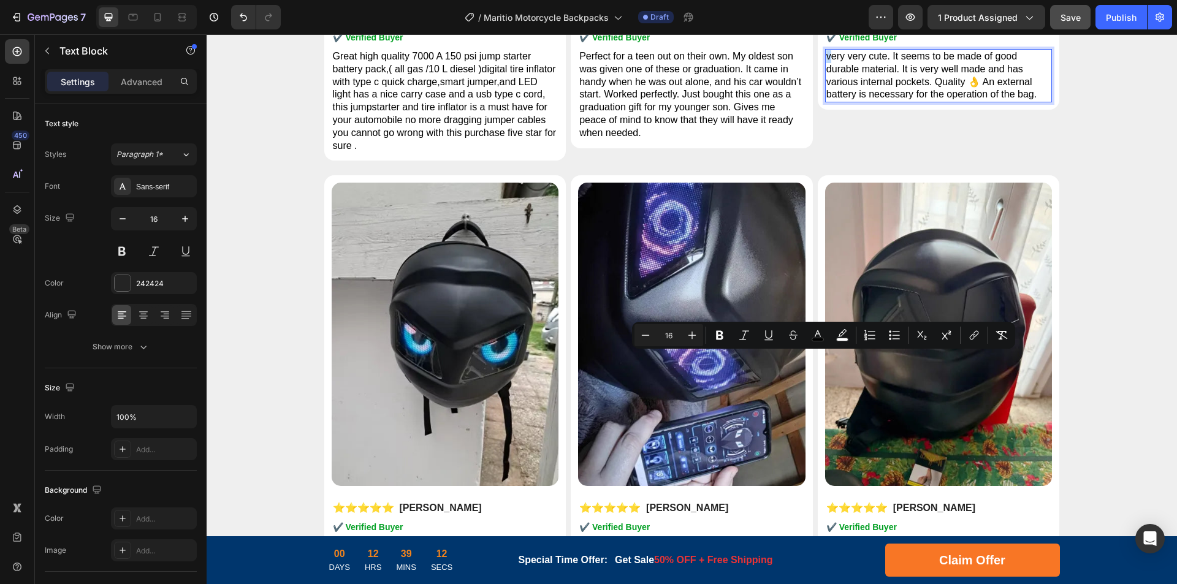
click at [827, 99] on span "very very cute. It seems to be made of good durable material. It is very well m…" at bounding box center [932, 75] width 210 height 48
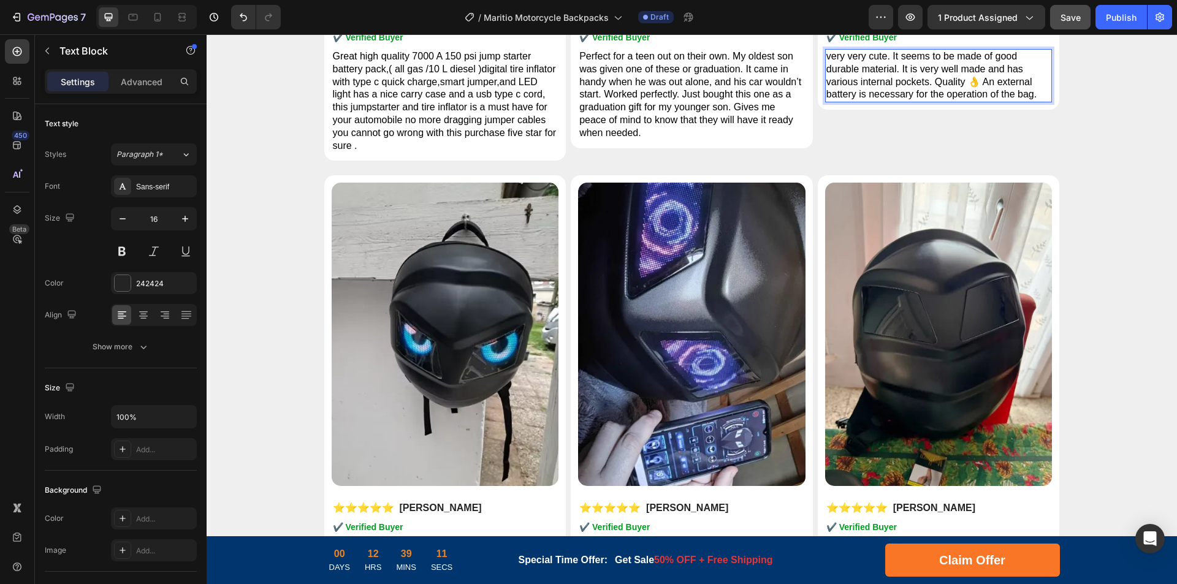
click at [898, 101] on p "very very cute. It seems to be made of good durable material. It is very well m…" at bounding box center [939, 75] width 225 height 51
click at [827, 99] on span "very very cute. It seems to be made of good durable material. It is very well m…" at bounding box center [932, 75] width 210 height 48
click at [904, 99] on span "Very very cute. It seems to be made of good durable material. It is very well m…" at bounding box center [932, 75] width 210 height 48
click at [643, 138] on span "Perfect for a teen out on their own. My oldest son was given one of these or gr…" at bounding box center [691, 94] width 222 height 87
click at [700, 138] on span "Perfect for a teen out on their own. My oldest son was given one of these or gr…" at bounding box center [691, 94] width 222 height 87
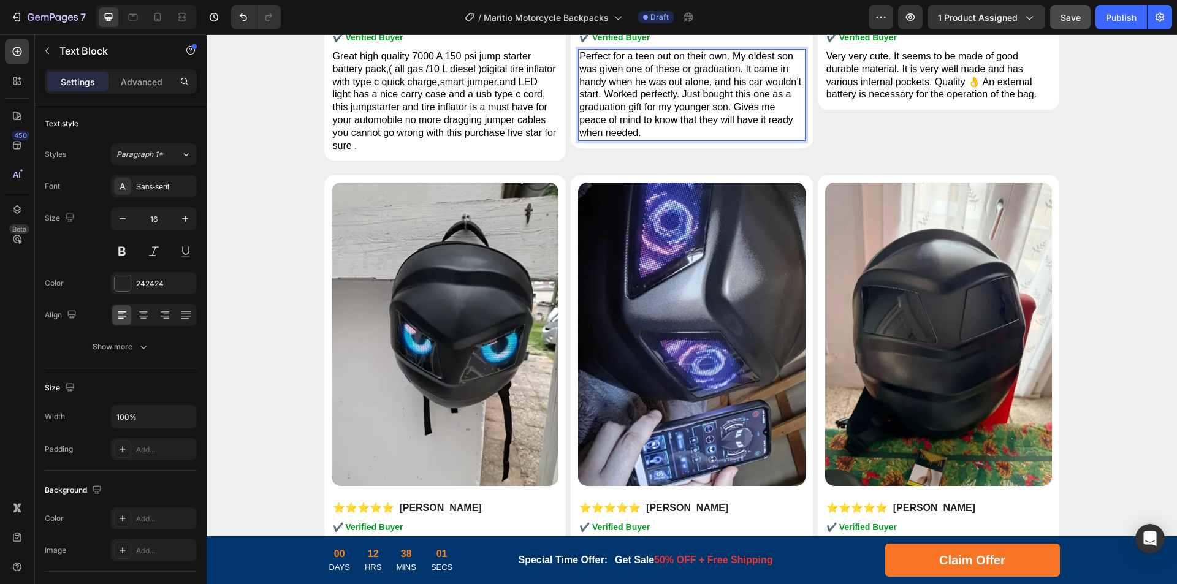
click at [718, 138] on span "Perfect for a teen out on their own. My oldest son was given one of these or gr…" at bounding box center [691, 94] width 222 height 87
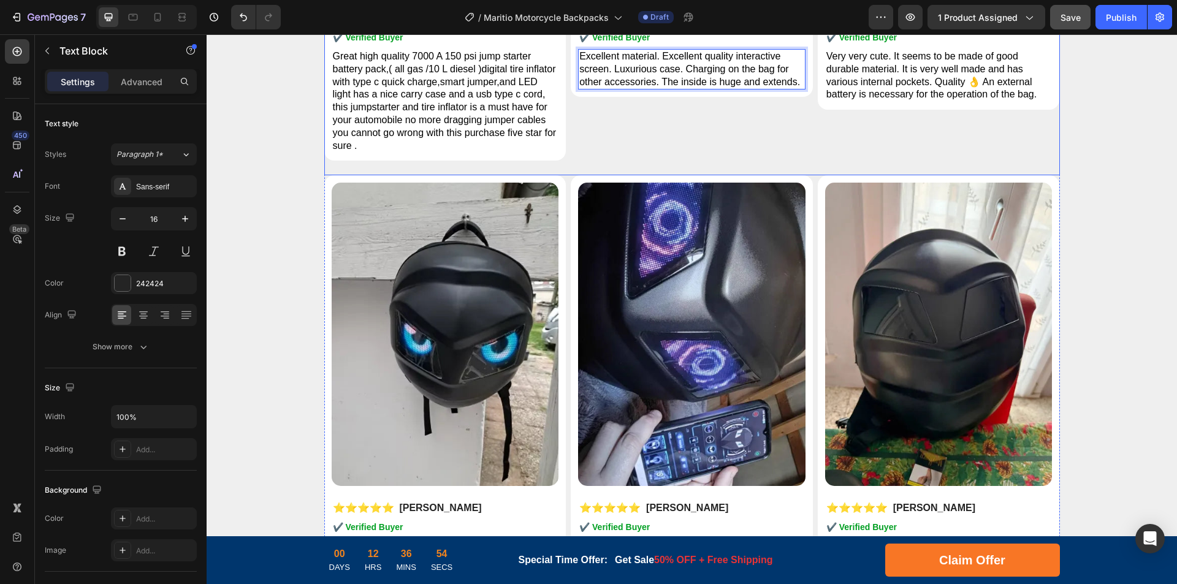
drag, startPoint x: 438, startPoint y: 402, endPoint x: 475, endPoint y: 396, distance: 37.3
click at [438, 151] on span "Great high quality 7000 A 150 psi jump starter battery pack,( all gas /10 L die…" at bounding box center [445, 101] width 224 height 100
click at [475, 151] on span "Great high quality 7000 A 150 psi jump starter battery pack,( all gas /10 L die…" at bounding box center [445, 101] width 224 height 100
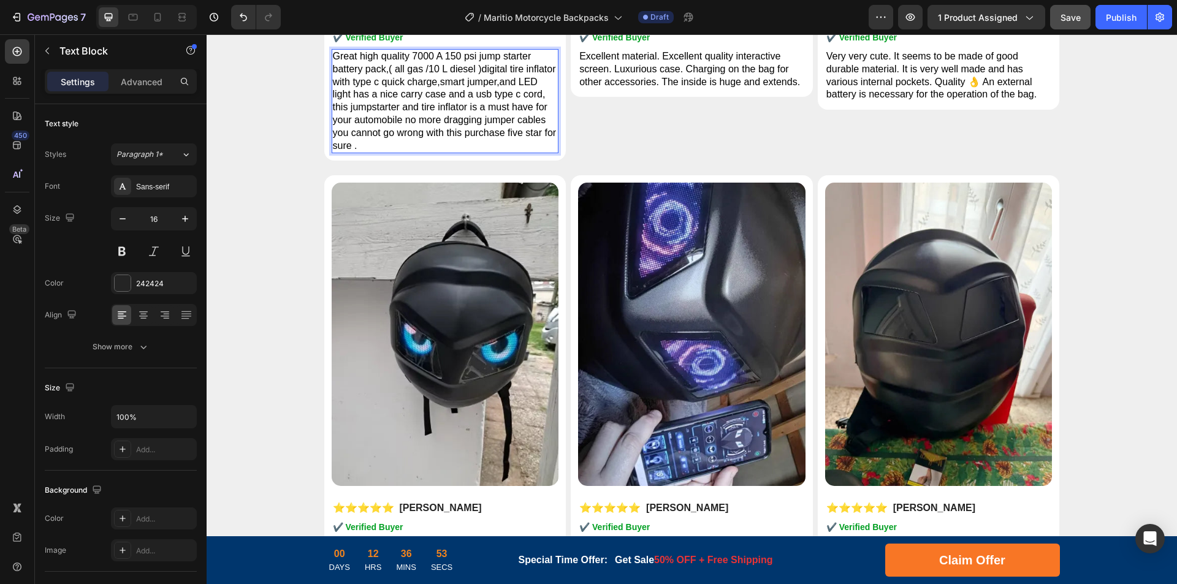
click at [503, 151] on span "Great high quality 7000 A 150 psi jump starter battery pack,( all gas /10 L die…" at bounding box center [445, 101] width 224 height 100
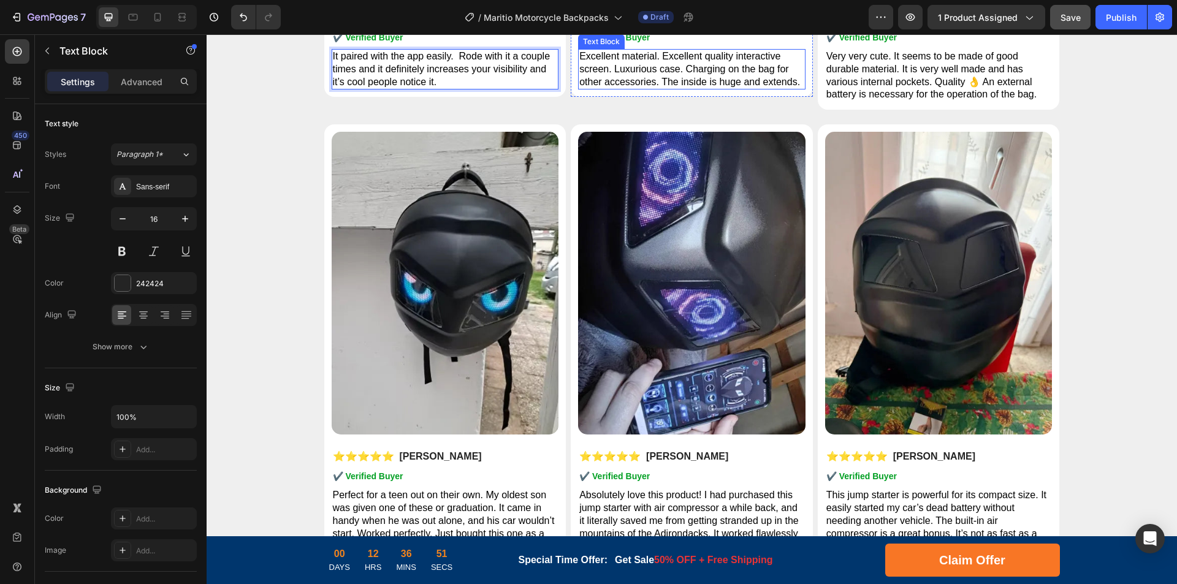
scroll to position [5730, 0]
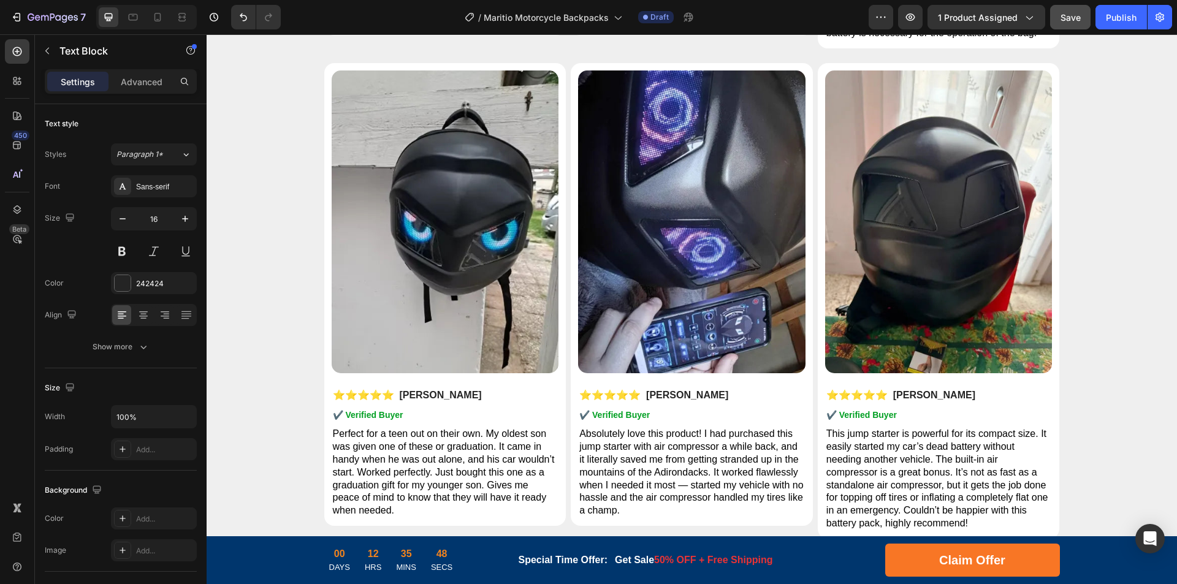
click at [462, 26] on span "It paired with the app easily. Rode with it a couple times and it definitely in…" at bounding box center [442, 8] width 218 height 36
click at [677, 26] on span "Excellent material. Excellent quality interactive screen. Luxurious case. Charg…" at bounding box center [690, 8] width 221 height 36
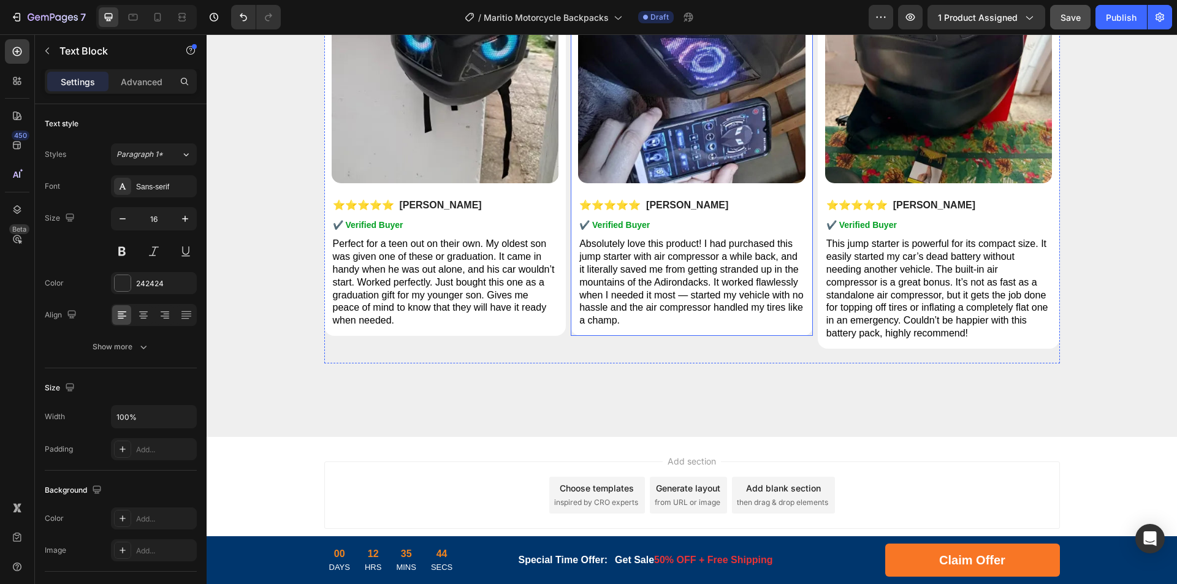
scroll to position [6098, 0]
click at [430, 326] on span "Perfect for a teen out on their own. My oldest son was given one of these or gr…" at bounding box center [444, 282] width 222 height 87
click at [491, 326] on span "Perfect for a teen out on their own. My oldest son was given one of these or gr…" at bounding box center [444, 282] width 222 height 87
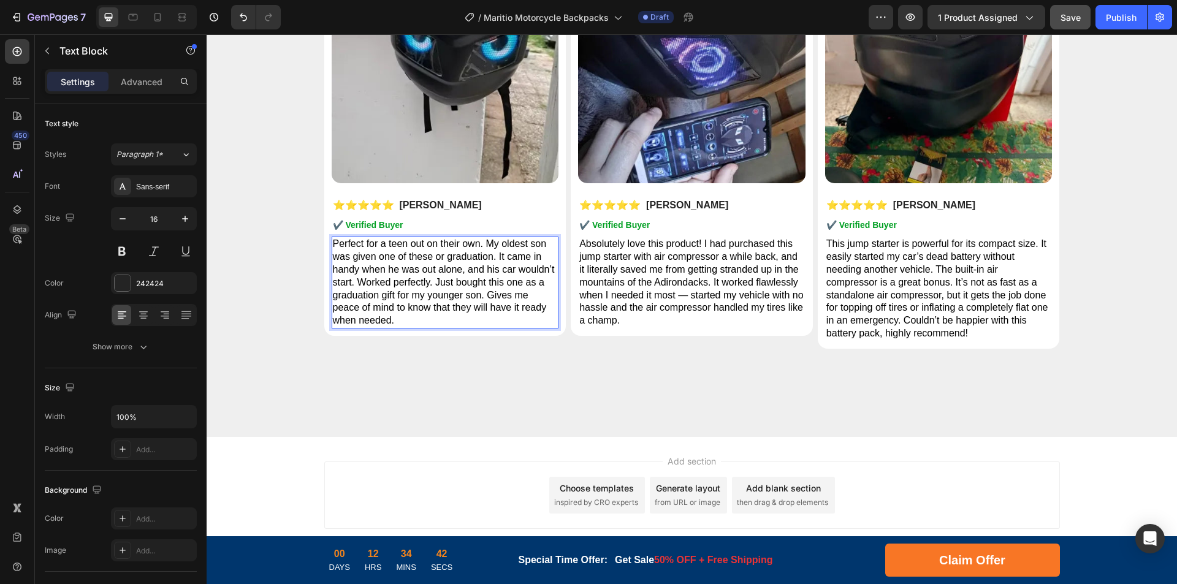
click at [463, 326] on span "Perfect for a teen out on their own. My oldest son was given one of these or gr…" at bounding box center [444, 282] width 222 height 87
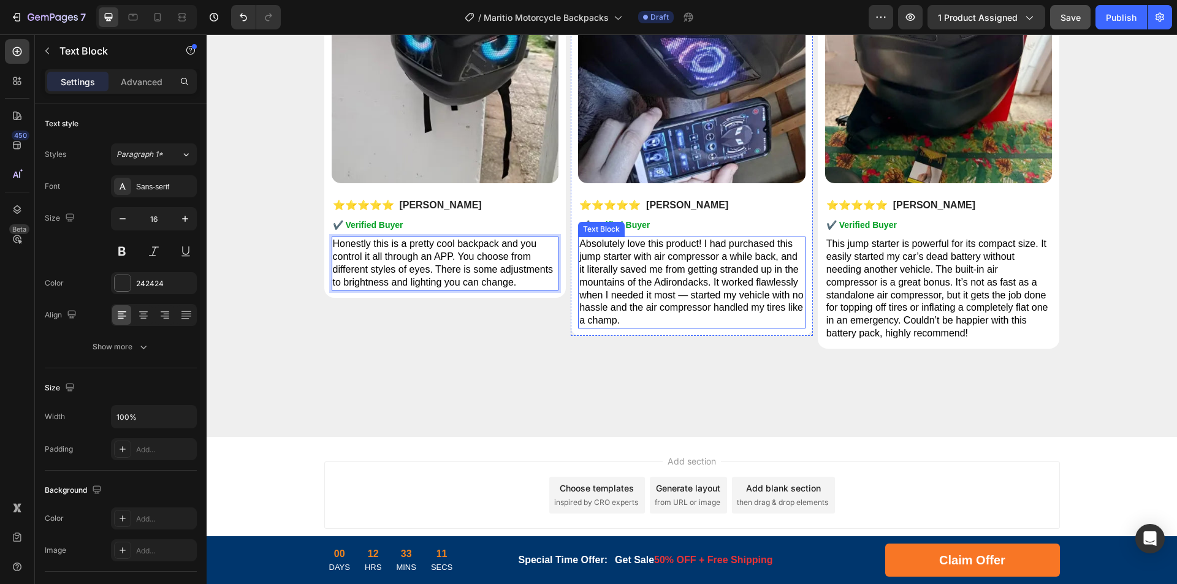
drag, startPoint x: 697, startPoint y: 406, endPoint x: 732, endPoint y: 400, distance: 35.4
click at [696, 326] on span "Absolutely love this product! I had purchased this jump starter with air compre…" at bounding box center [692, 282] width 224 height 87
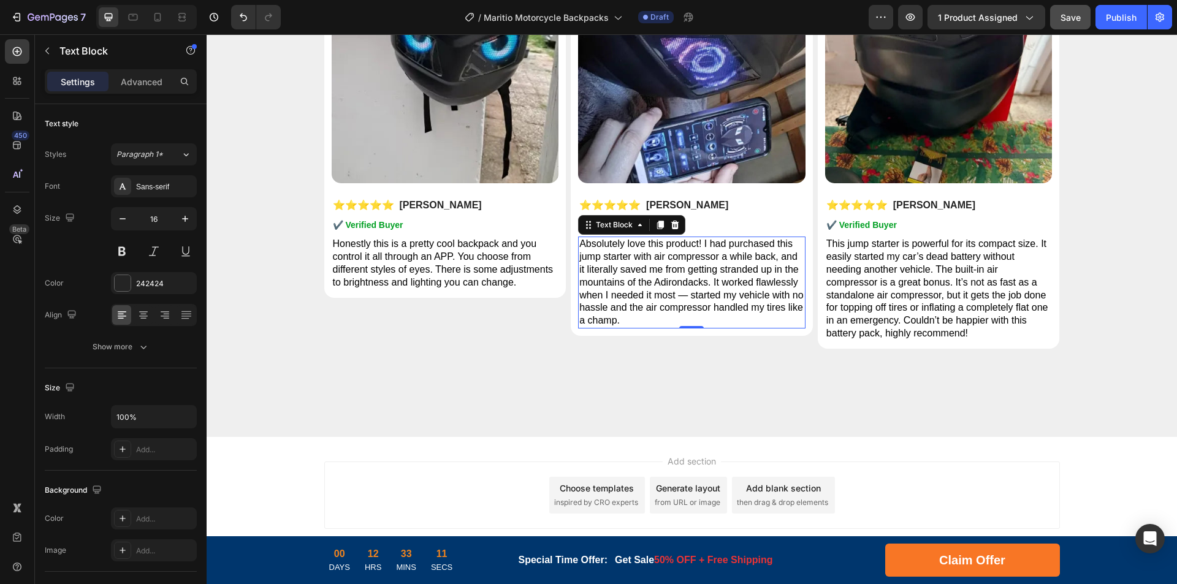
click at [732, 327] on p "Absolutely love this product! I had purchased this jump starter with air compre…" at bounding box center [692, 283] width 225 height 90
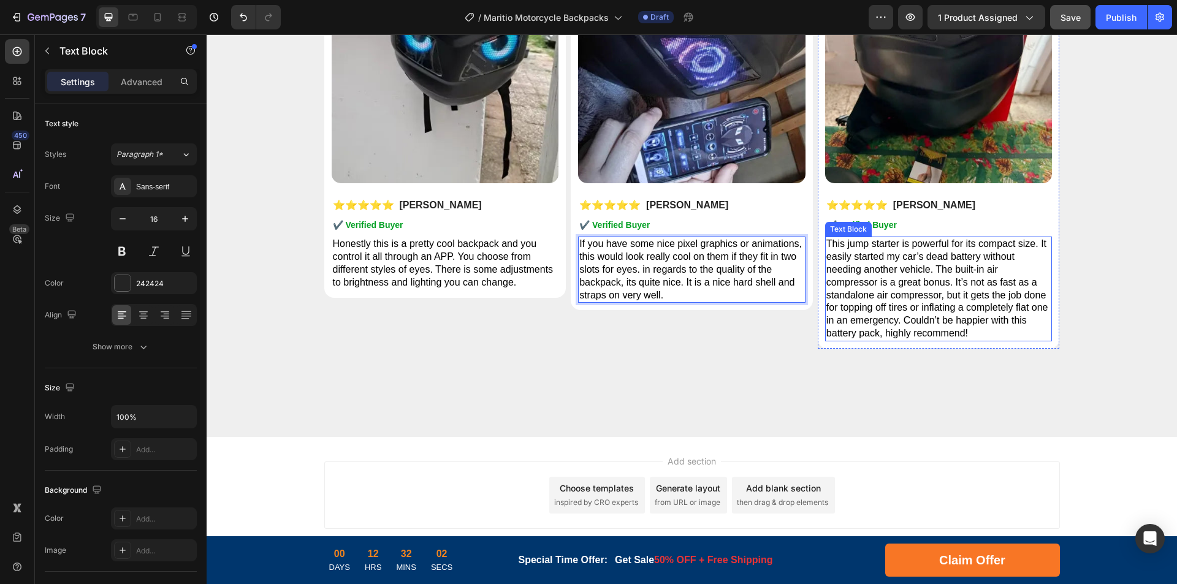
click at [916, 339] on span "This jump starter is powerful for its compact size. It easily started my car’s …" at bounding box center [938, 289] width 222 height 100
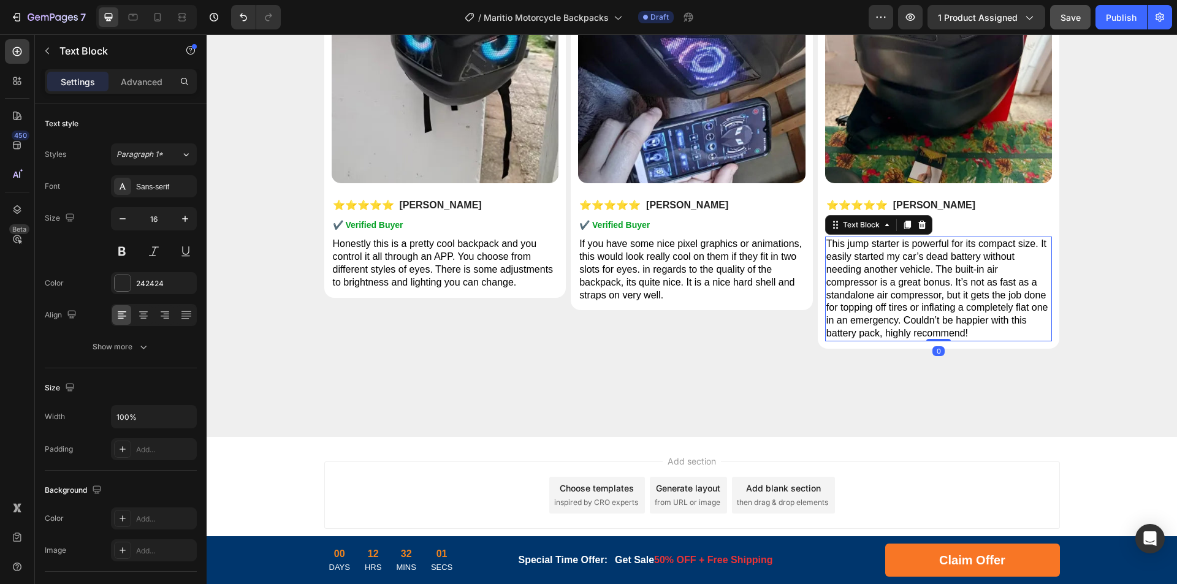
click at [910, 339] on span "This jump starter is powerful for its compact size. It easily started my car’s …" at bounding box center [938, 289] width 222 height 100
click at [949, 339] on span "This jump starter is powerful for its compact size. It easily started my car’s …" at bounding box center [938, 289] width 222 height 100
click at [878, 339] on span "This jump starter is powerful for its compact size. It easily started my car’s …" at bounding box center [938, 289] width 222 height 100
click at [910, 340] on p "This jump starter is powerful for its compact size. It easily started my car’s …" at bounding box center [939, 289] width 225 height 102
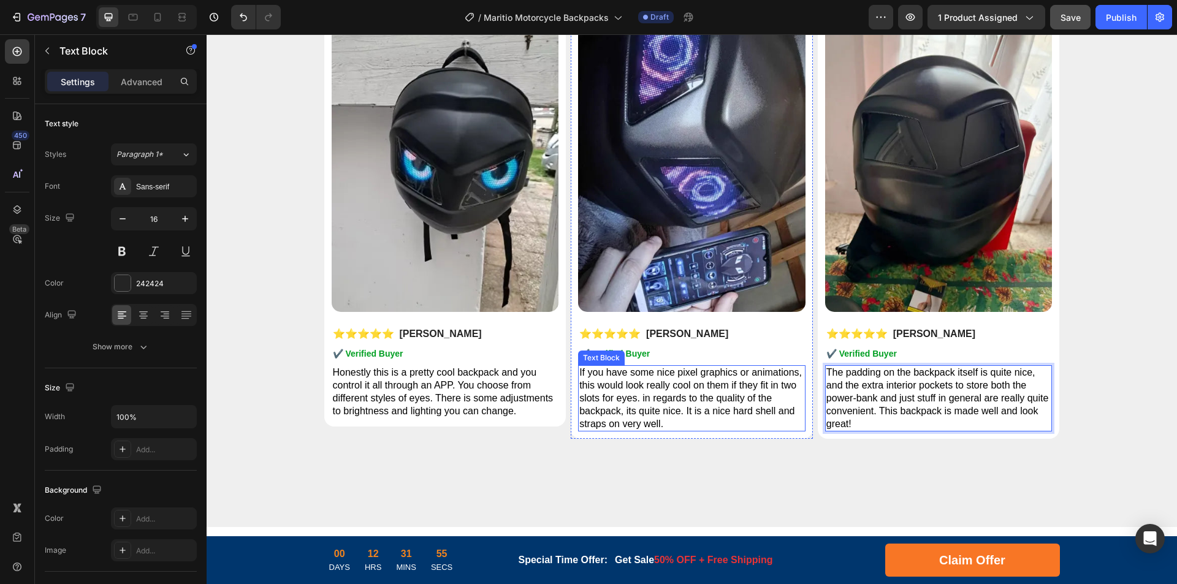
scroll to position [5546, 0]
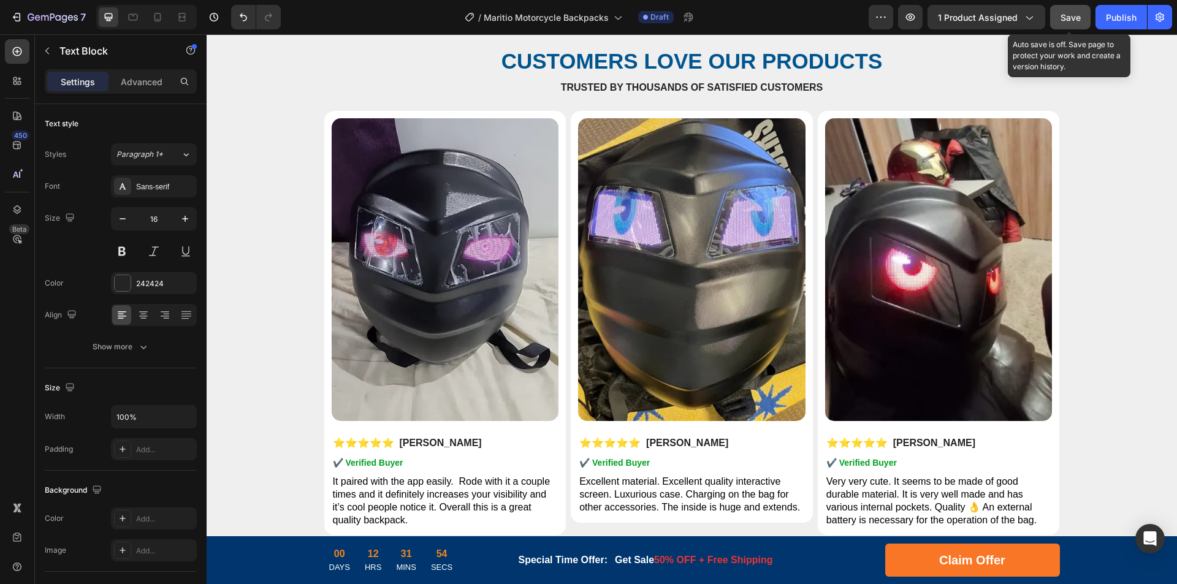
click at [1076, 9] on button "Save" at bounding box center [1071, 17] width 40 height 25
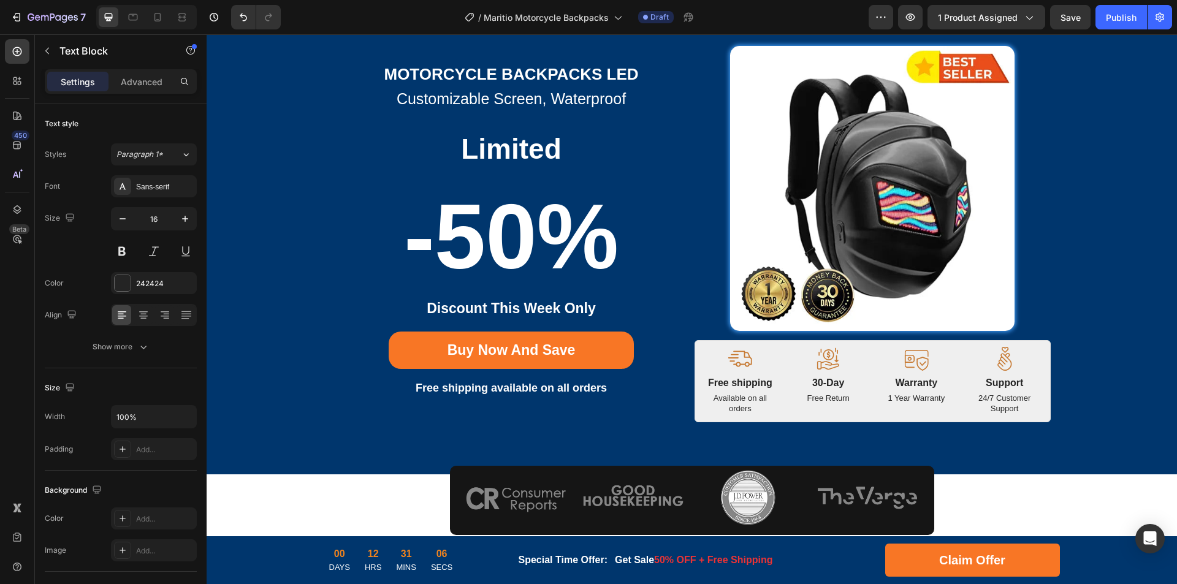
scroll to position [23, 0]
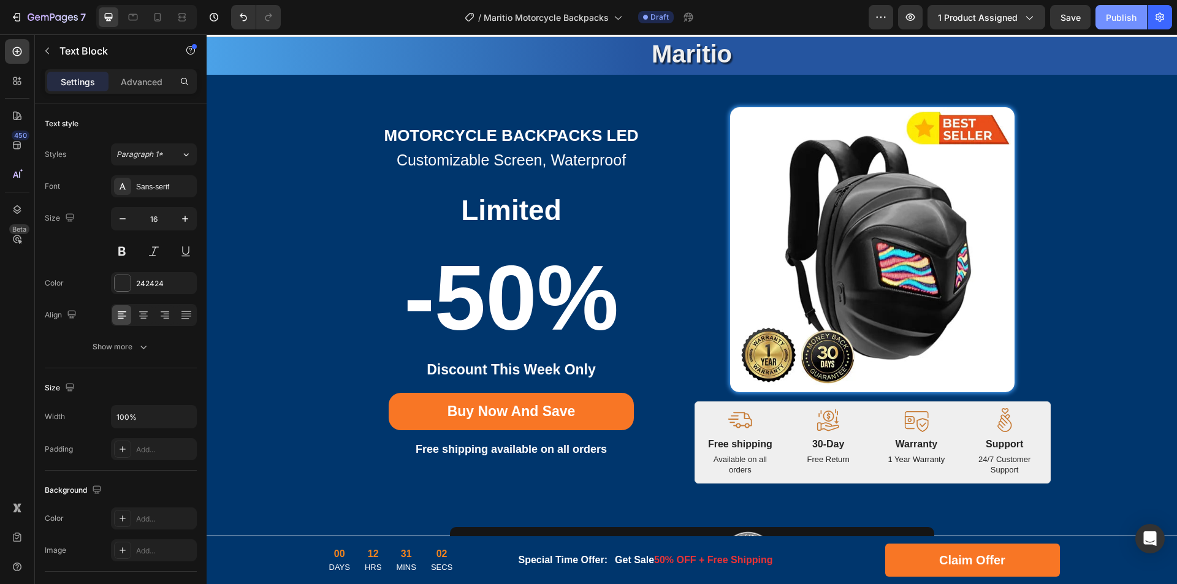
click at [1124, 21] on div "Publish" at bounding box center [1121, 17] width 31 height 13
click at [600, 553] on div "View live page" at bounding box center [612, 556] width 70 height 17
